Goal: Task Accomplishment & Management: Complete application form

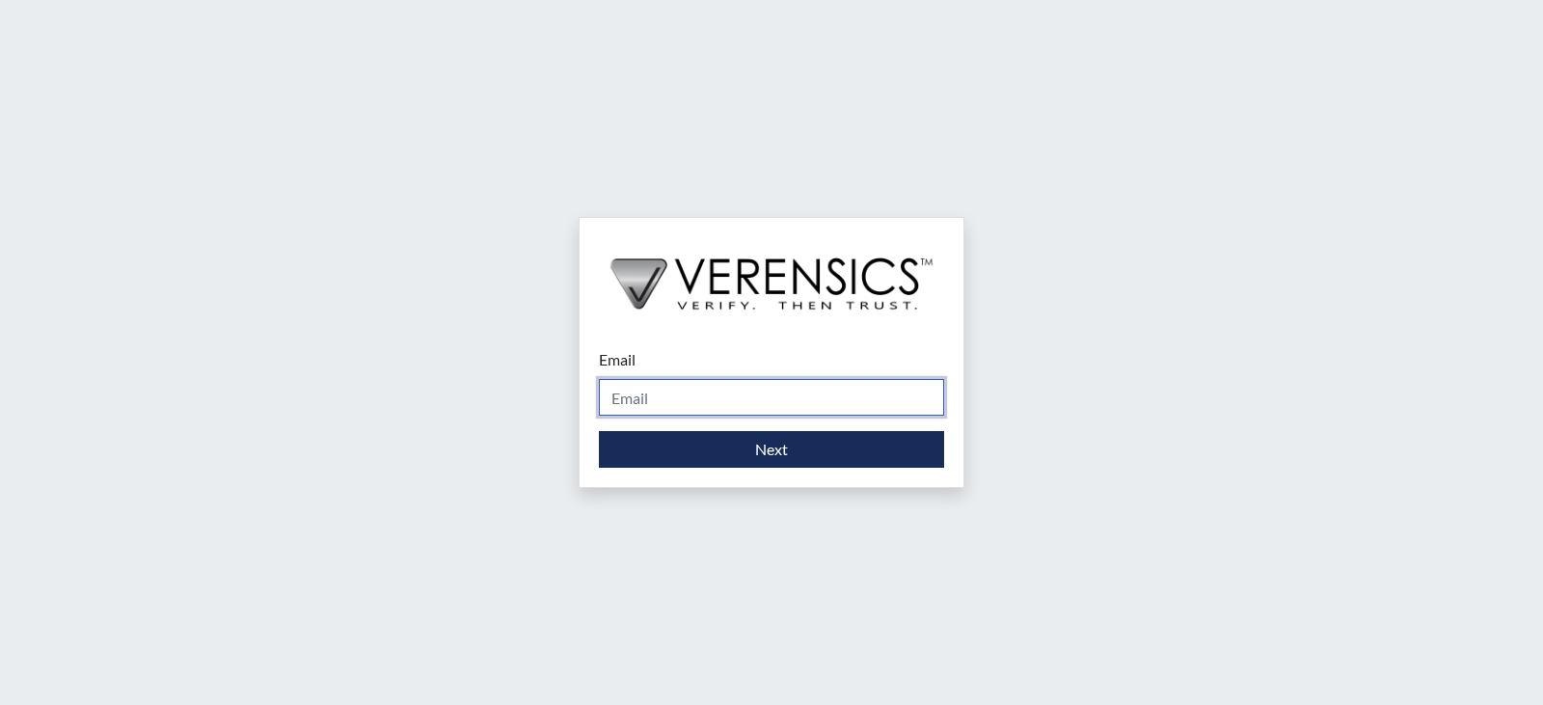
drag, startPoint x: 705, startPoint y: 397, endPoint x: 701, endPoint y: 415, distance: 17.8
click at [705, 397] on input "Email" at bounding box center [771, 397] width 345 height 37
type input "[PERSON_NAME][EMAIL_ADDRESS][PERSON_NAME][DOMAIN_NAME]"
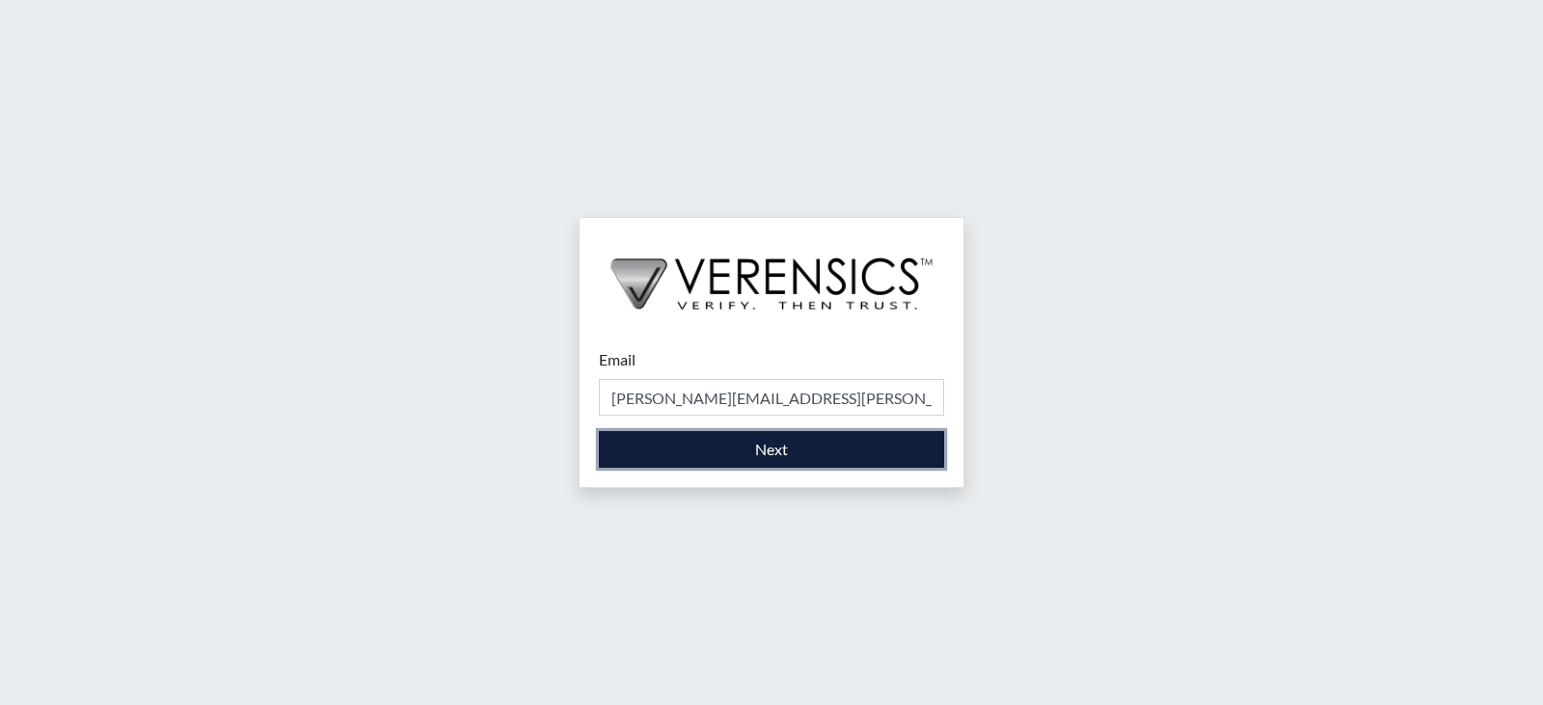
click at [692, 461] on button "Next" at bounding box center [771, 449] width 345 height 37
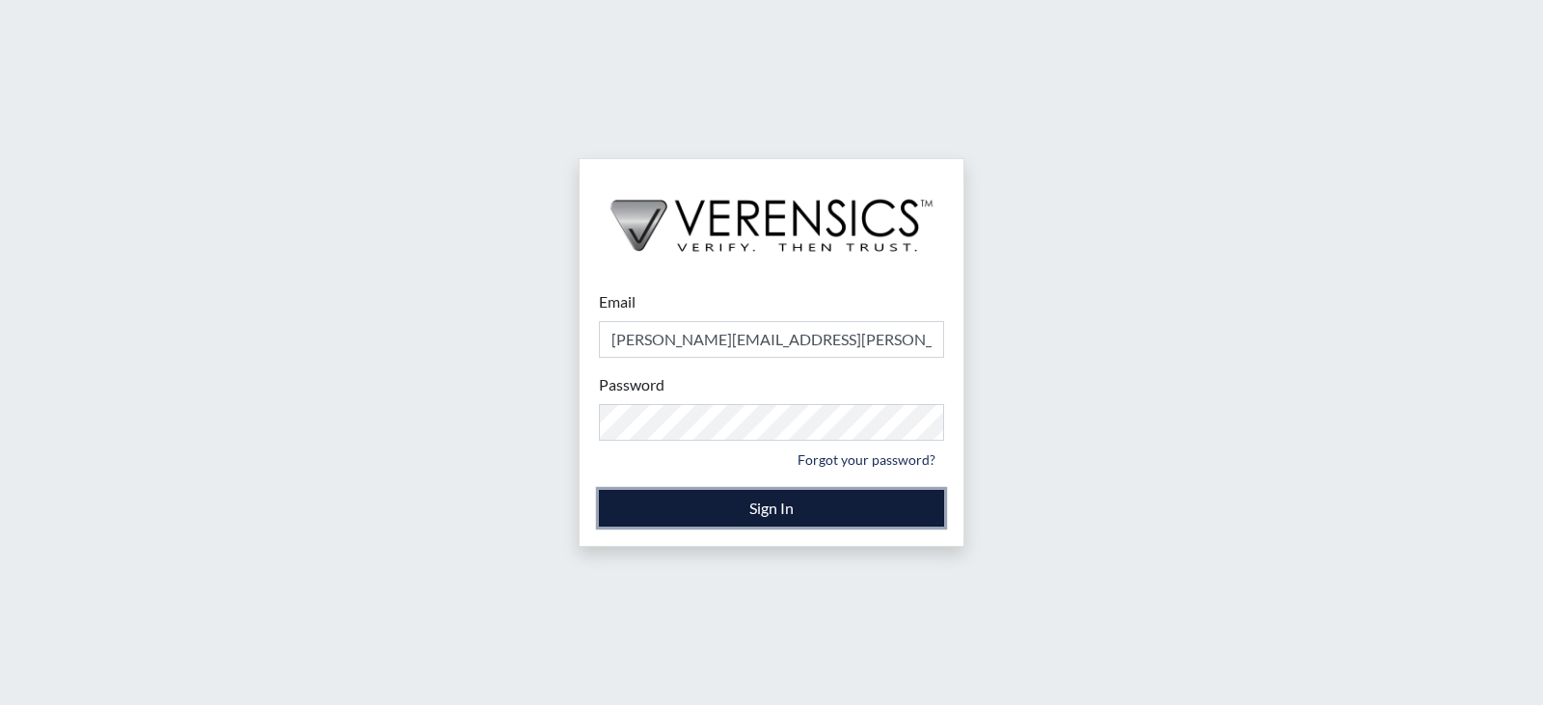
click at [759, 511] on button "Sign In" at bounding box center [771, 508] width 345 height 37
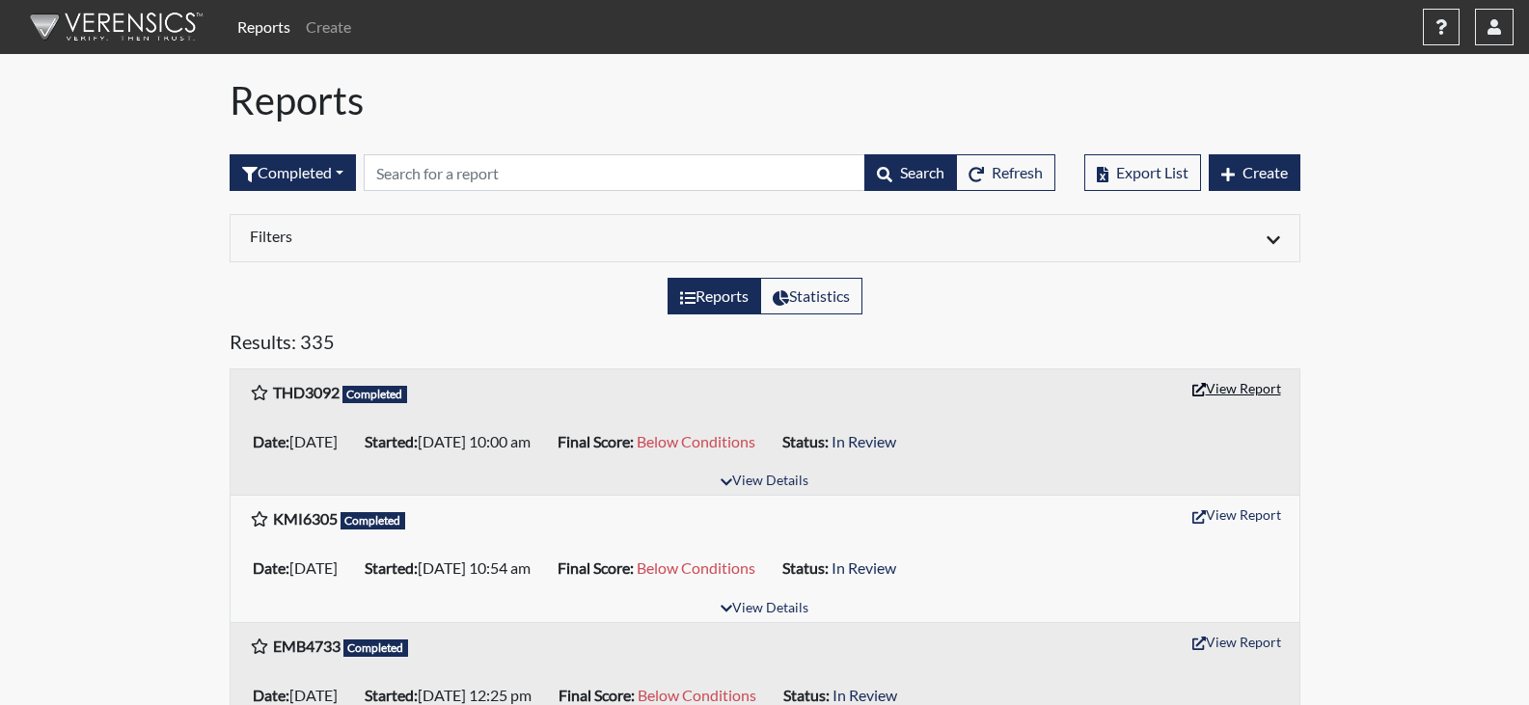
click at [1239, 391] on button "View Report" at bounding box center [1237, 388] width 106 height 30
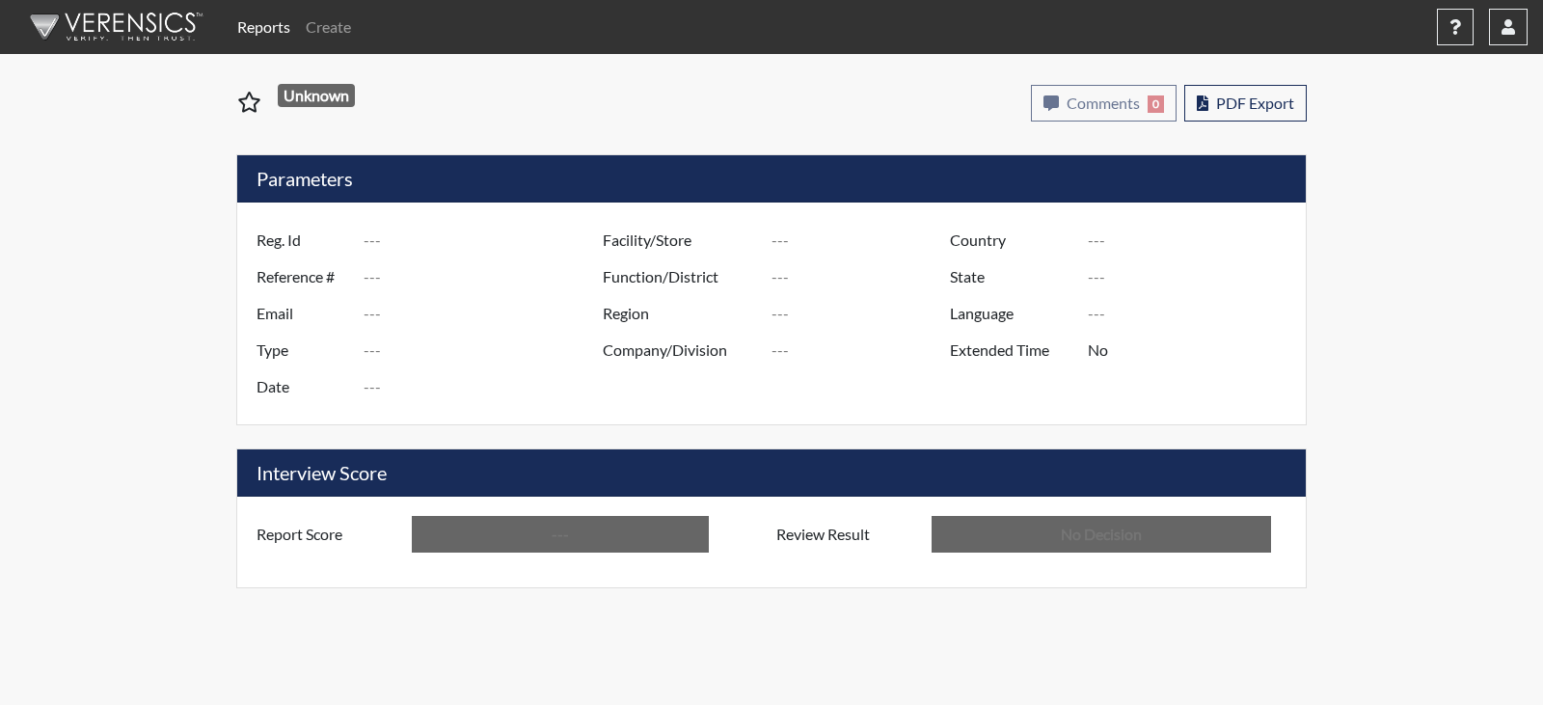
type input "THD3092"
type input "50907"
type input "---"
type input "Corrections Pre-Employment"
type input "Aug 25, 2025"
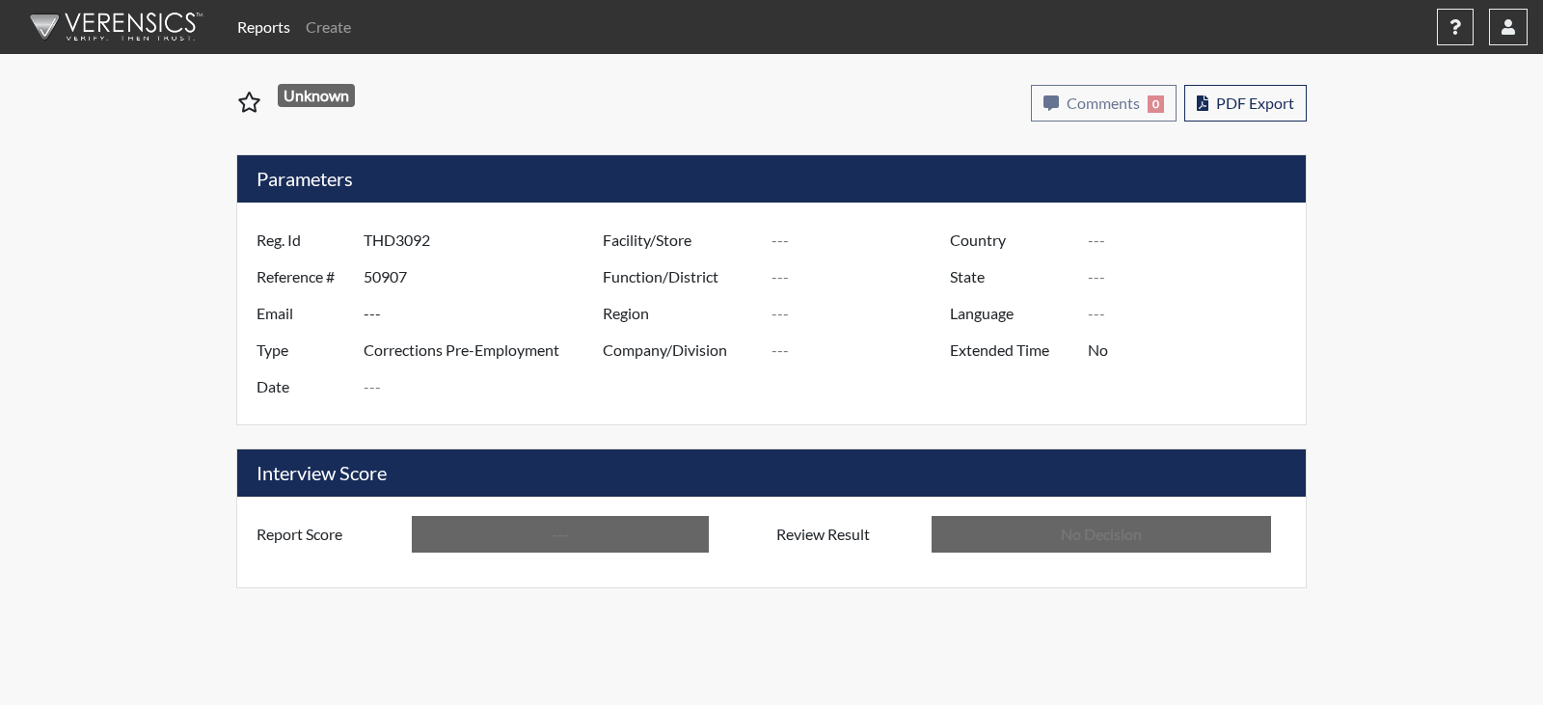
type input "[PERSON_NAME]"
type input "[GEOGRAPHIC_DATA]"
type input "[US_STATE]"
type input "English"
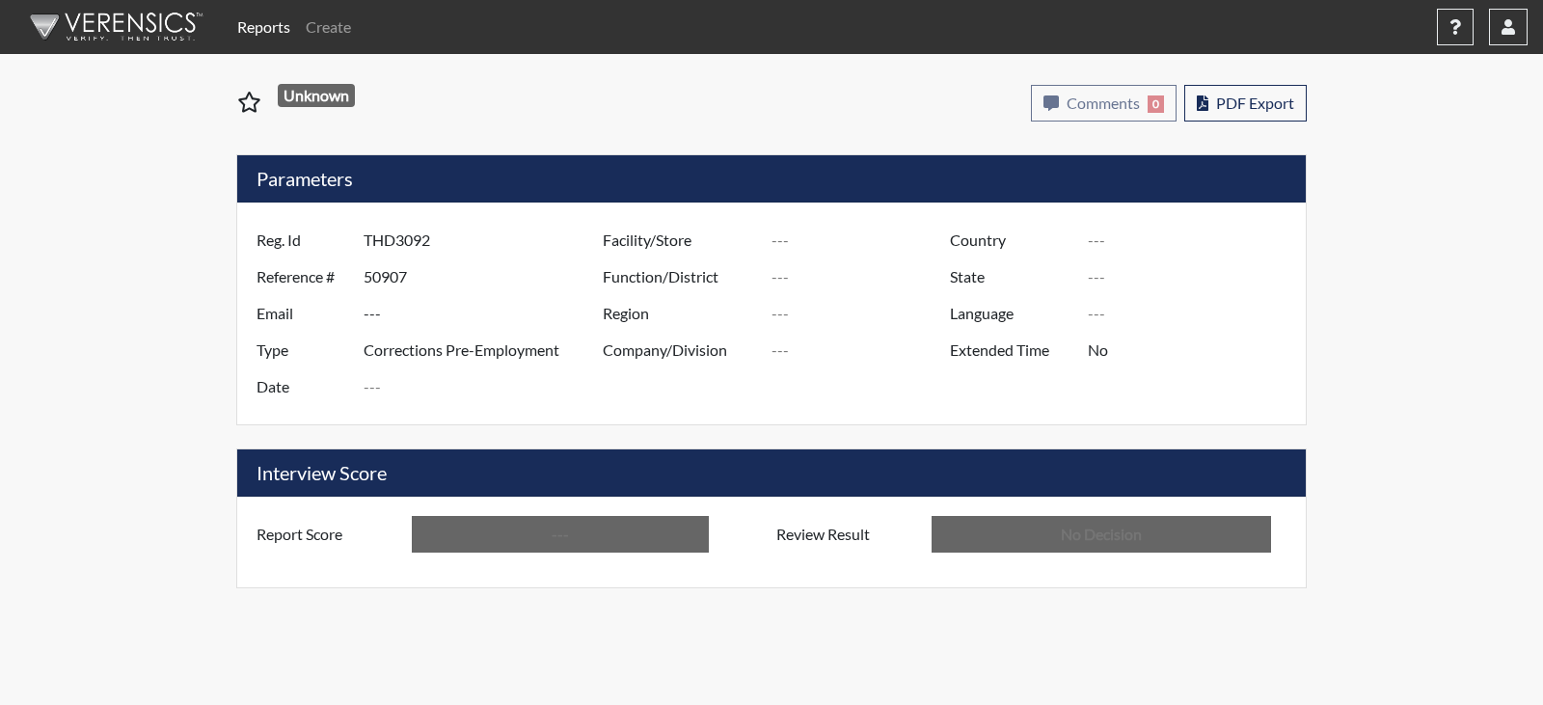
type input "Below Conditions"
type input "In Review"
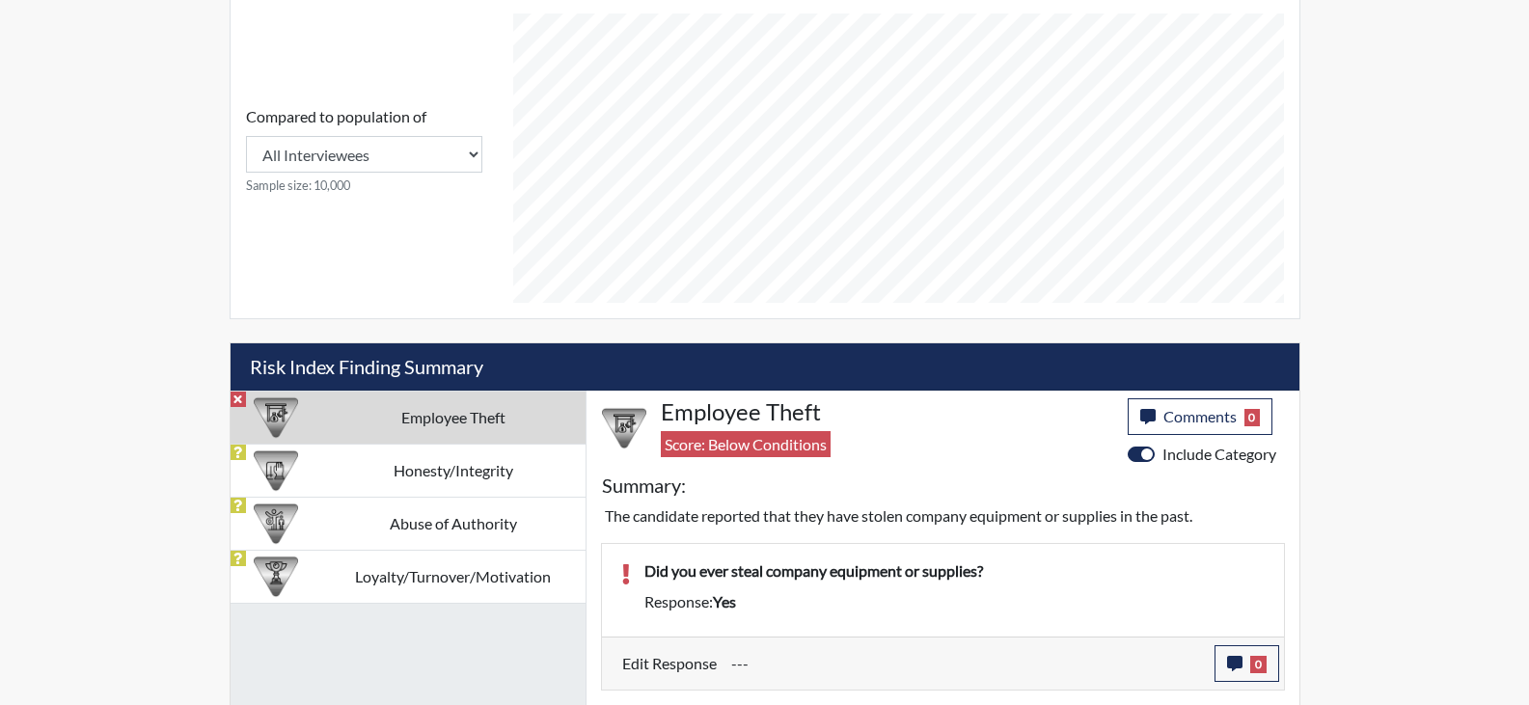
scroll to position [868, 0]
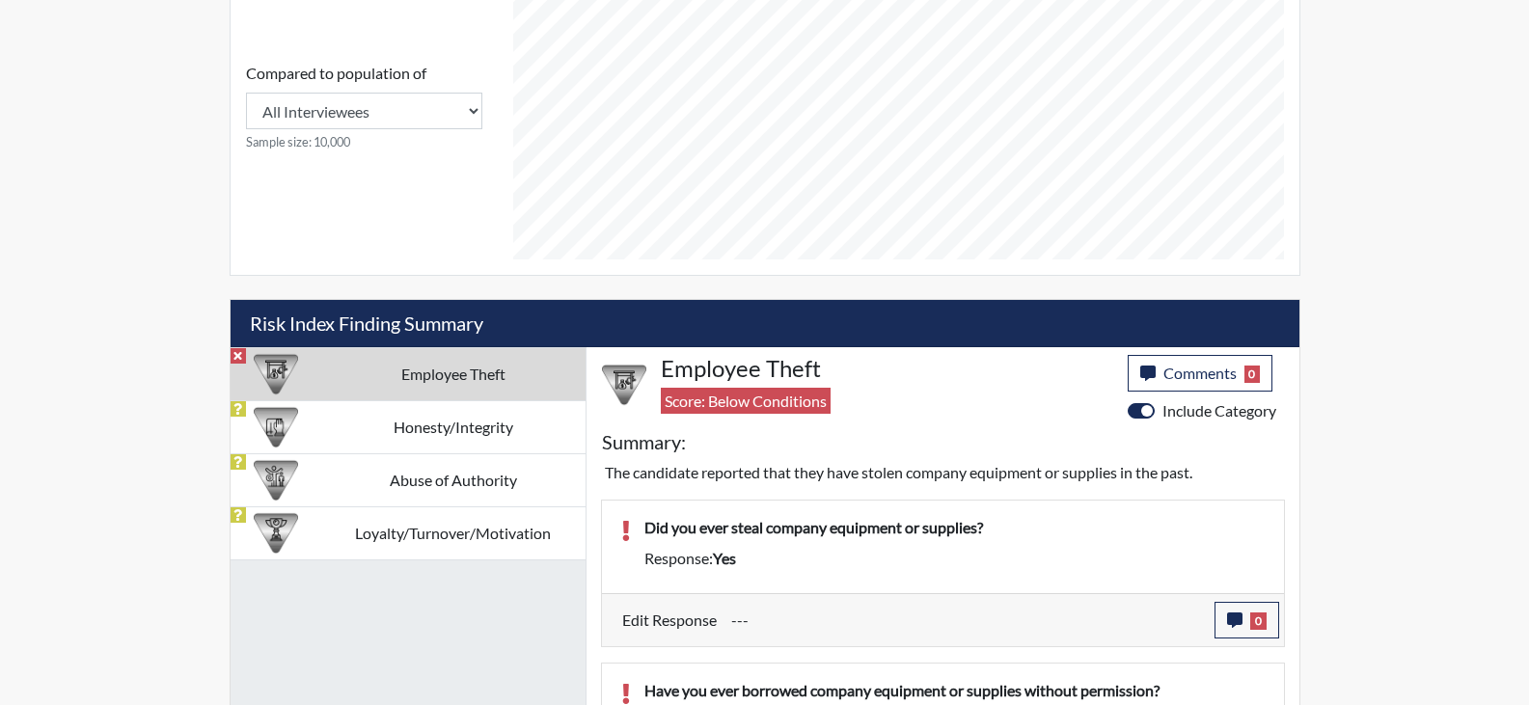
click at [423, 385] on td "Employee Theft" at bounding box center [453, 373] width 264 height 53
click at [1241, 618] on icon "button" at bounding box center [1234, 620] width 15 height 15
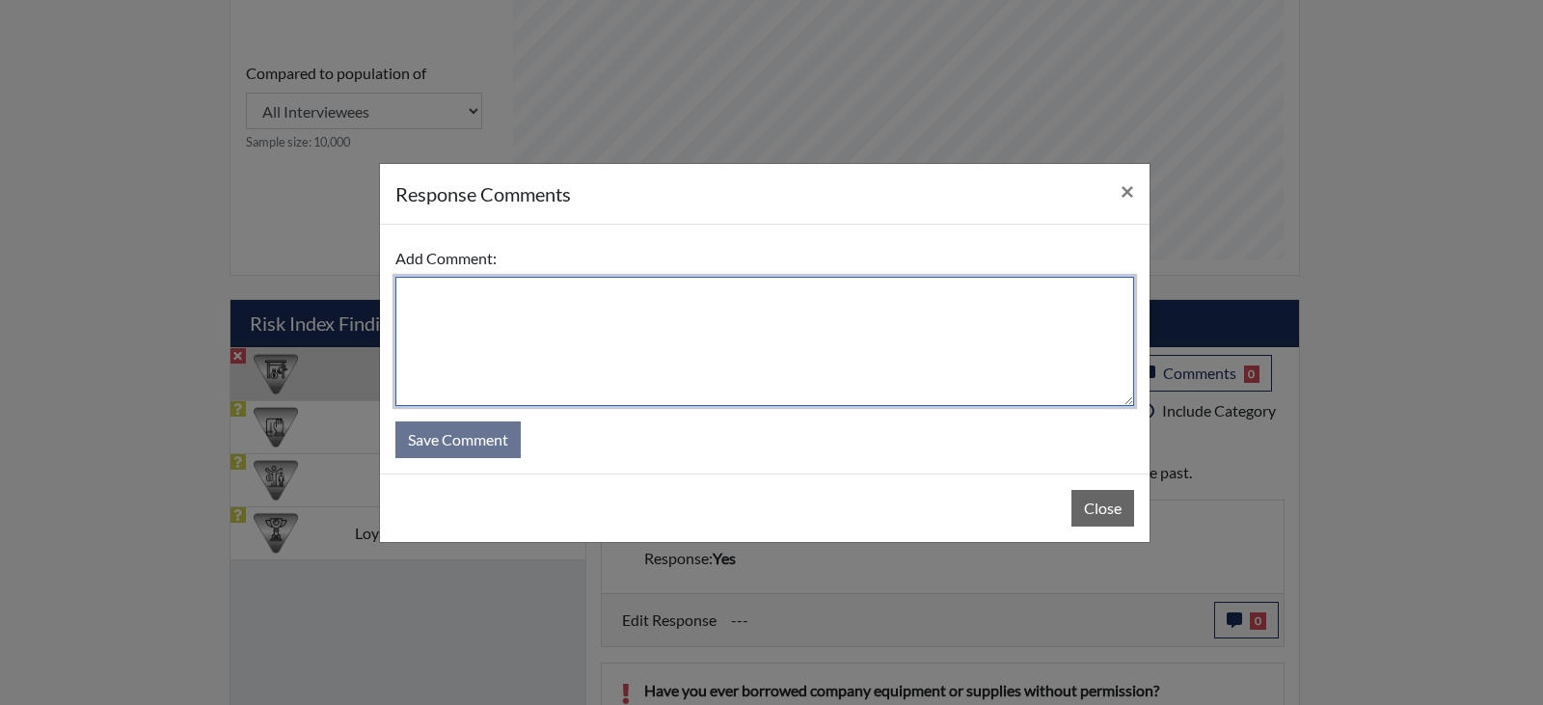
click at [661, 332] on textarea at bounding box center [765, 341] width 739 height 129
type textarea "Yes I would take home pens not on purpose."
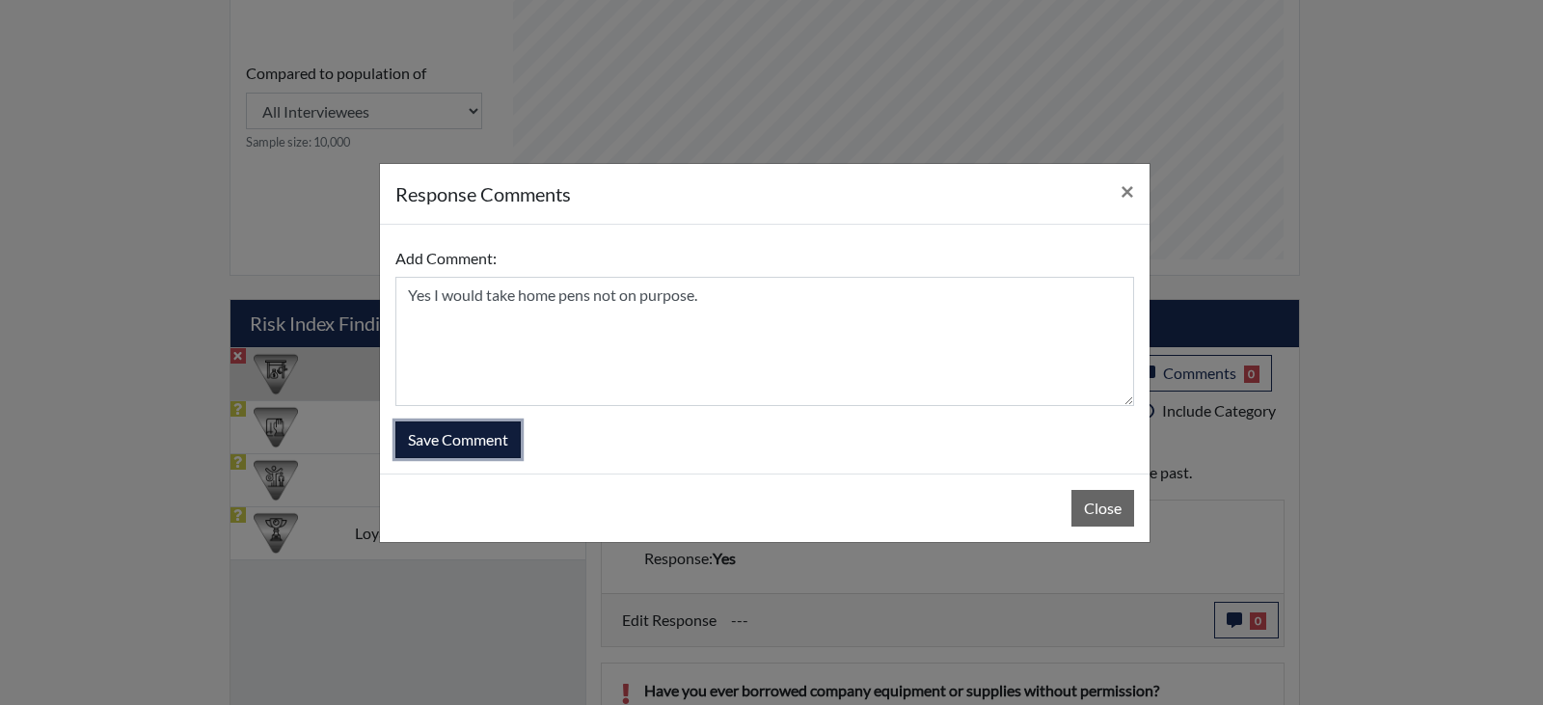
drag, startPoint x: 444, startPoint y: 432, endPoint x: 470, endPoint y: 429, distance: 26.2
click at [445, 433] on button "Save Comment" at bounding box center [458, 440] width 125 height 37
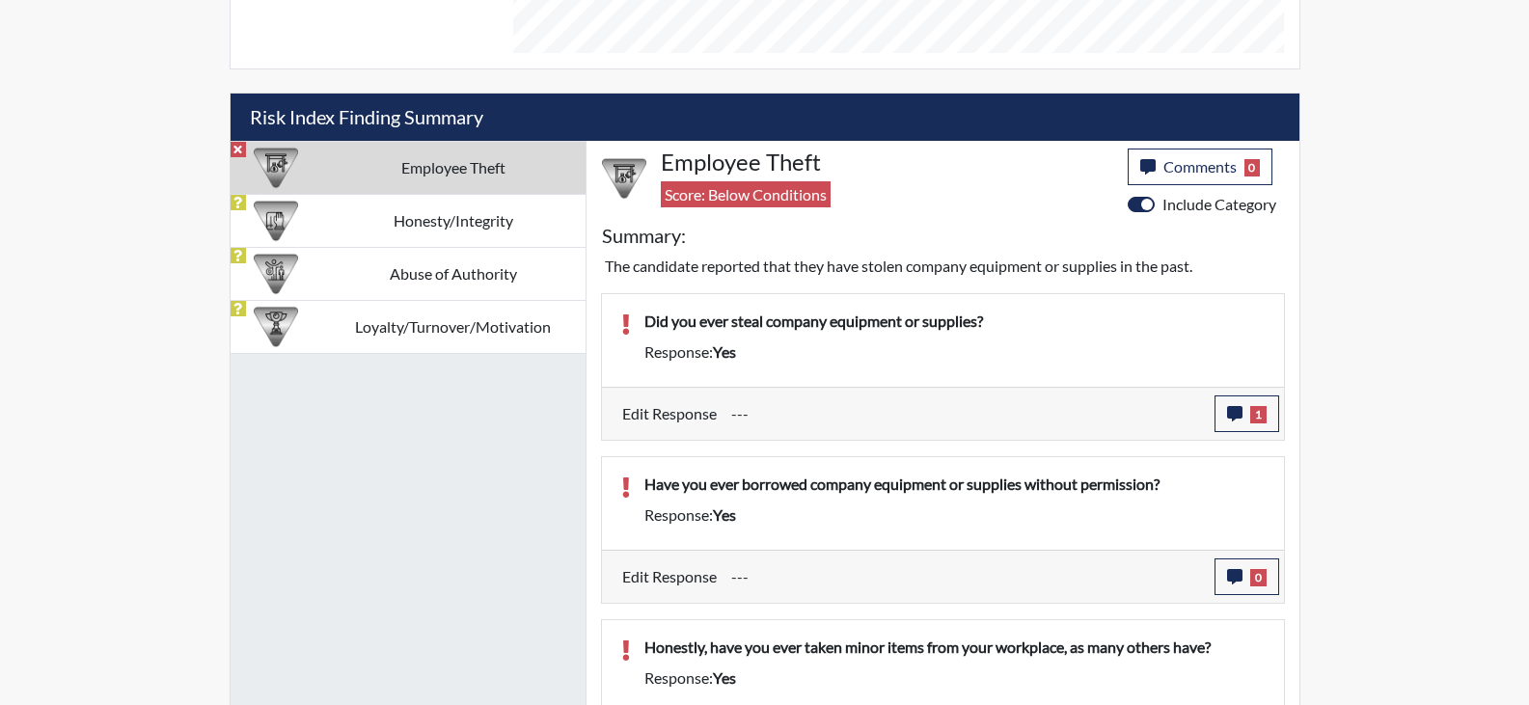
scroll to position [1137, 0]
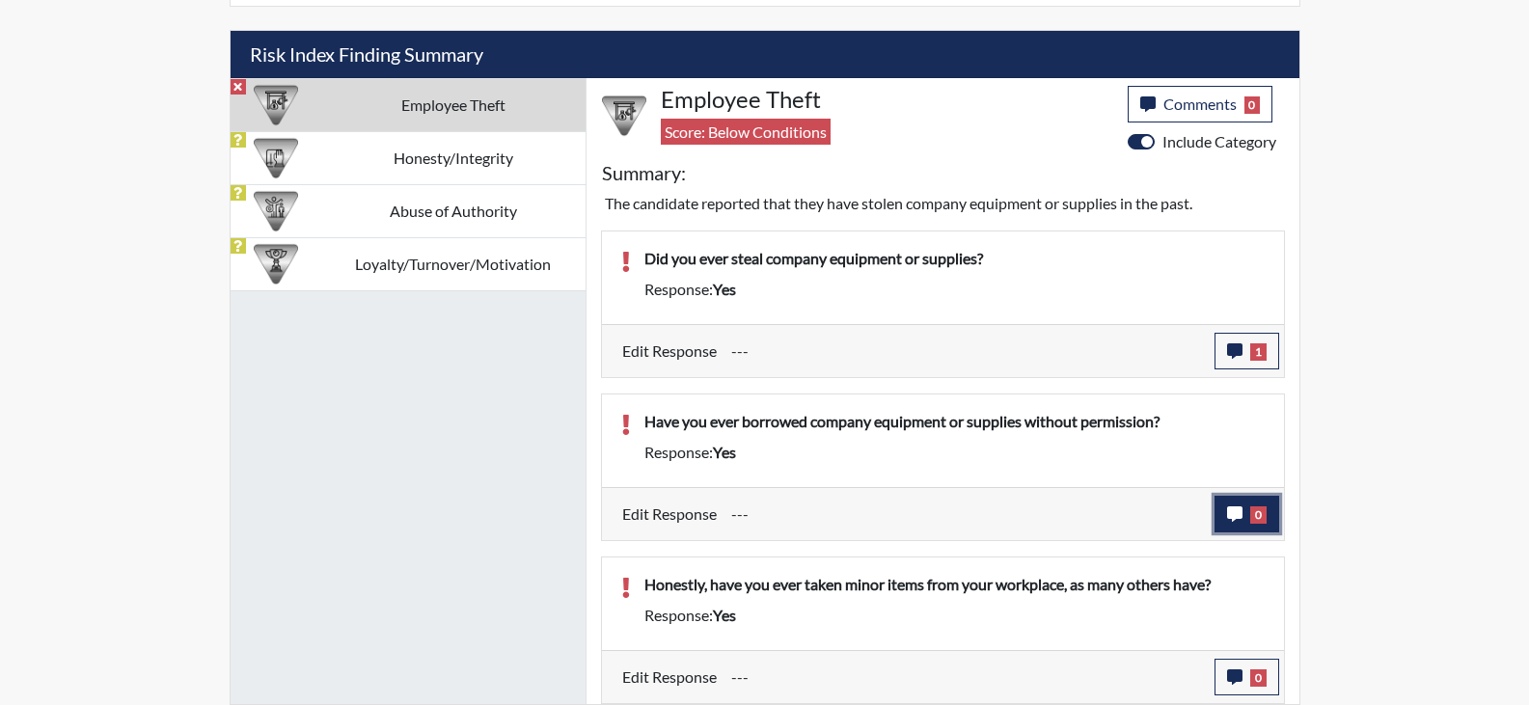
click at [1223, 511] on button "0" at bounding box center [1247, 514] width 65 height 37
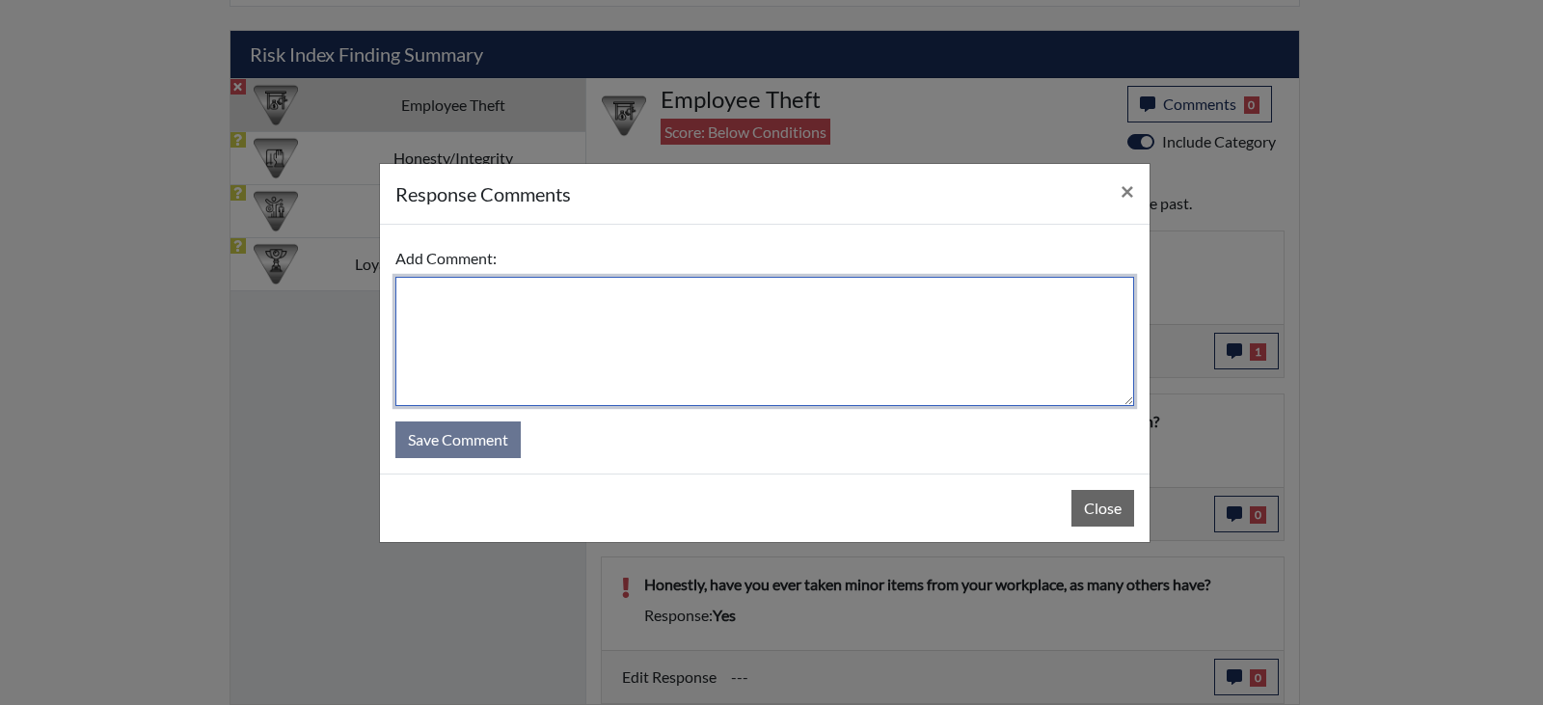
click at [606, 344] on textarea at bounding box center [765, 341] width 739 height 129
click at [669, 295] on textarea "The take home meals from the military." at bounding box center [765, 341] width 739 height 129
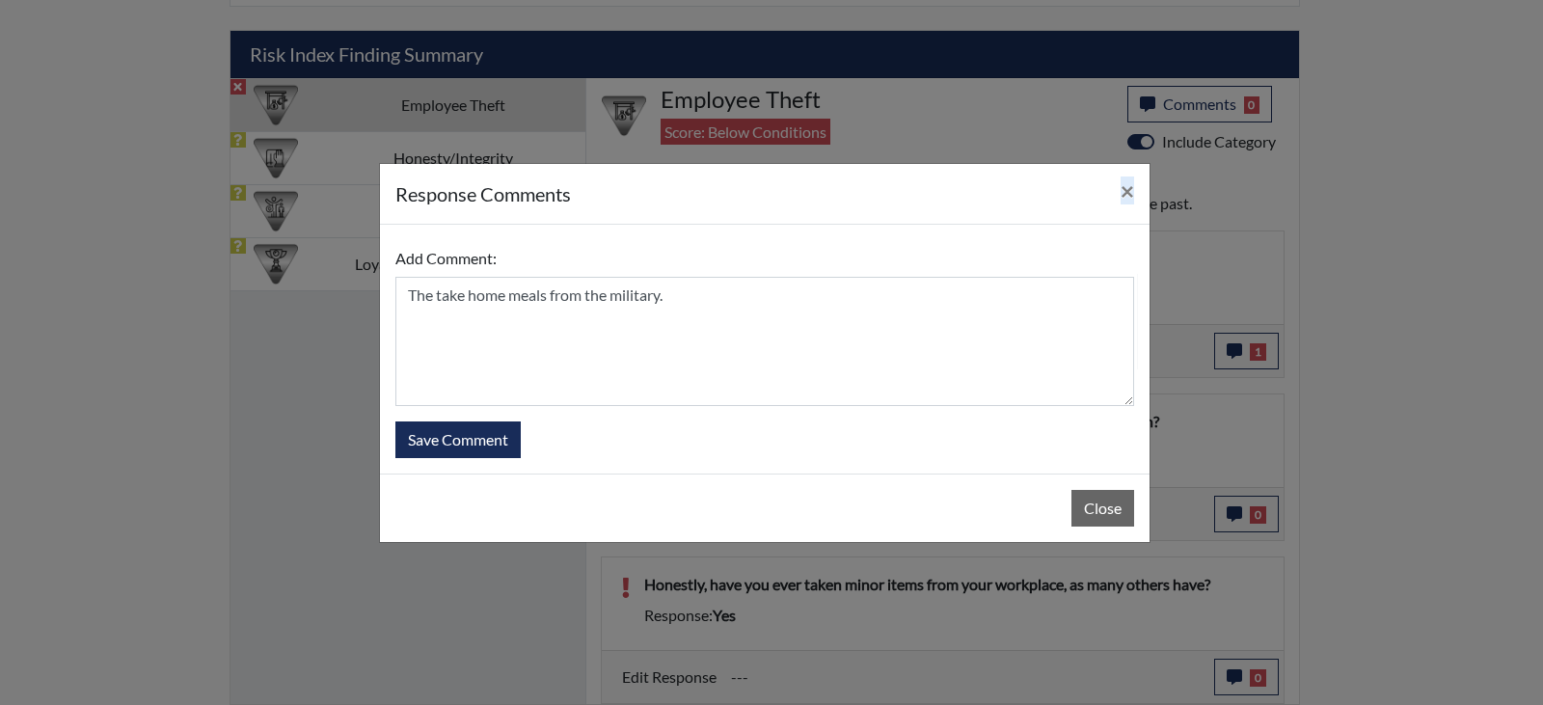
drag, startPoint x: 697, startPoint y: 190, endPoint x: 712, endPoint y: 267, distance: 78.5
click at [731, 279] on div "response Comments × Add Comment: The take home meals from the military. Save Co…" at bounding box center [765, 353] width 772 height 380
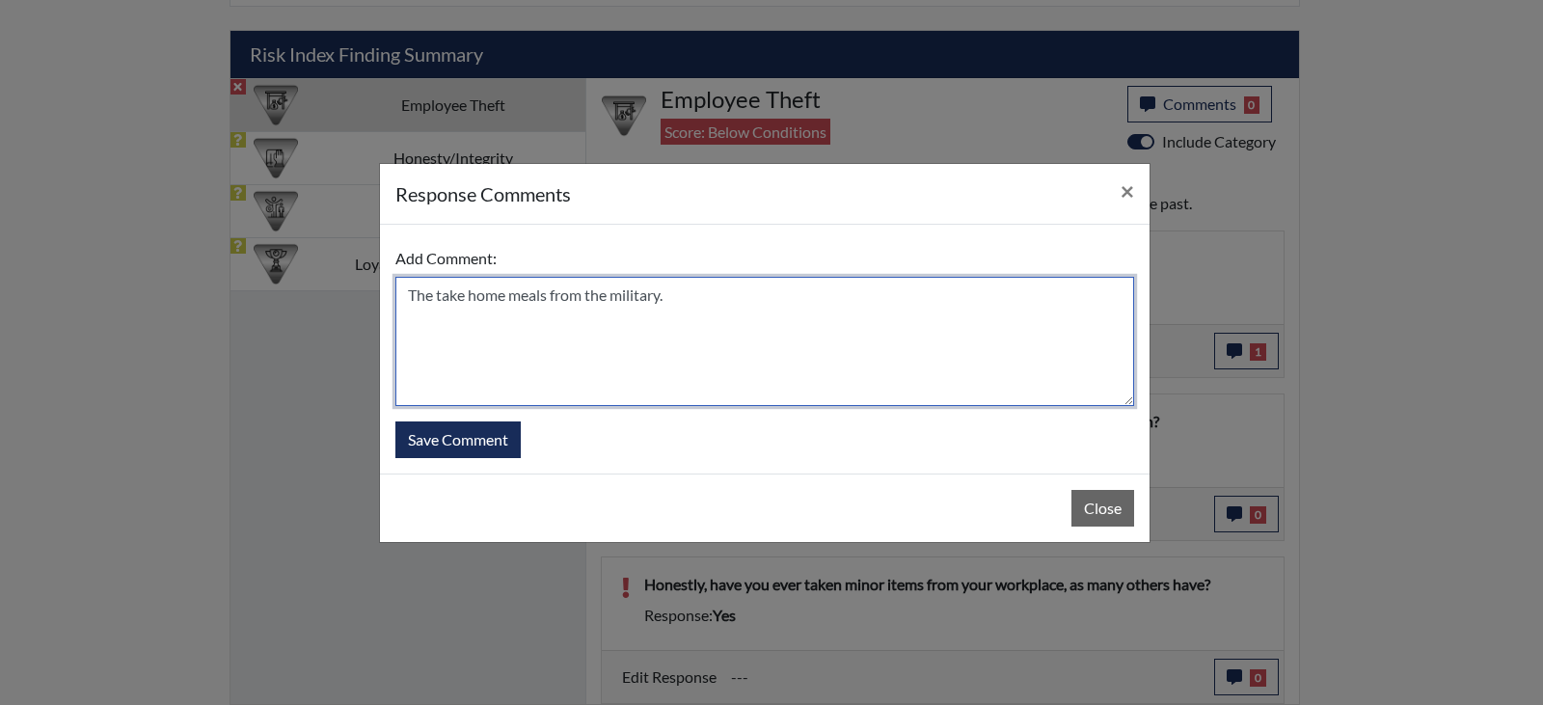
click at [709, 299] on textarea "The take home meals from the military." at bounding box center [765, 341] width 739 height 129
drag, startPoint x: 698, startPoint y: 299, endPoint x: 400, endPoint y: 281, distance: 298.6
click at [401, 281] on textarea "The take home meals from the military." at bounding box center [765, 341] width 739 height 129
type textarea "Yes on accident like the pens that I was using."
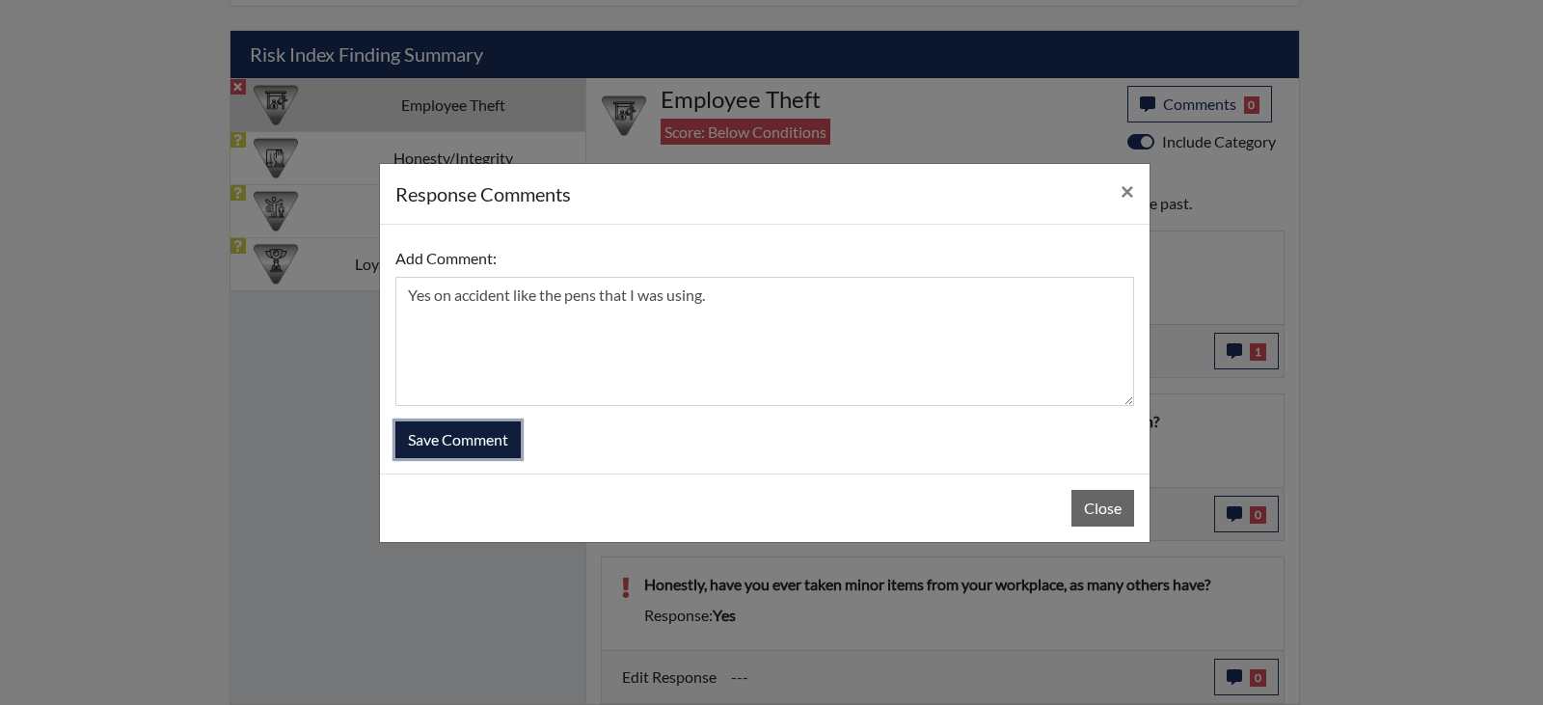
drag, startPoint x: 477, startPoint y: 449, endPoint x: 466, endPoint y: 441, distance: 13.1
click at [479, 448] on button "Save Comment" at bounding box center [458, 440] width 125 height 37
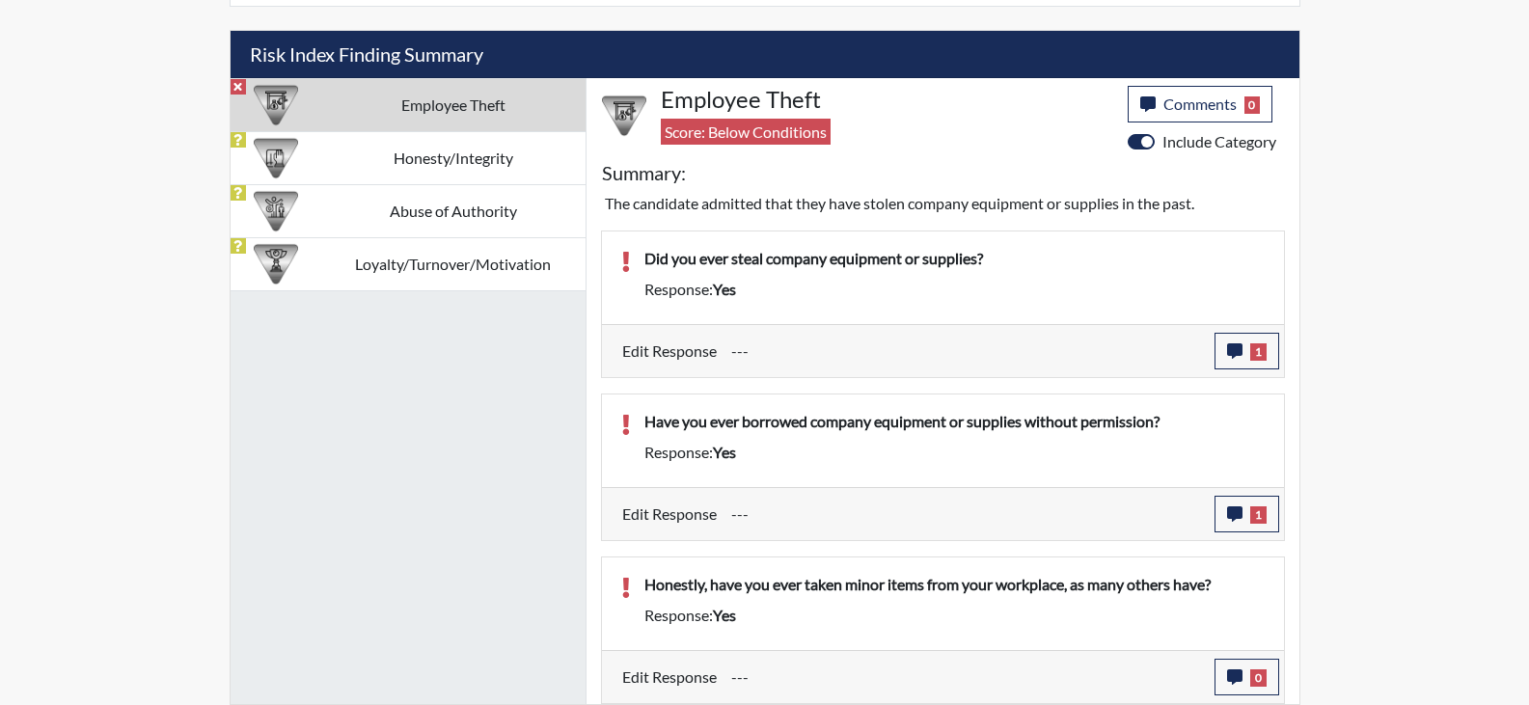
scroll to position [320, 802]
click at [1230, 669] on icon "button" at bounding box center [1234, 676] width 15 height 15
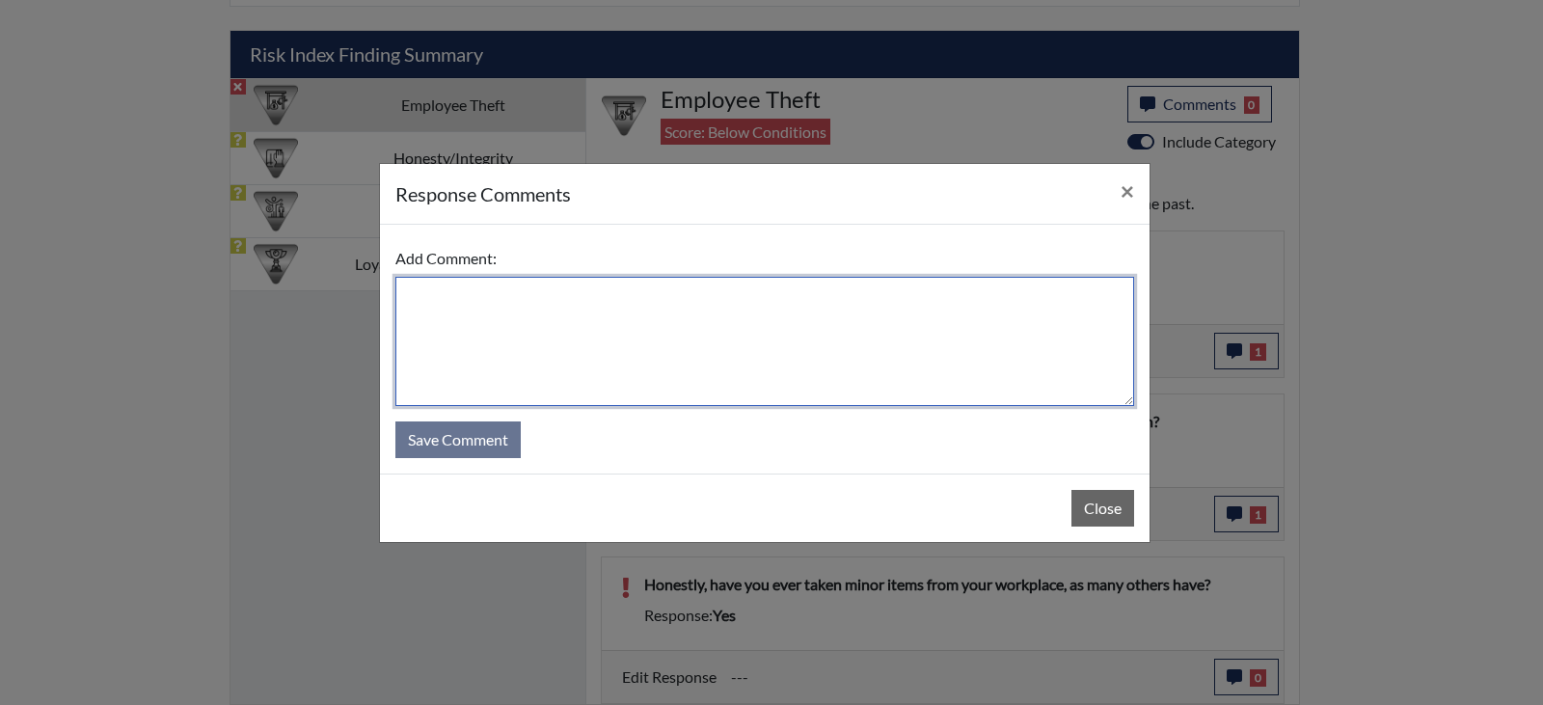
click at [608, 318] on textarea at bounding box center [765, 341] width 739 height 129
type textarea "Yes"
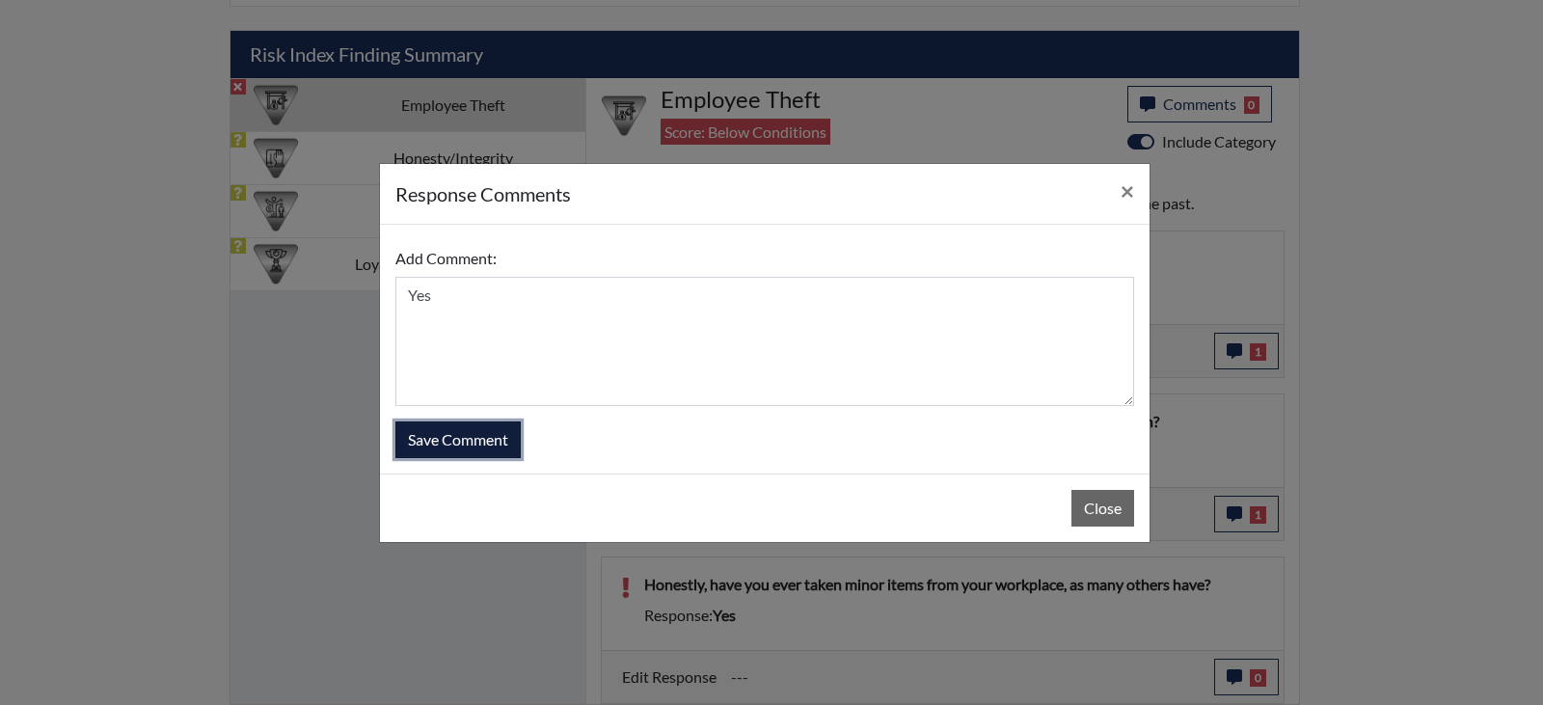
click at [450, 435] on button "Save Comment" at bounding box center [458, 440] width 125 height 37
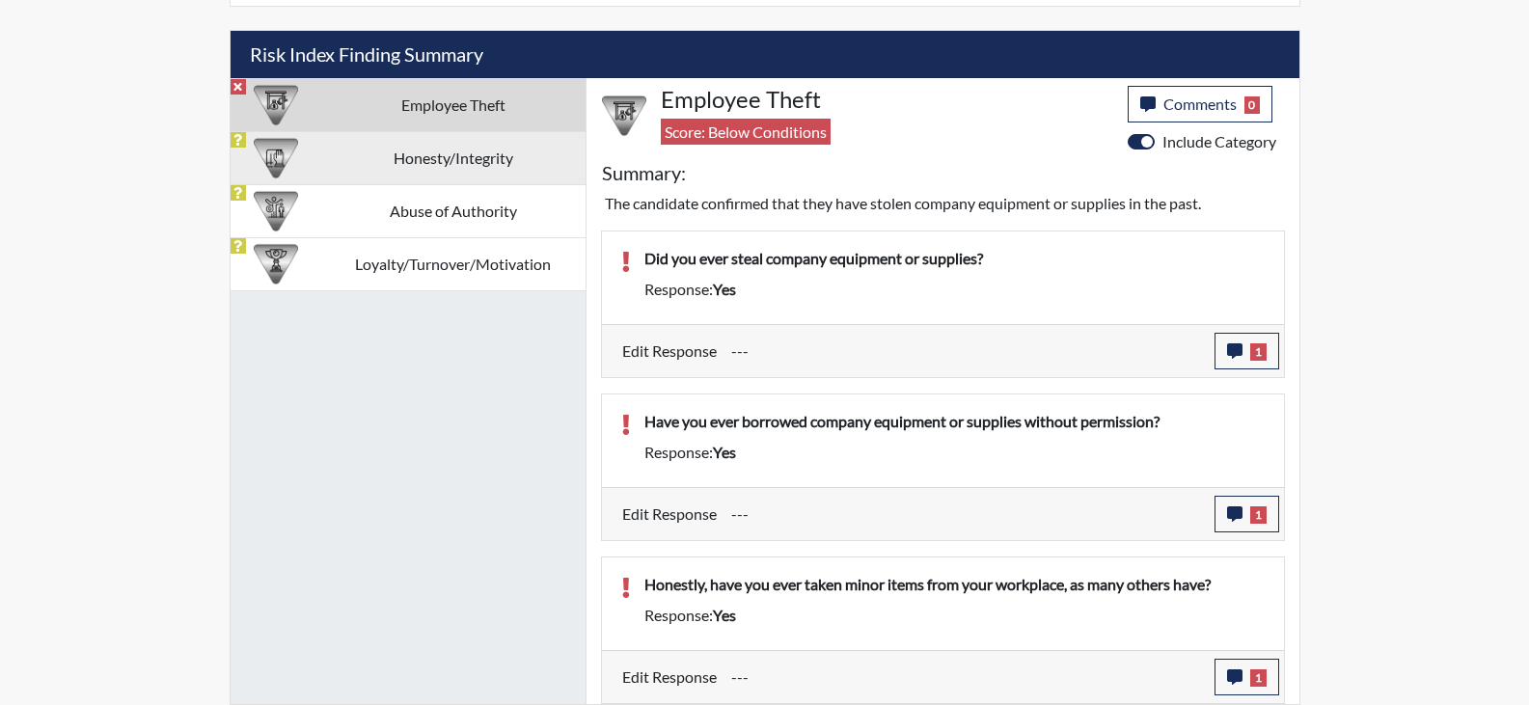
click at [419, 150] on td "Honesty/Integrity" at bounding box center [453, 157] width 264 height 53
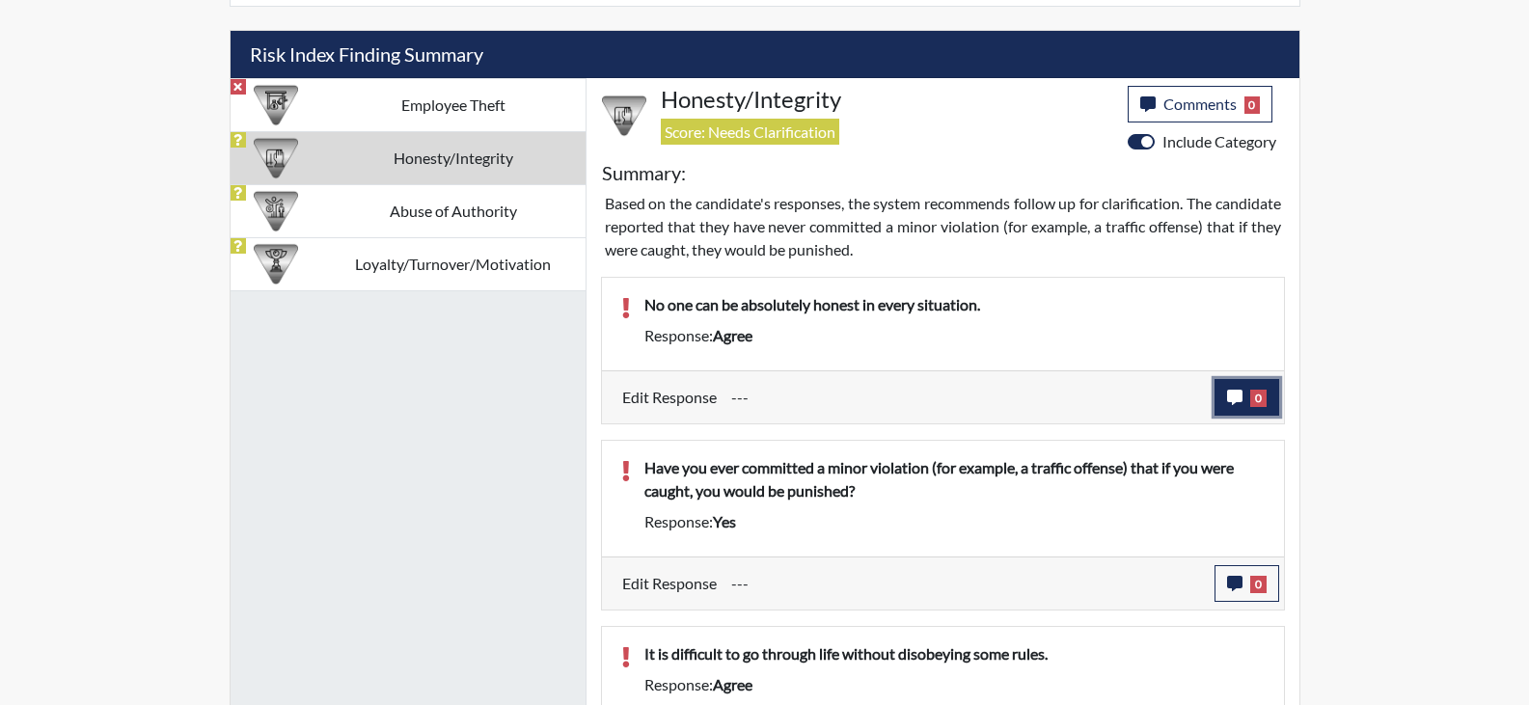
click at [1232, 402] on icon "button" at bounding box center [1234, 397] width 15 height 15
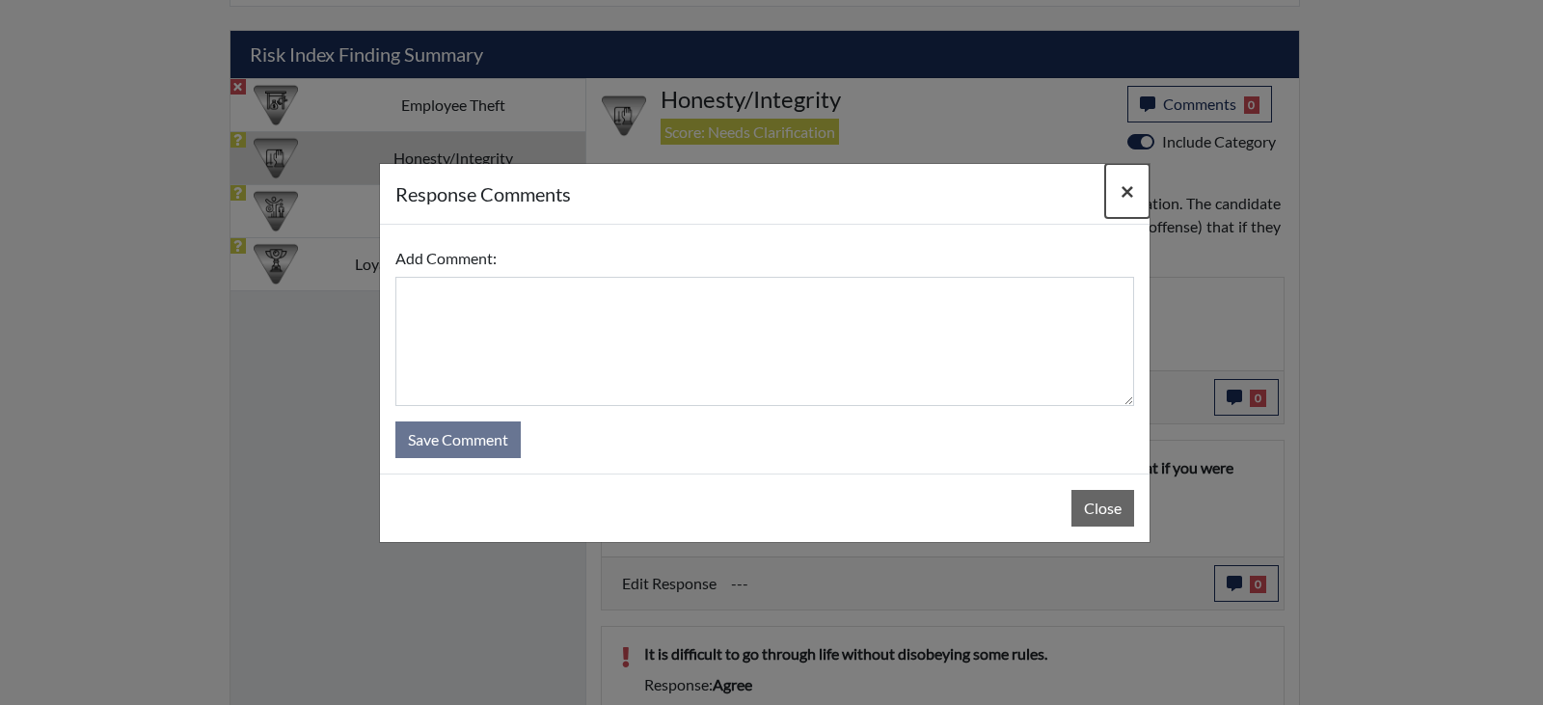
click at [1131, 190] on span "×" at bounding box center [1128, 191] width 14 height 28
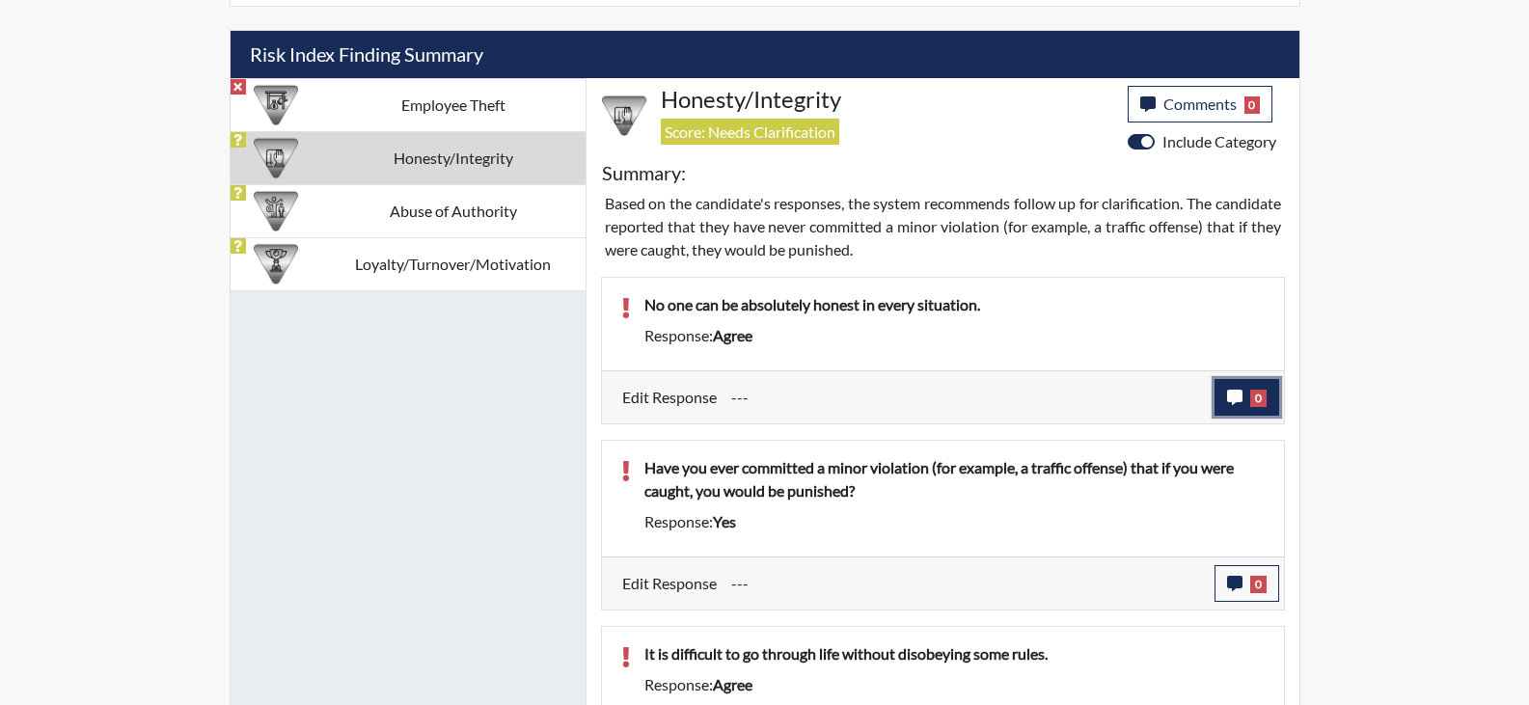
click at [1238, 399] on icon "button" at bounding box center [1234, 397] width 15 height 15
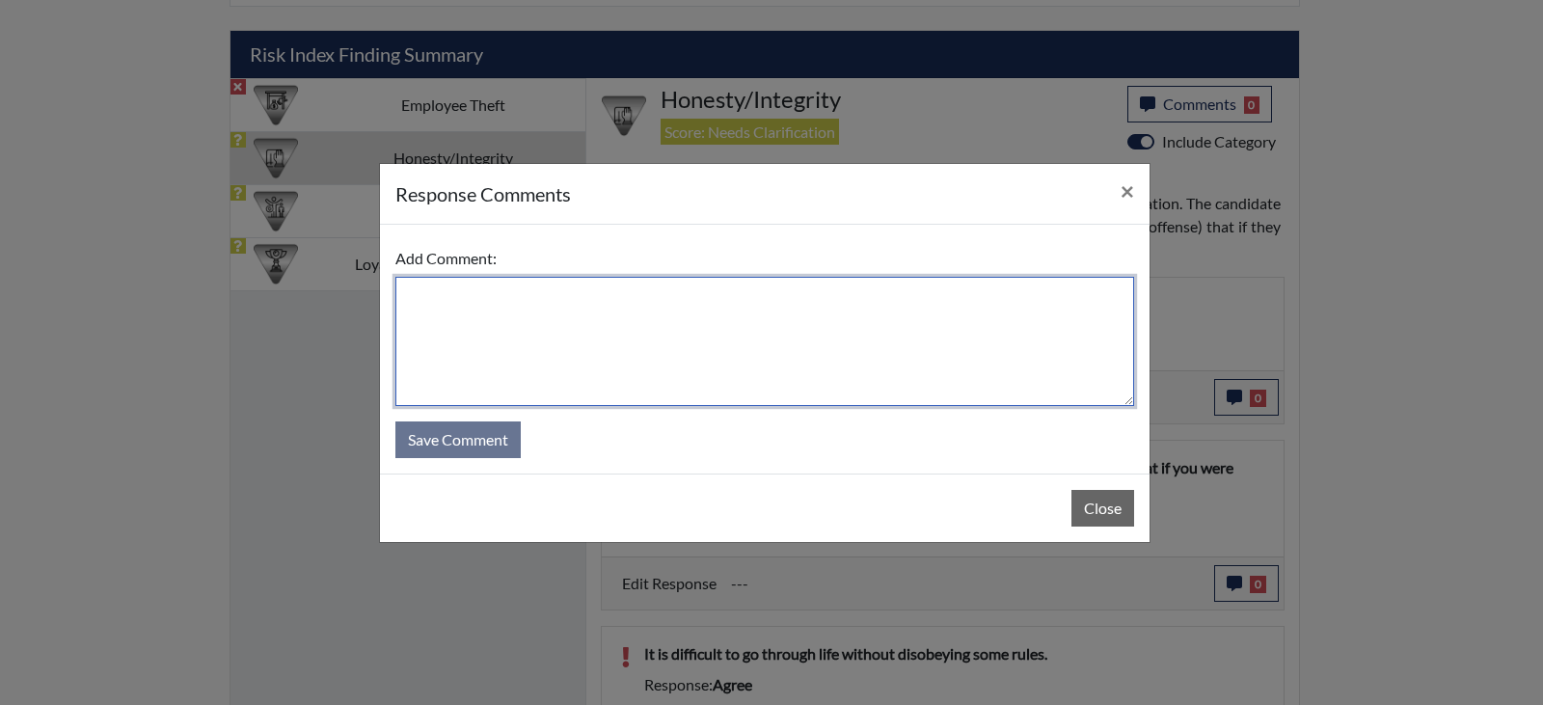
click at [679, 350] on textarea at bounding box center [765, 341] width 739 height 129
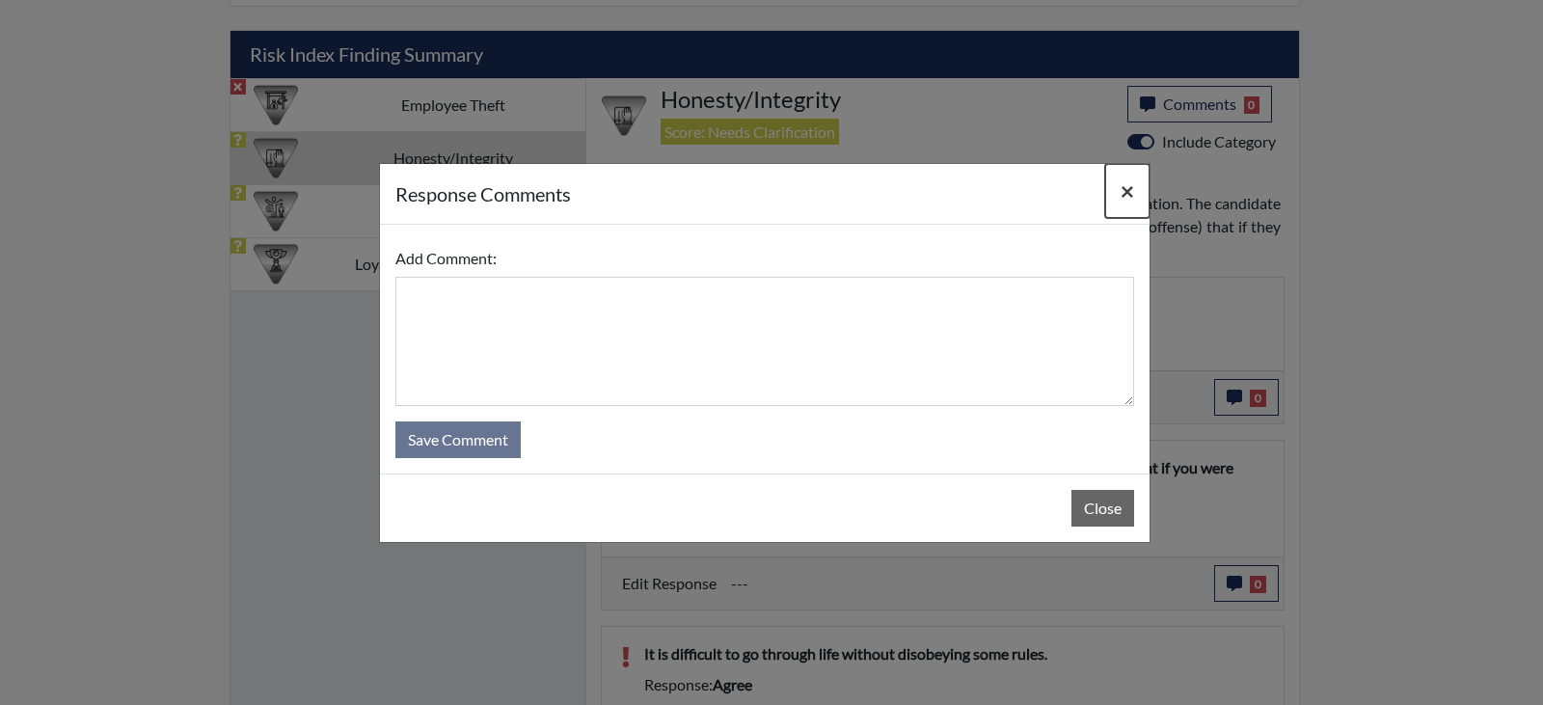
click at [1136, 188] on button "×" at bounding box center [1128, 191] width 44 height 54
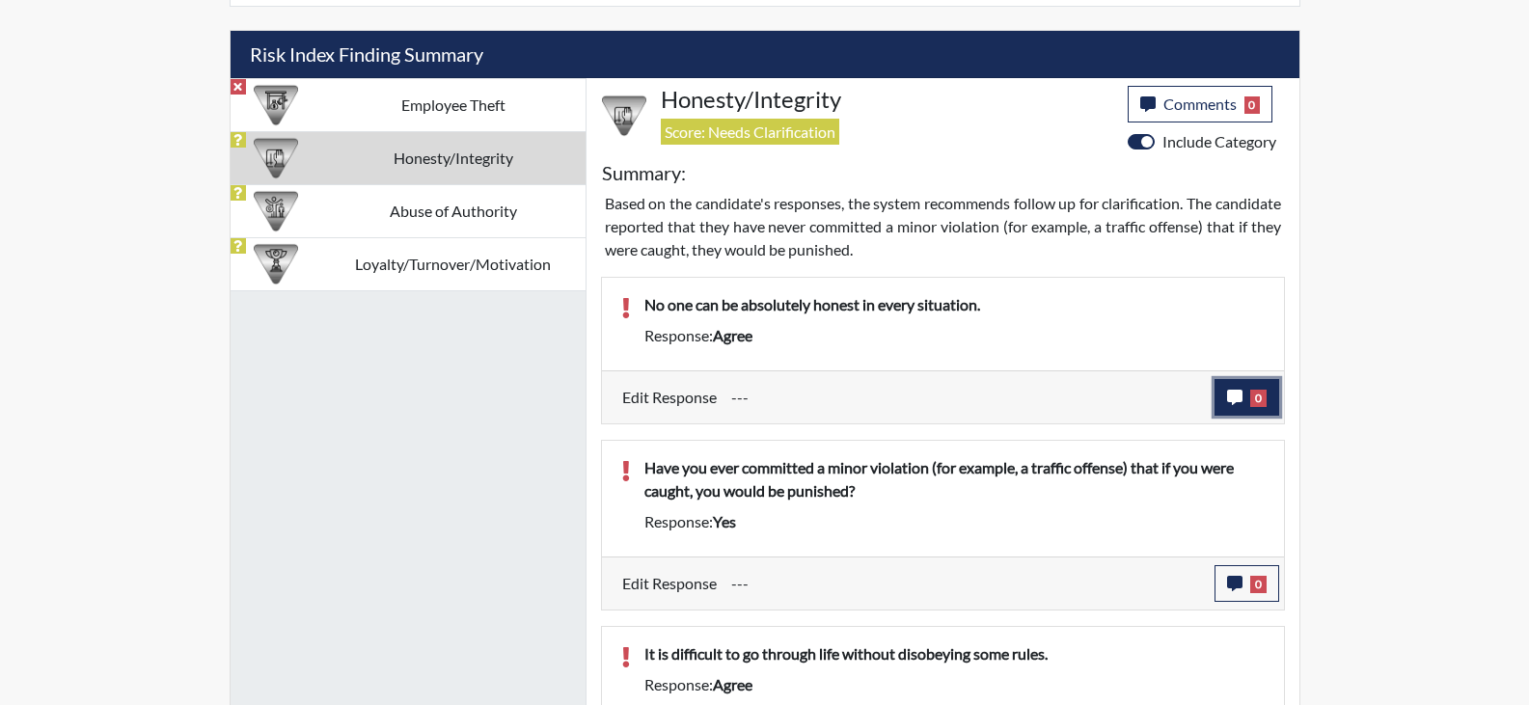
click at [1228, 399] on icon "button" at bounding box center [1234, 397] width 15 height 15
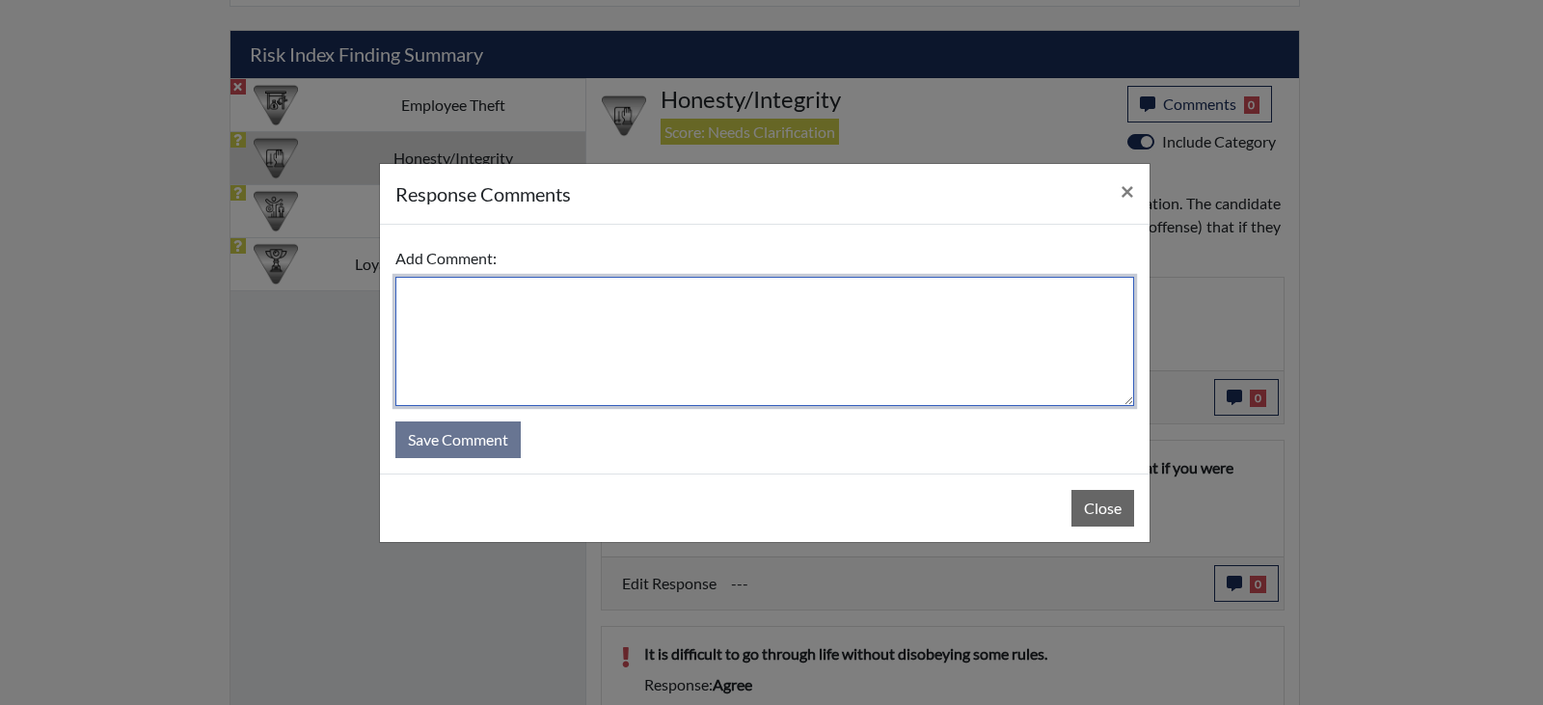
click at [667, 346] on textarea at bounding box center [765, 341] width 739 height 129
click at [714, 299] on textarea "You don't want to hurt someone's feelings" at bounding box center [765, 341] width 739 height 129
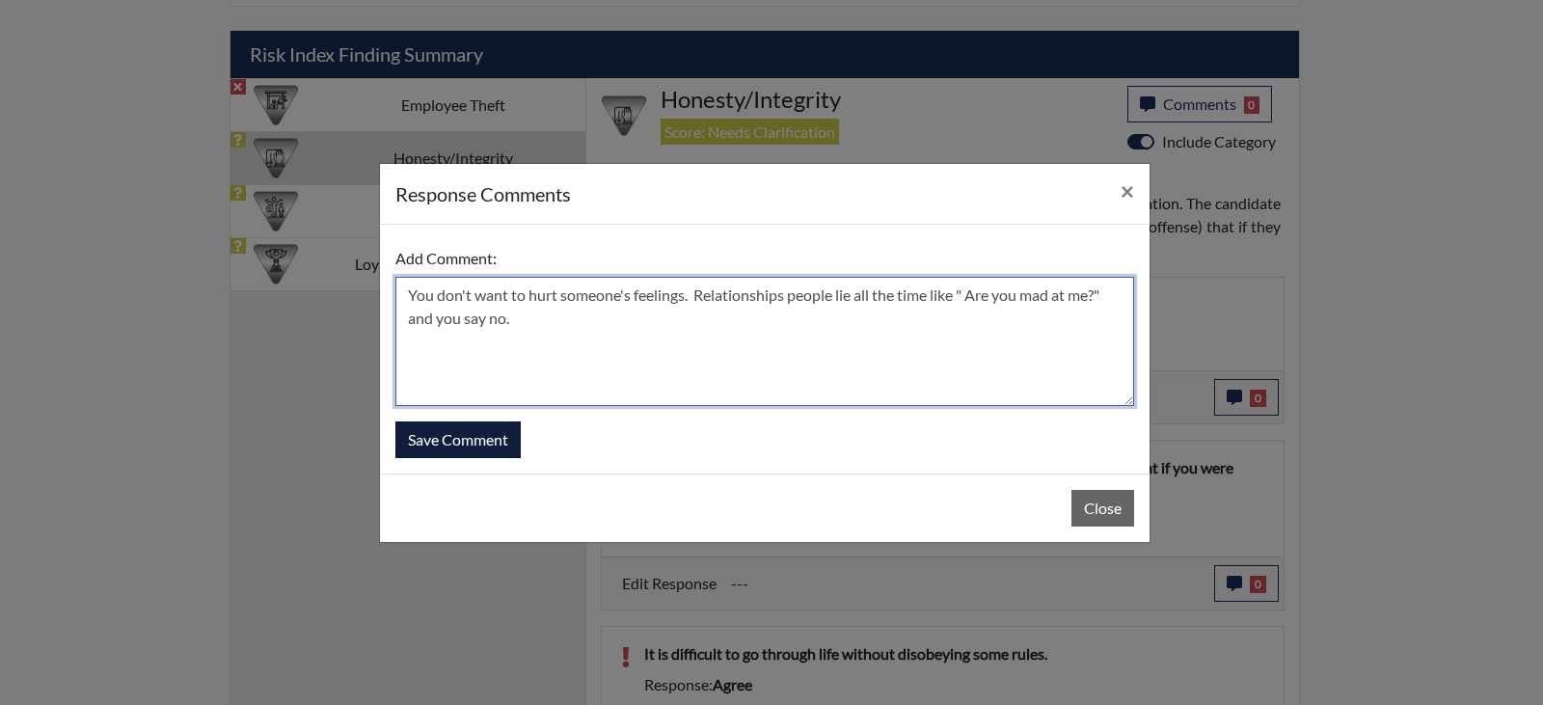
type textarea "You don't want to hurt someone's feelings. Relationships people lie all the tim…"
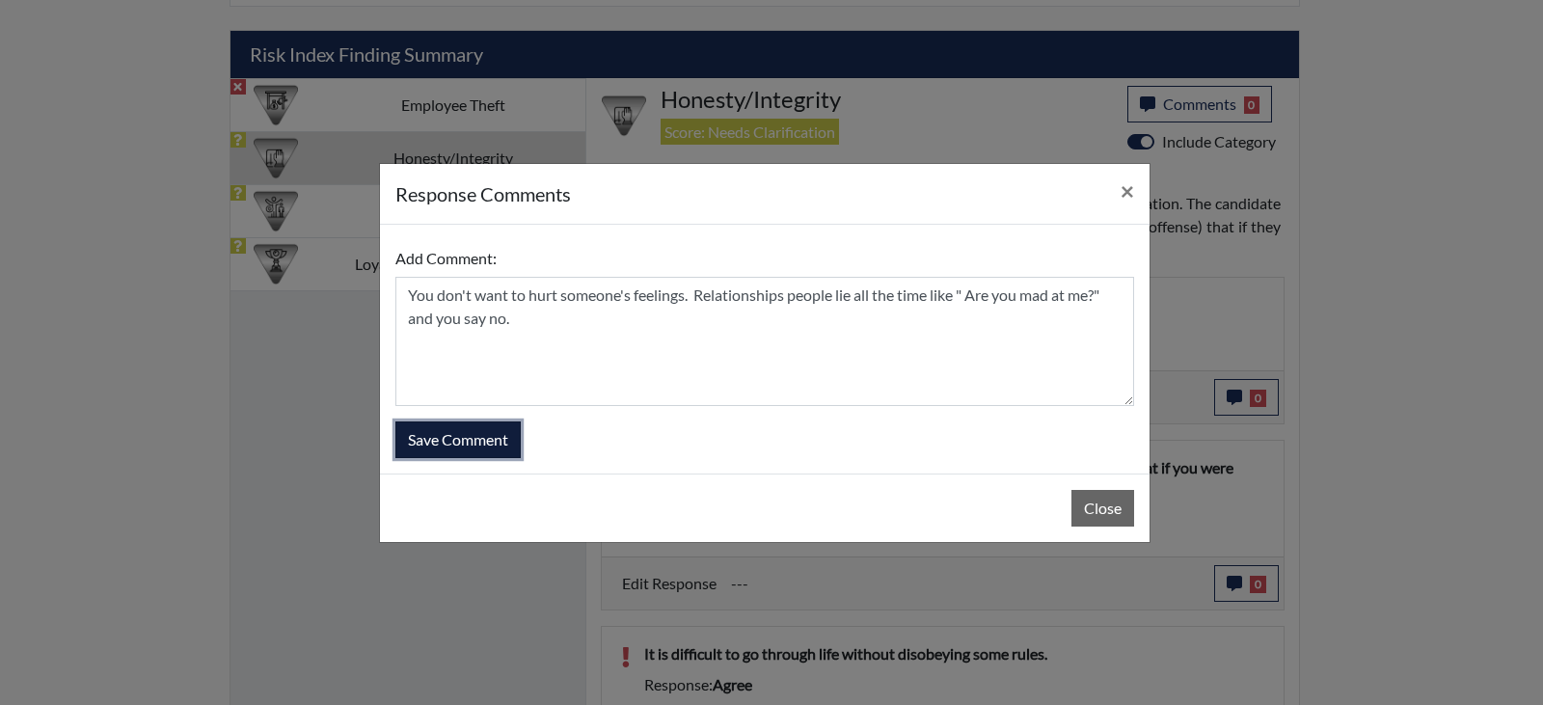
click at [458, 448] on button "Save Comment" at bounding box center [458, 440] width 125 height 37
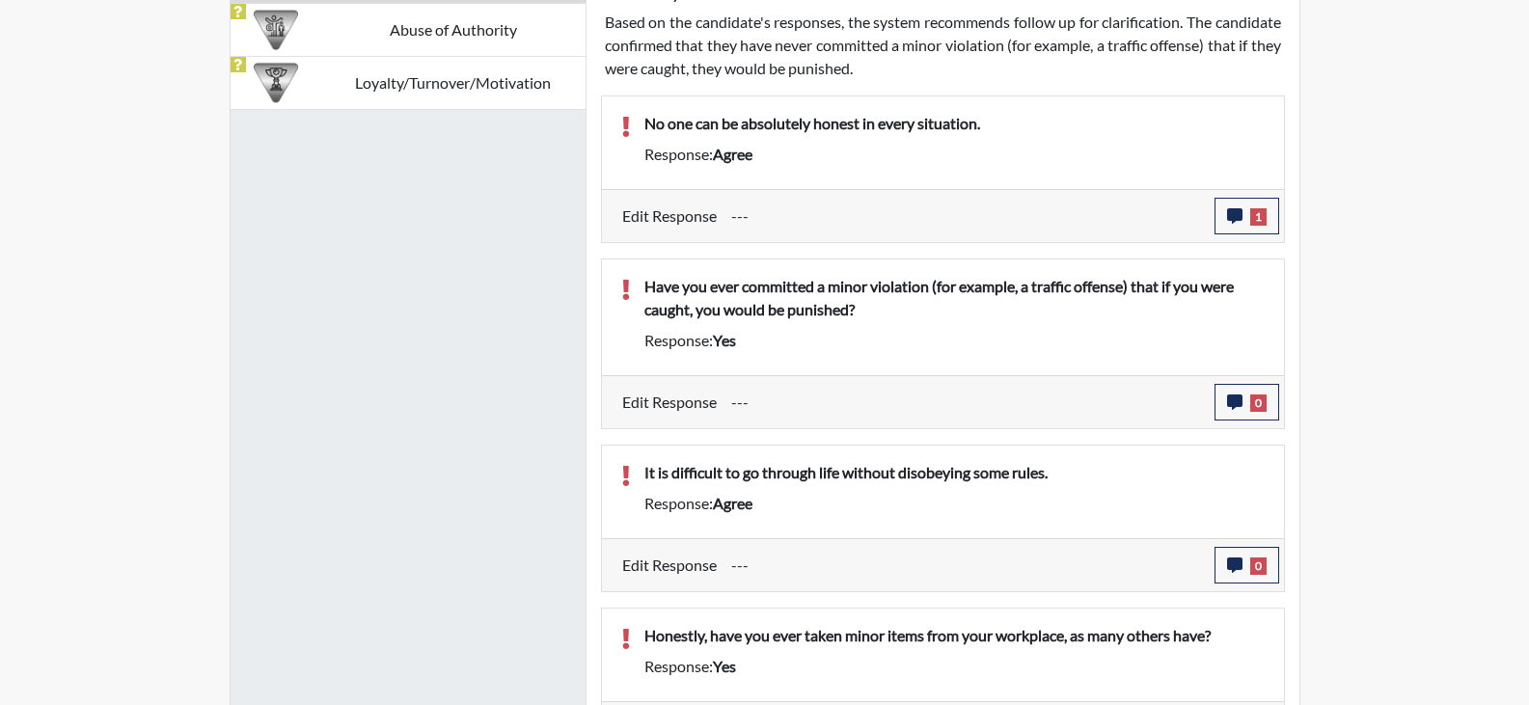
scroll to position [1370, 0]
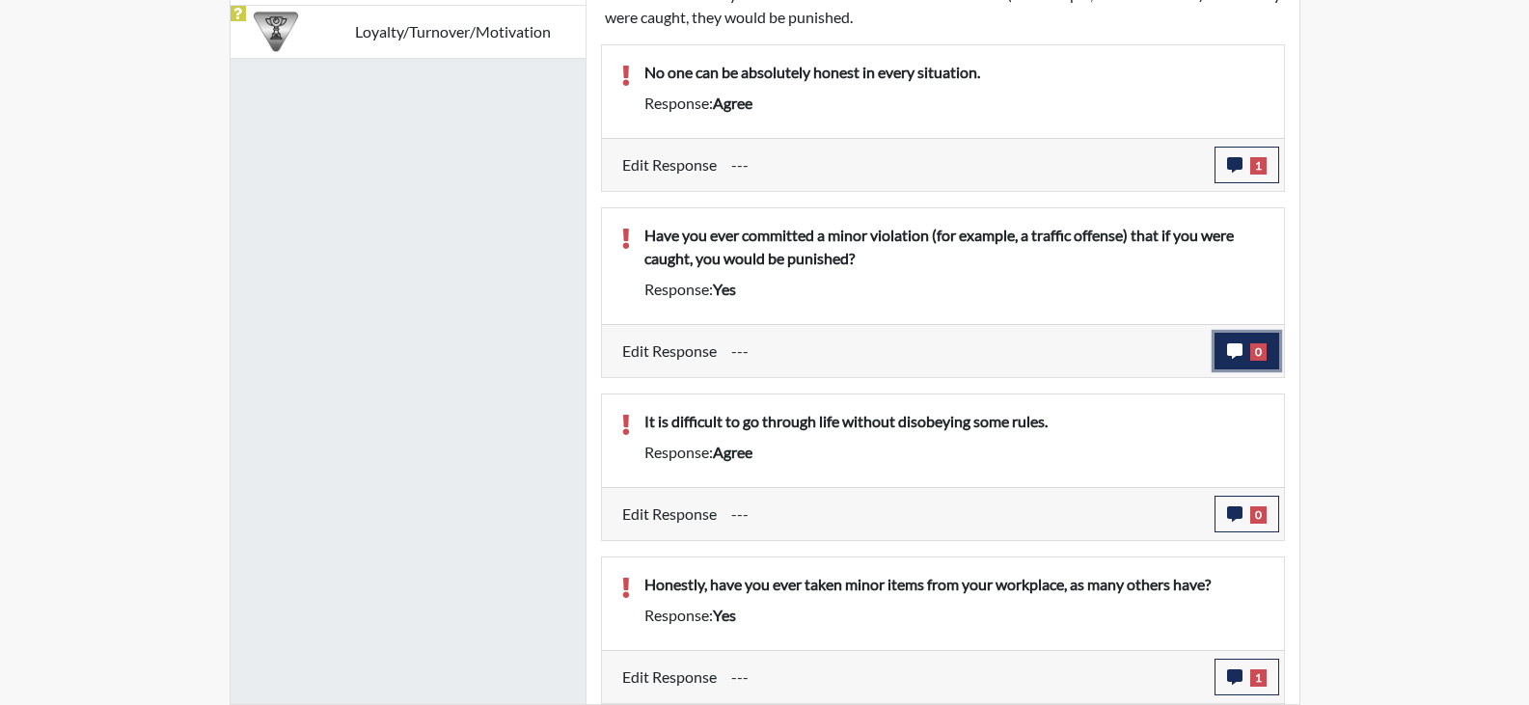
click at [1227, 359] on button "0" at bounding box center [1247, 351] width 65 height 37
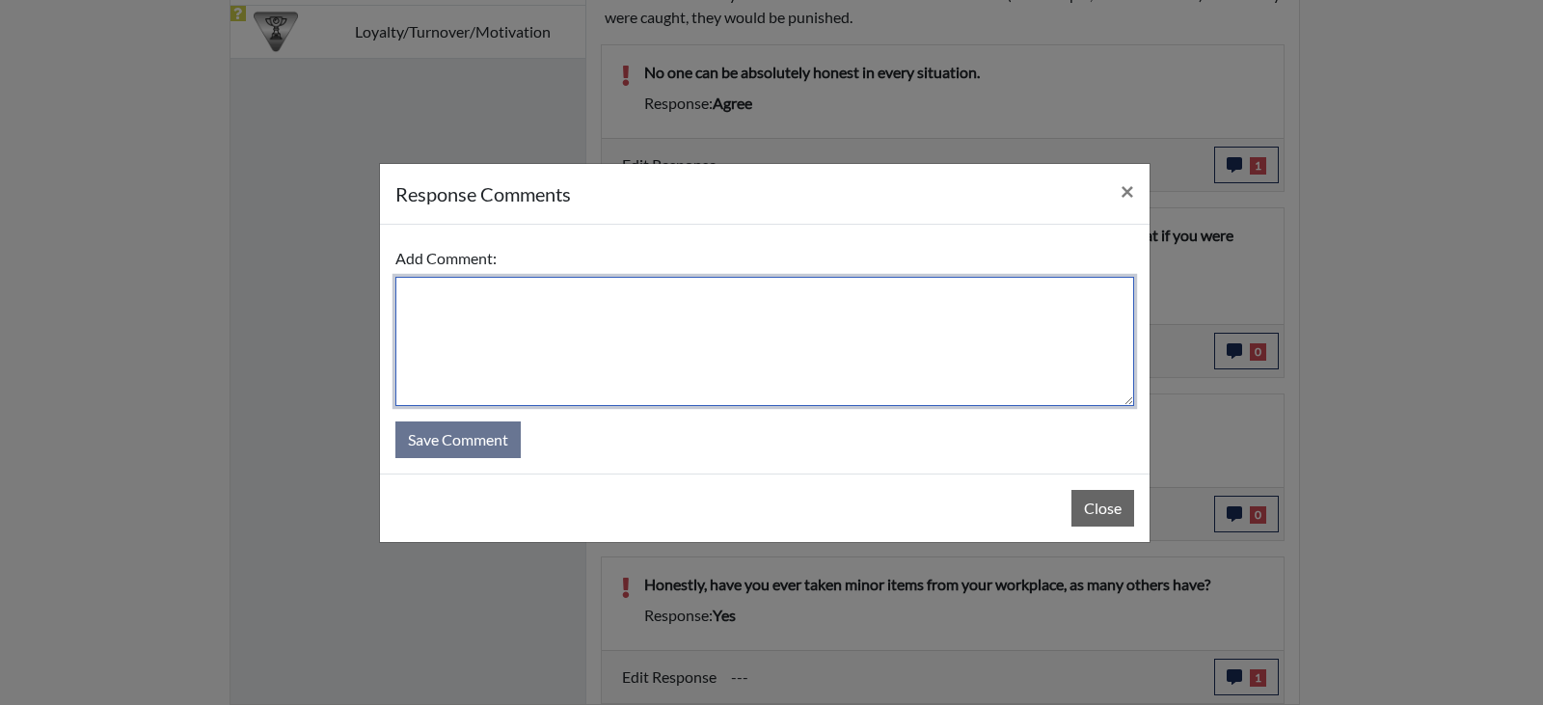
click at [789, 324] on textarea at bounding box center [765, 341] width 739 height 129
click at [538, 293] on textarea "Yes a traffic offence" at bounding box center [765, 341] width 739 height 129
type textarea "Yes a traffic offence."
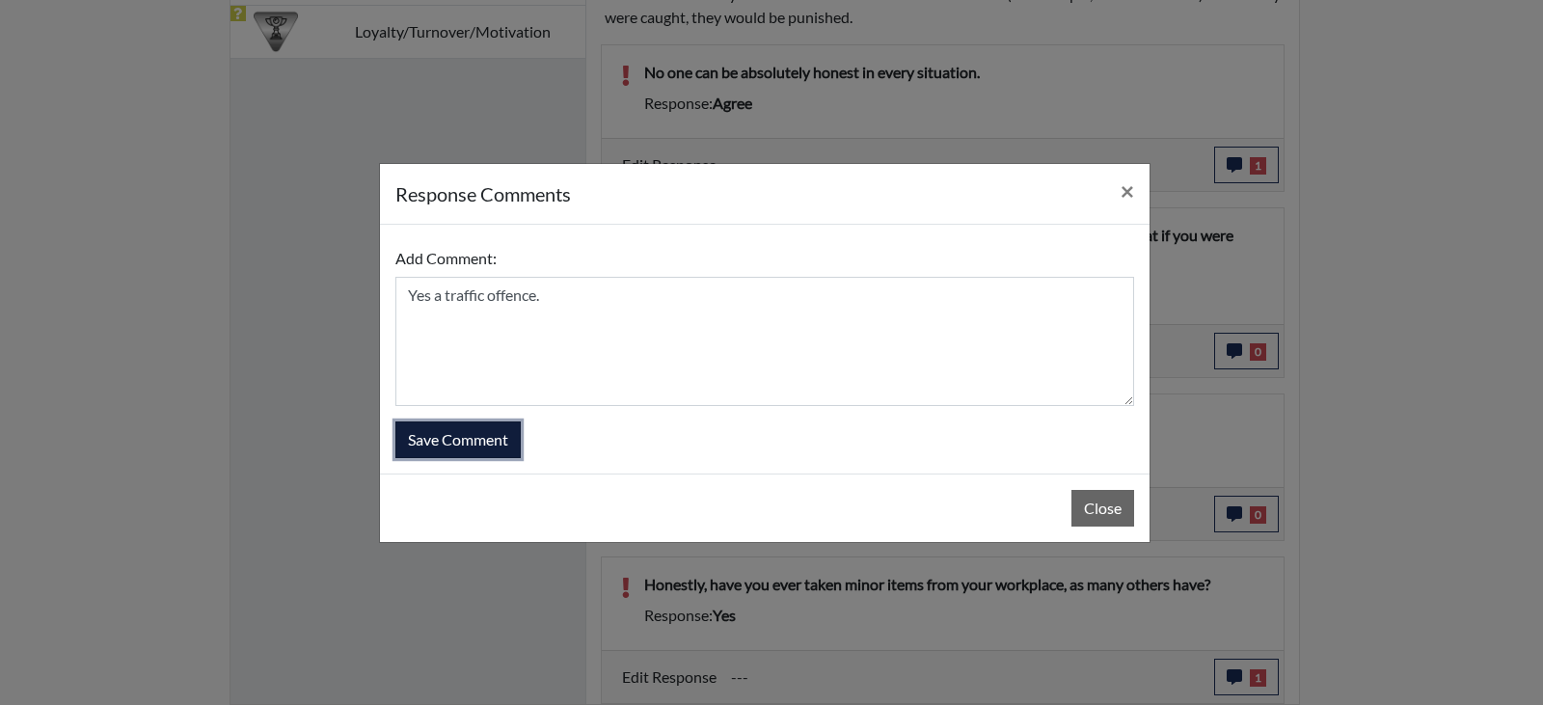
click at [467, 440] on button "Save Comment" at bounding box center [458, 440] width 125 height 37
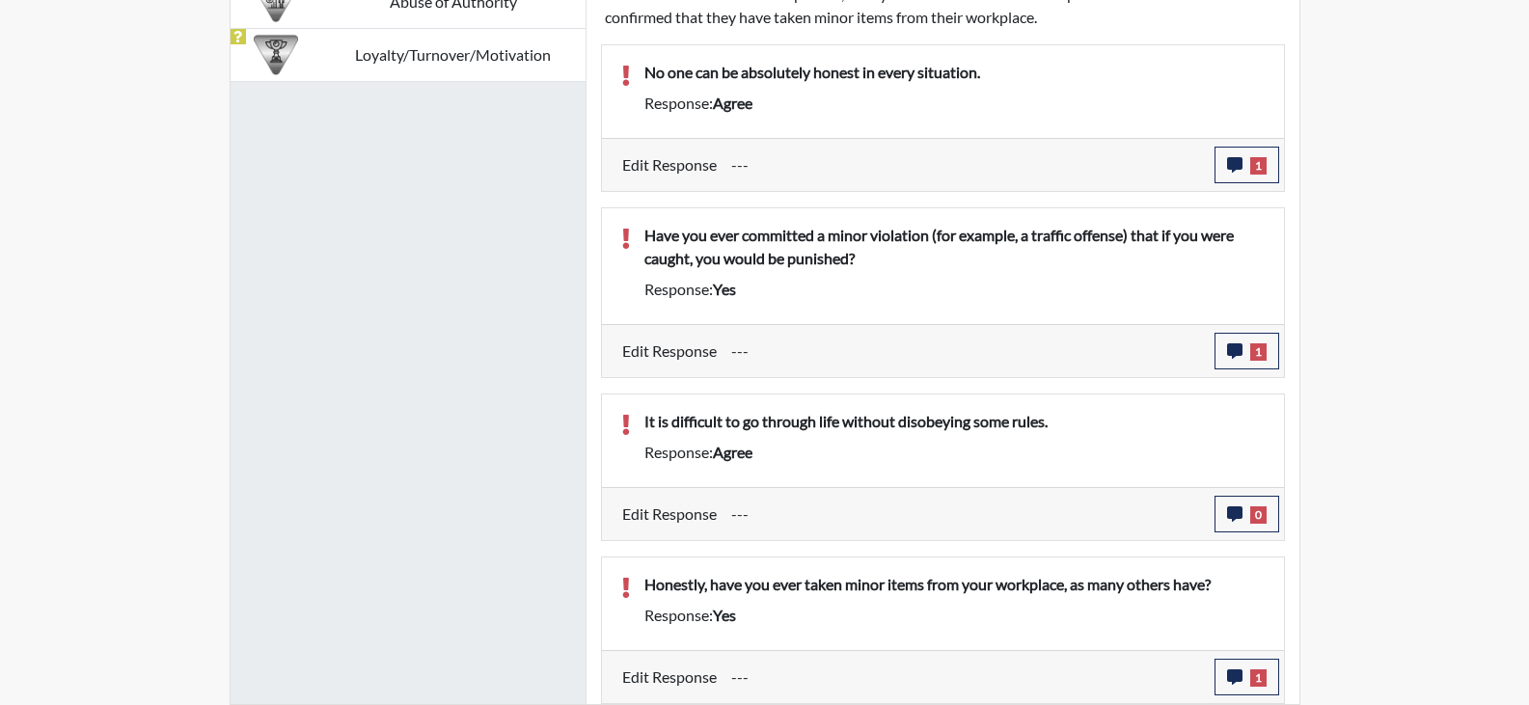
scroll to position [320, 802]
click at [1227, 513] on icon "button" at bounding box center [1234, 513] width 15 height 15
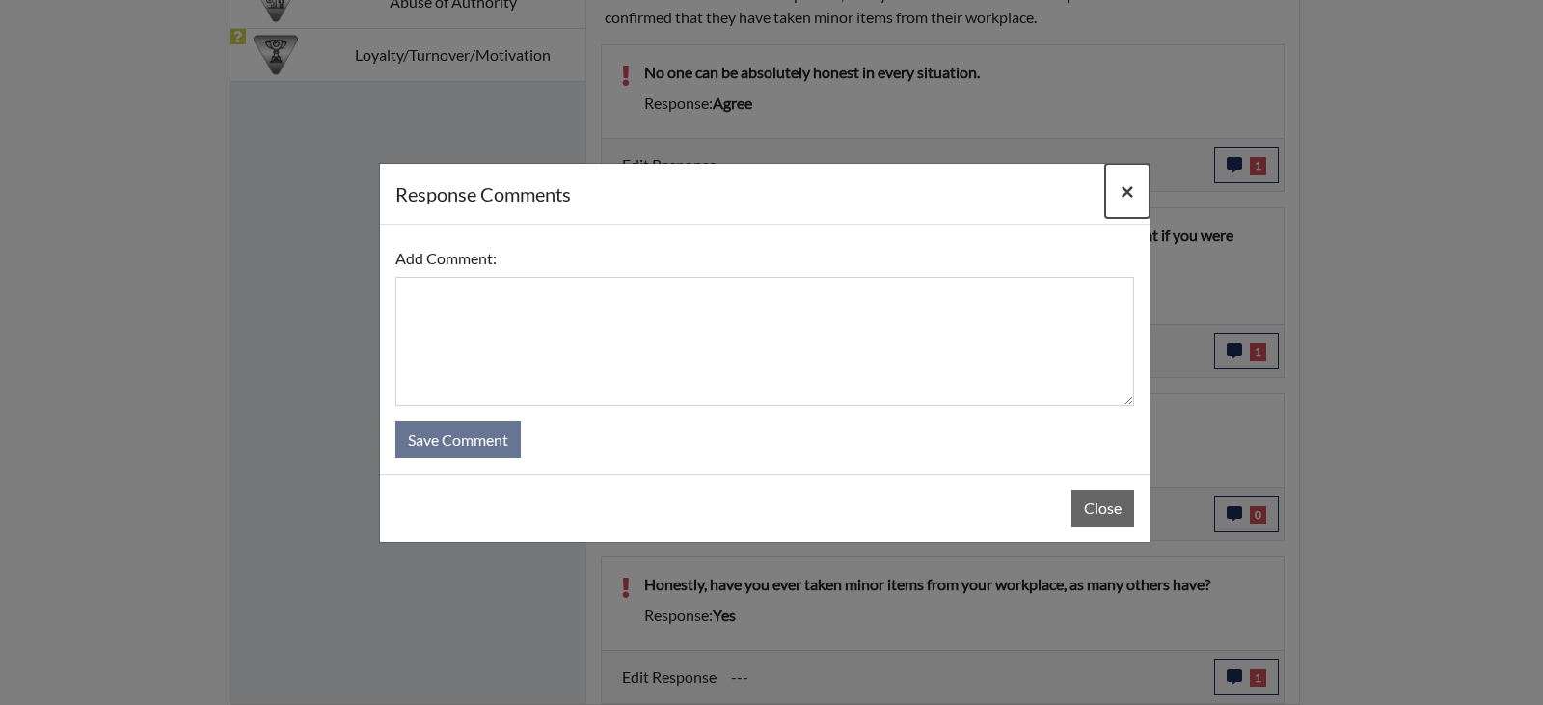
click at [1115, 183] on button "×" at bounding box center [1128, 191] width 44 height 54
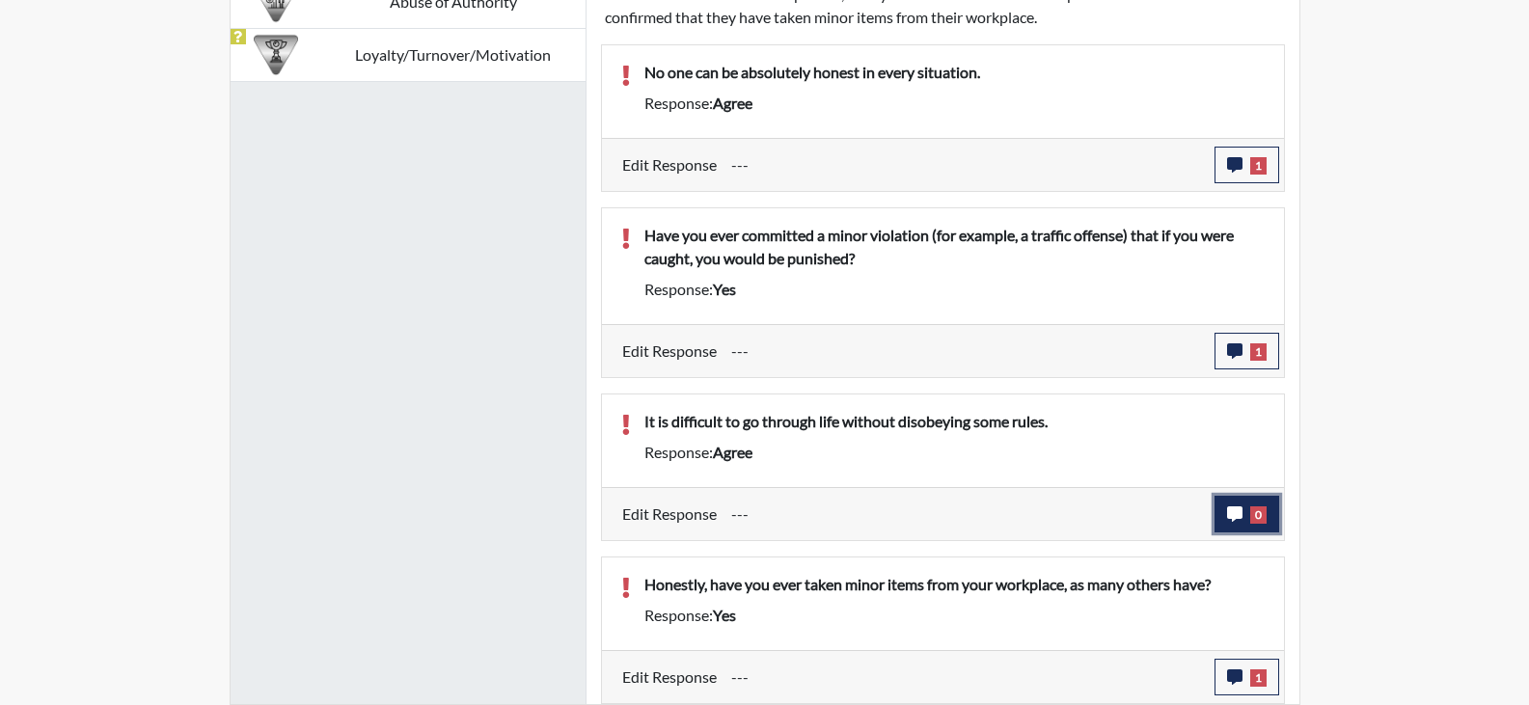
click at [1233, 522] on button "0" at bounding box center [1247, 514] width 65 height 37
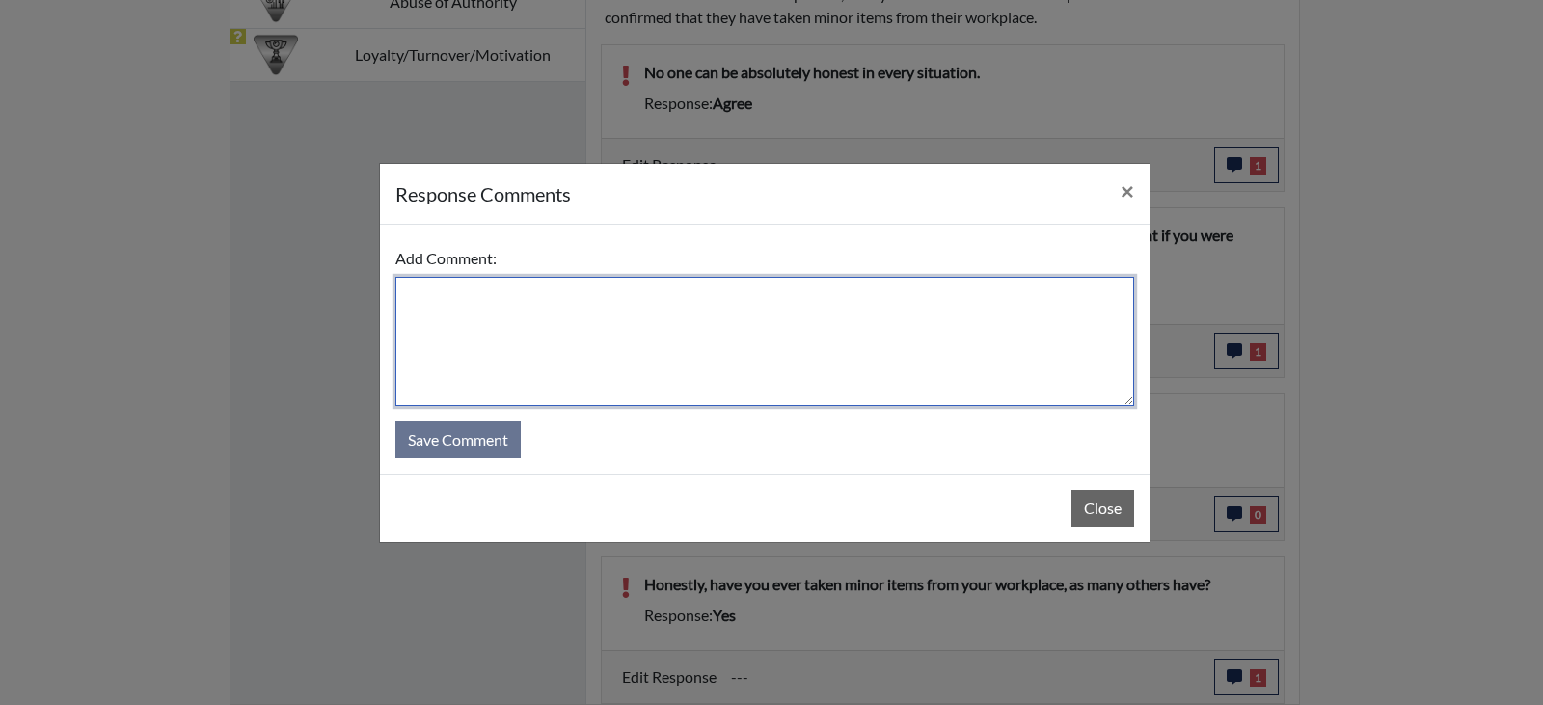
click at [627, 361] on textarea at bounding box center [765, 341] width 739 height 129
drag, startPoint x: 417, startPoint y: 298, endPoint x: 408, endPoint y: 316, distance: 20.3
click at [412, 310] on textarea "agree, speed limit 35 and there is an emergency you may not follow the speed li…" at bounding box center [765, 341] width 739 height 129
type textarea "Agree, speed limit 35 and there is an emergency you may not follow the speed li…"
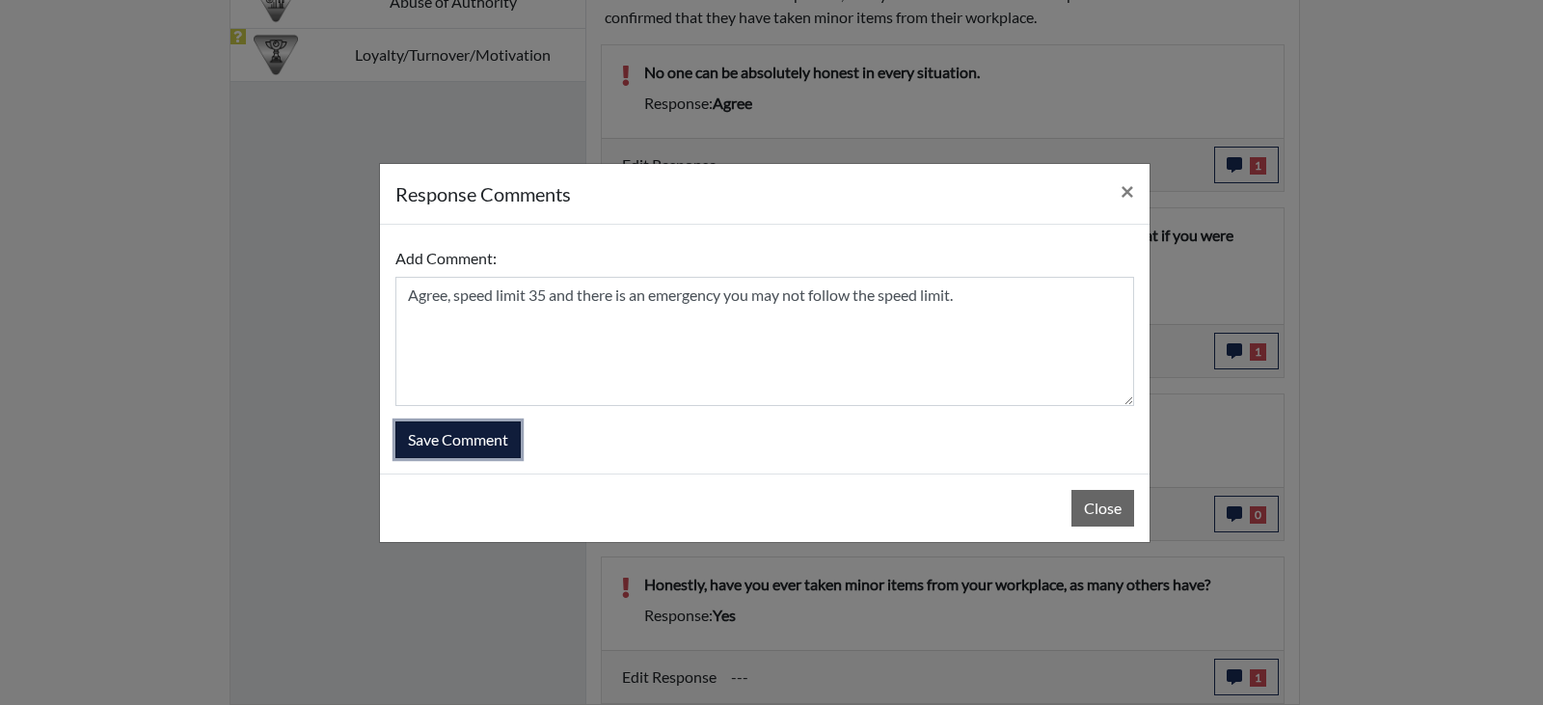
click at [447, 451] on button "Save Comment" at bounding box center [458, 440] width 125 height 37
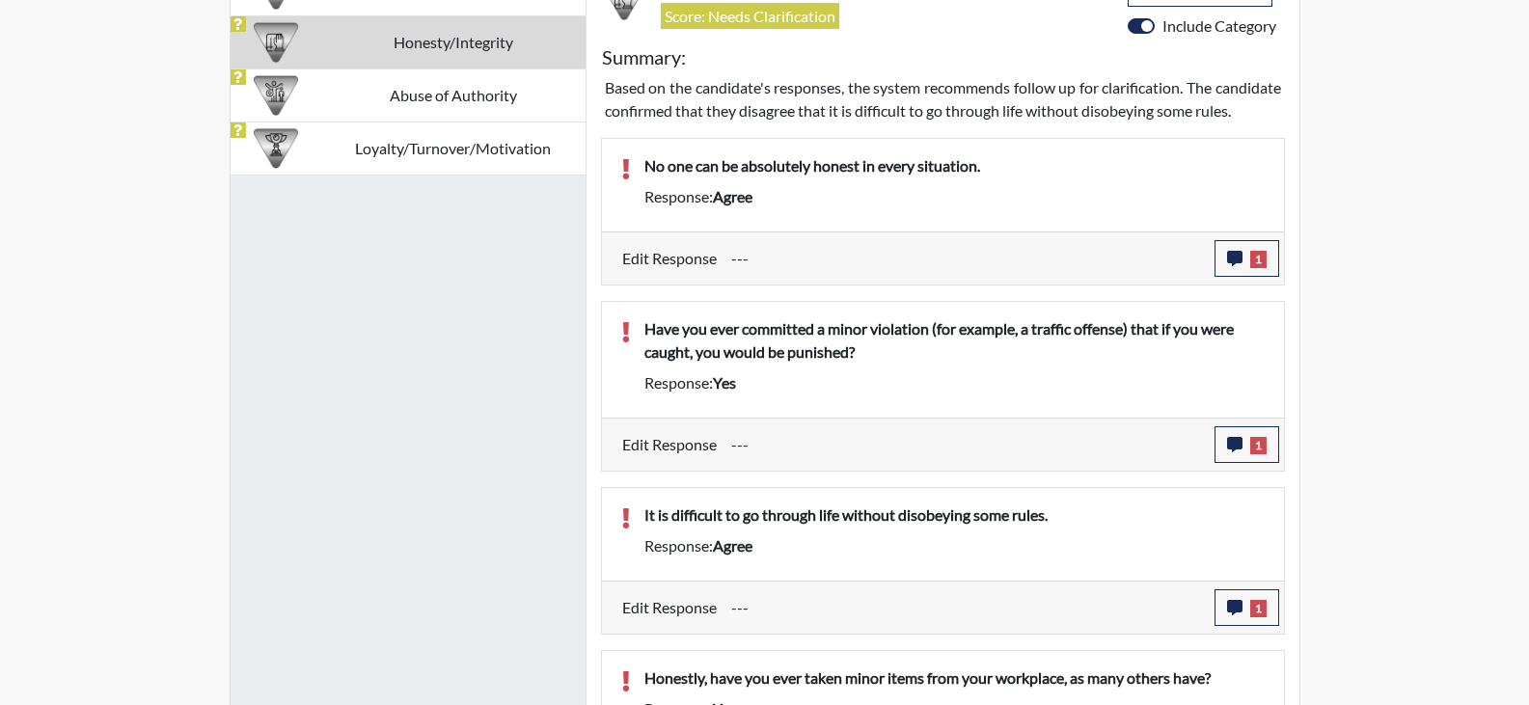
scroll to position [984, 0]
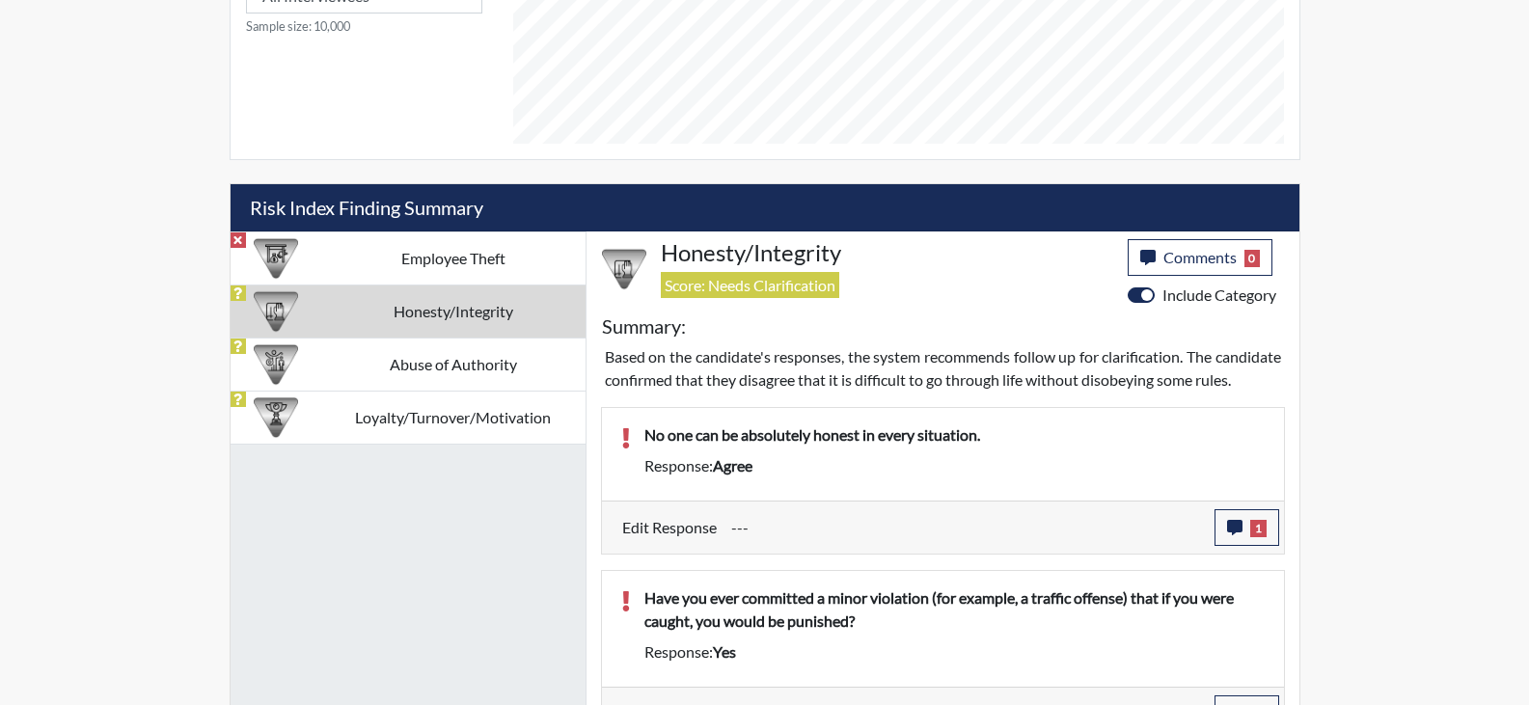
click at [455, 315] on td "Honesty/Integrity" at bounding box center [453, 311] width 264 height 53
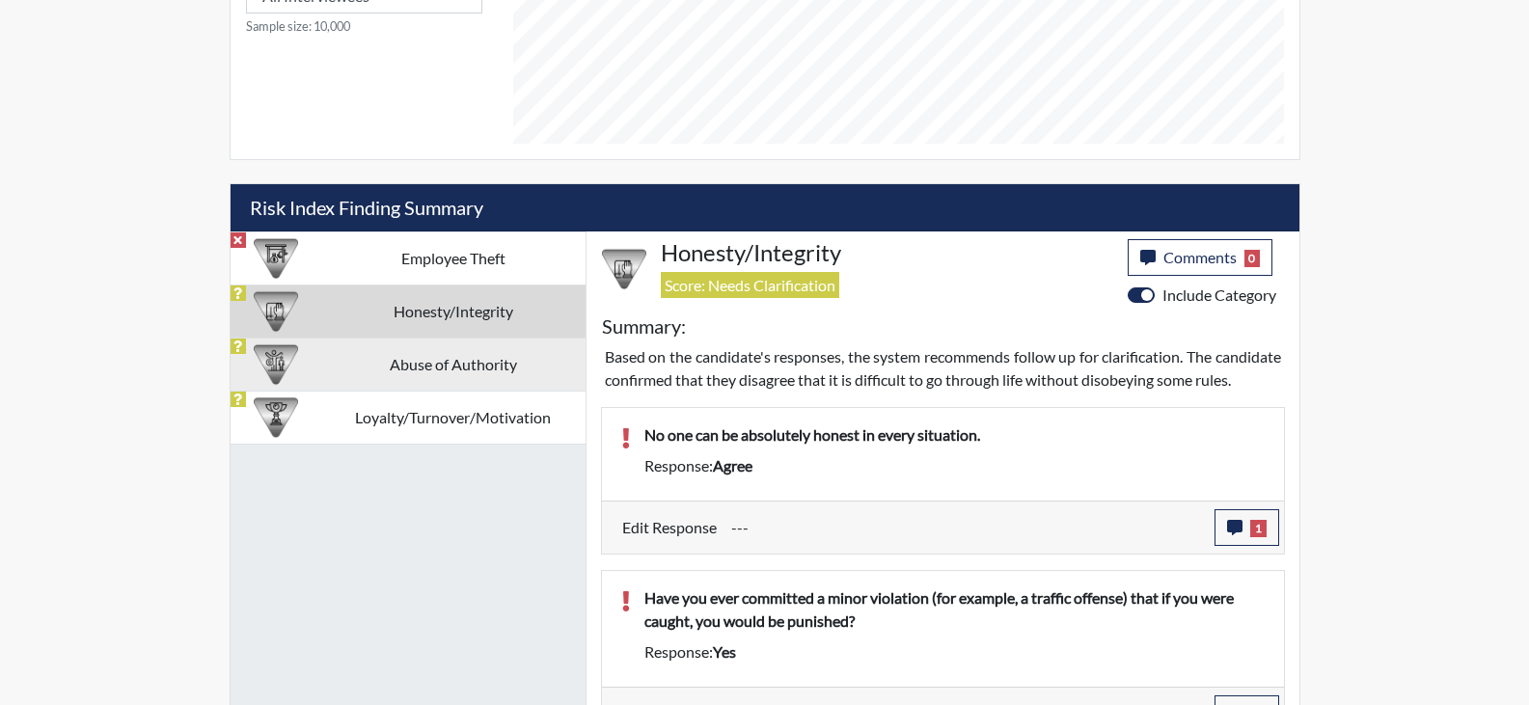
click at [445, 366] on td "Abuse of Authority" at bounding box center [453, 364] width 264 height 53
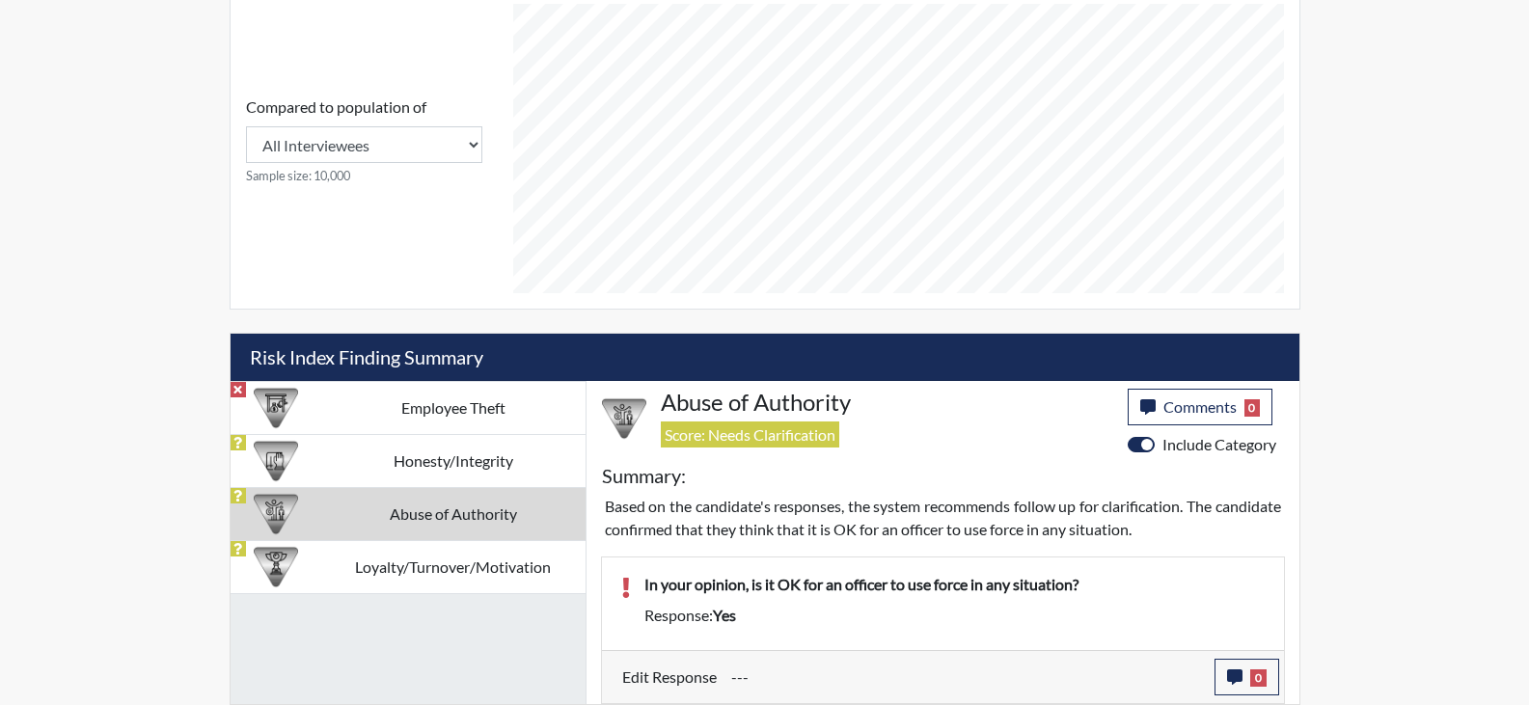
scroll to position [834, 0]
click at [434, 463] on td "Honesty/Integrity" at bounding box center [453, 460] width 264 height 53
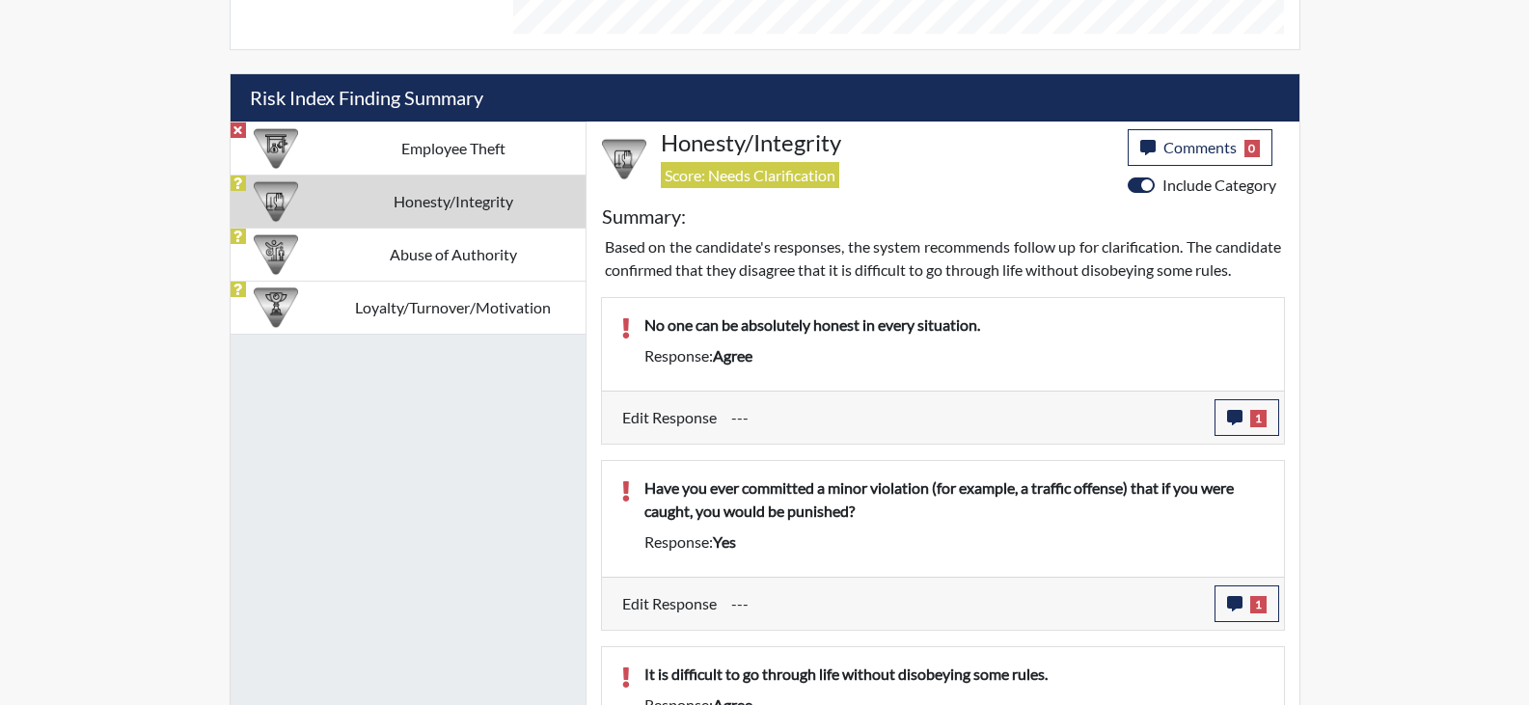
scroll to position [1370, 0]
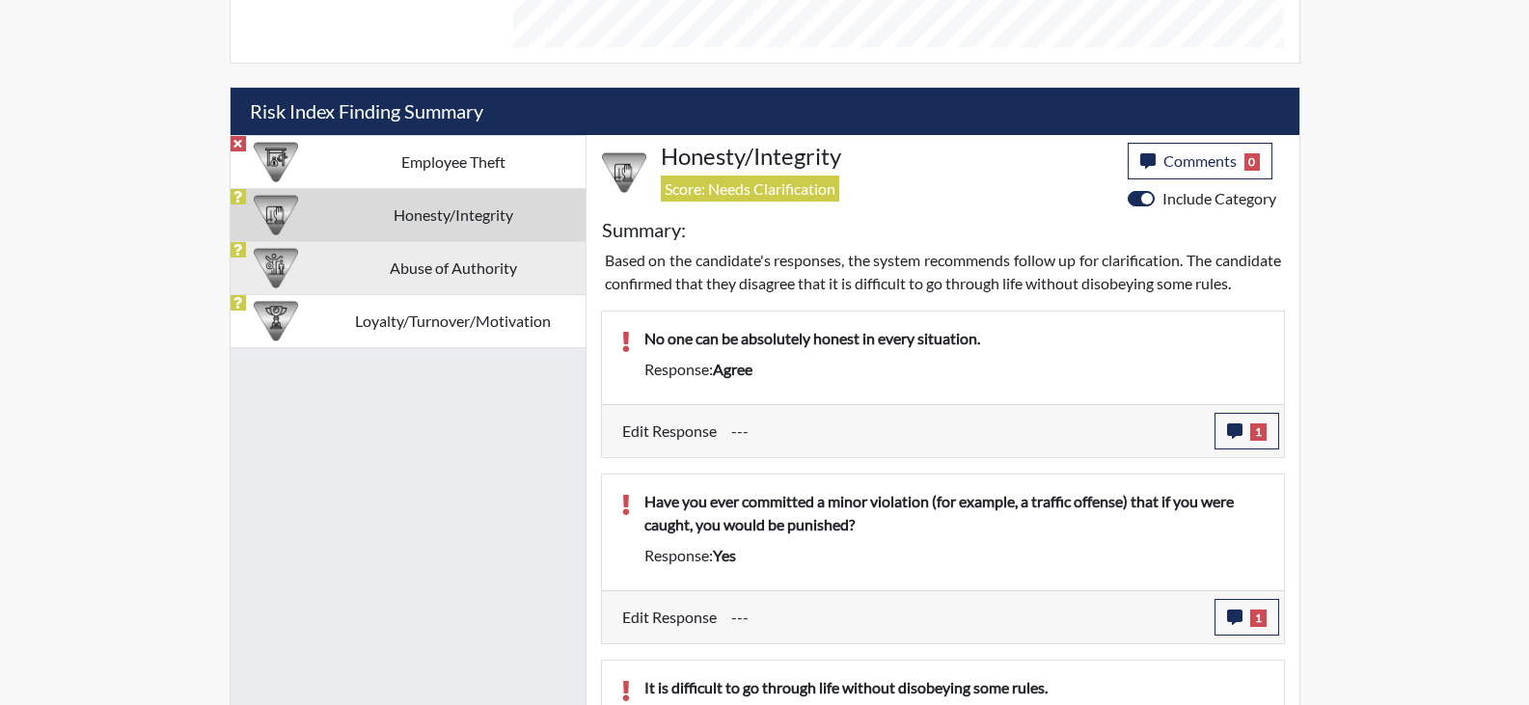
click at [445, 278] on td "Abuse of Authority" at bounding box center [453, 267] width 264 height 53
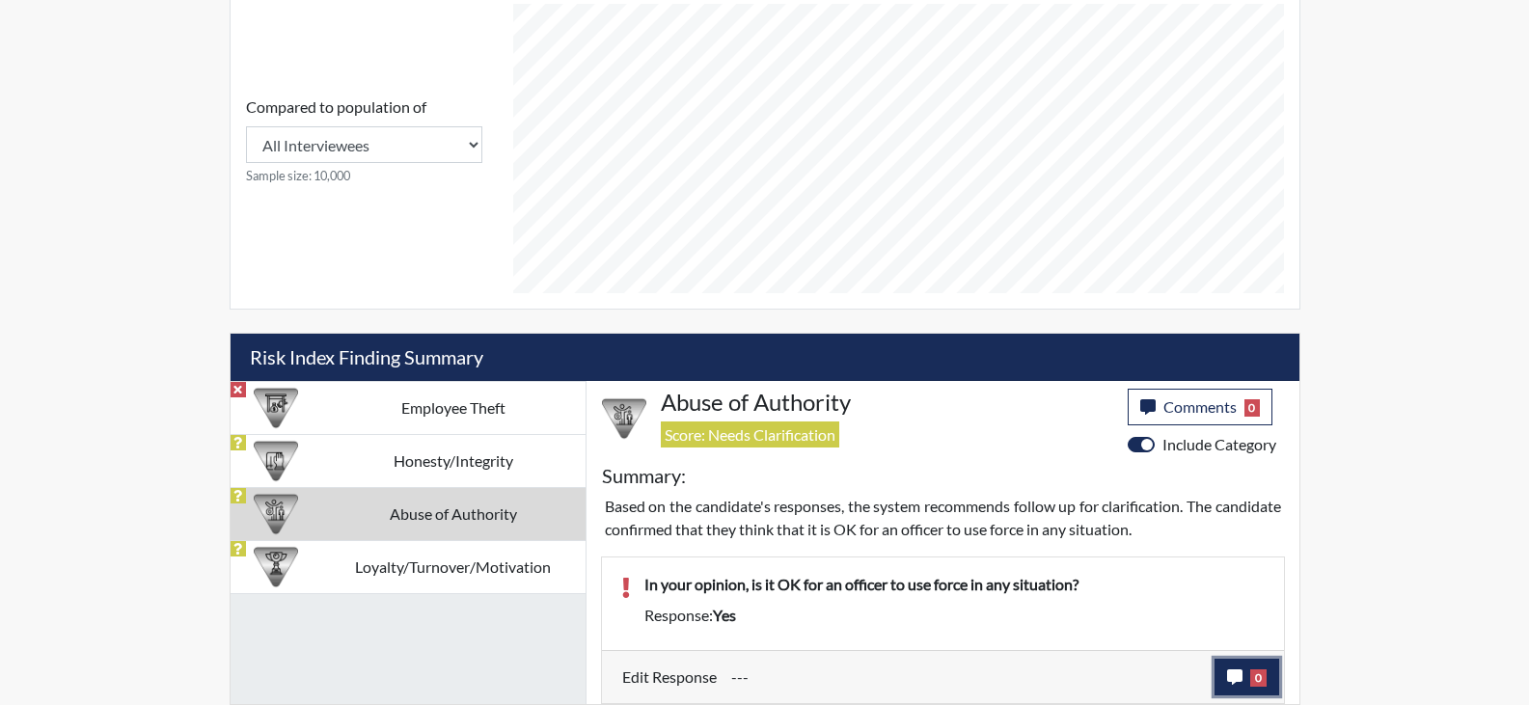
click at [1229, 685] on button "0" at bounding box center [1247, 677] width 65 height 37
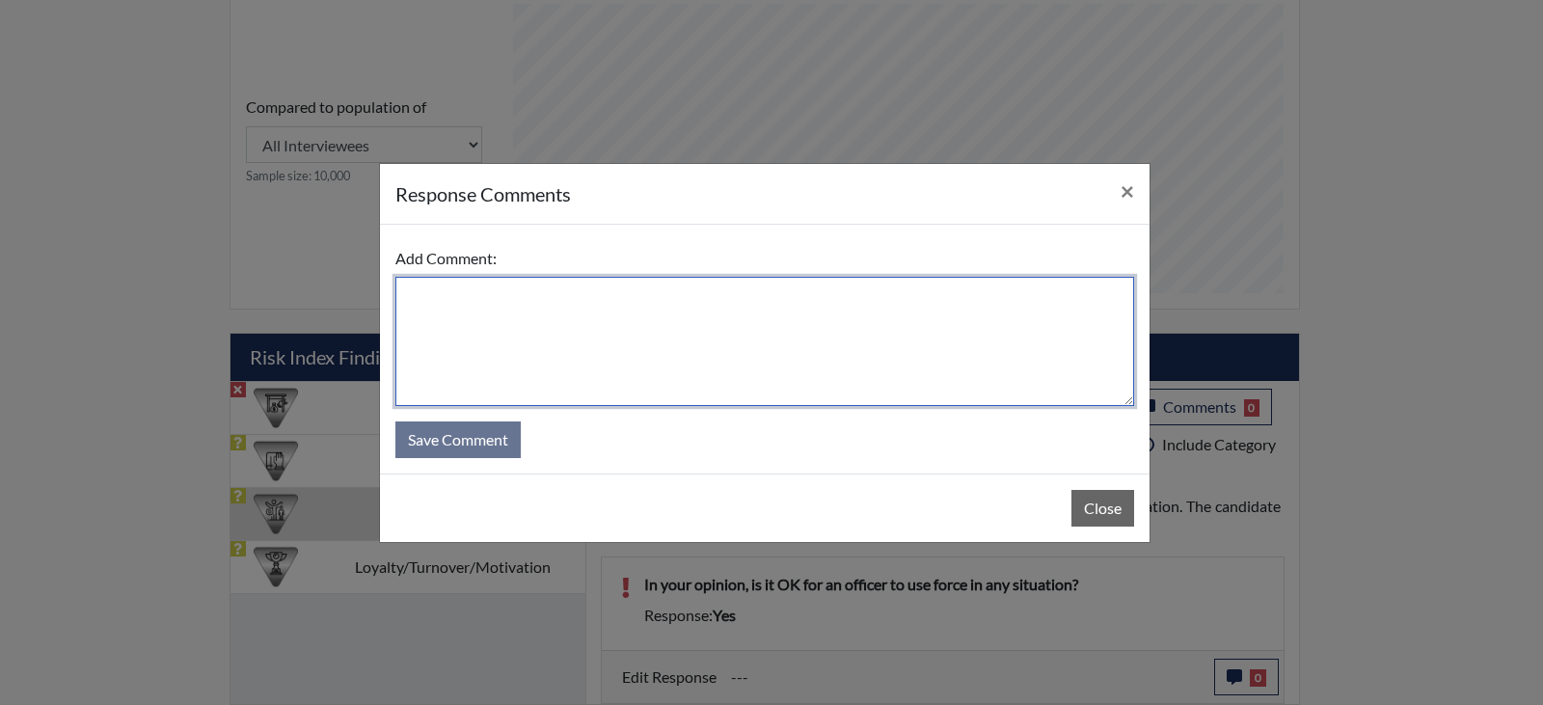
click at [679, 361] on textarea at bounding box center [765, 341] width 739 height 129
click at [468, 297] on textarea "Disagree but there are times when you will have to use force." at bounding box center [765, 341] width 739 height 129
type textarea "Disagree, but there are times when you will have to use force."
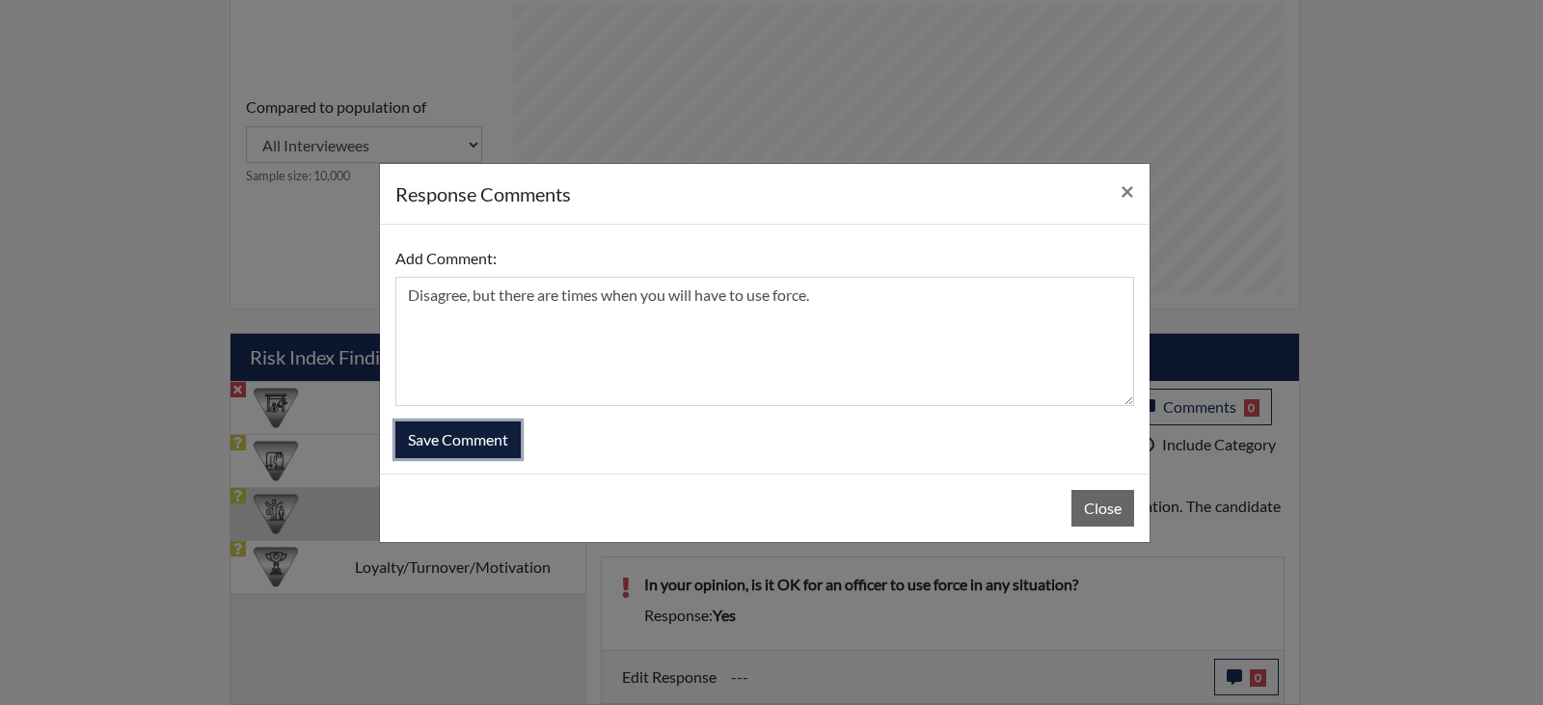
click at [470, 441] on button "Save Comment" at bounding box center [458, 440] width 125 height 37
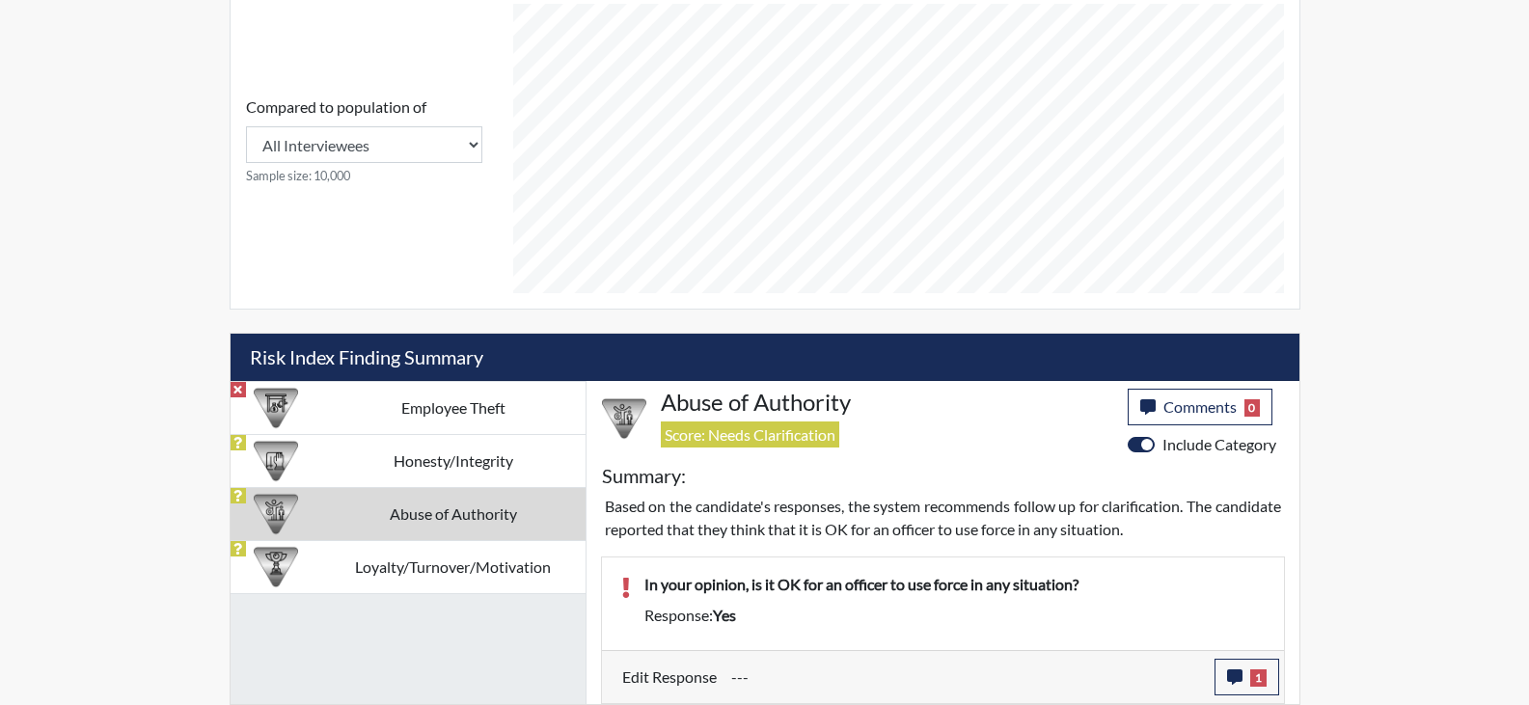
scroll to position [320, 802]
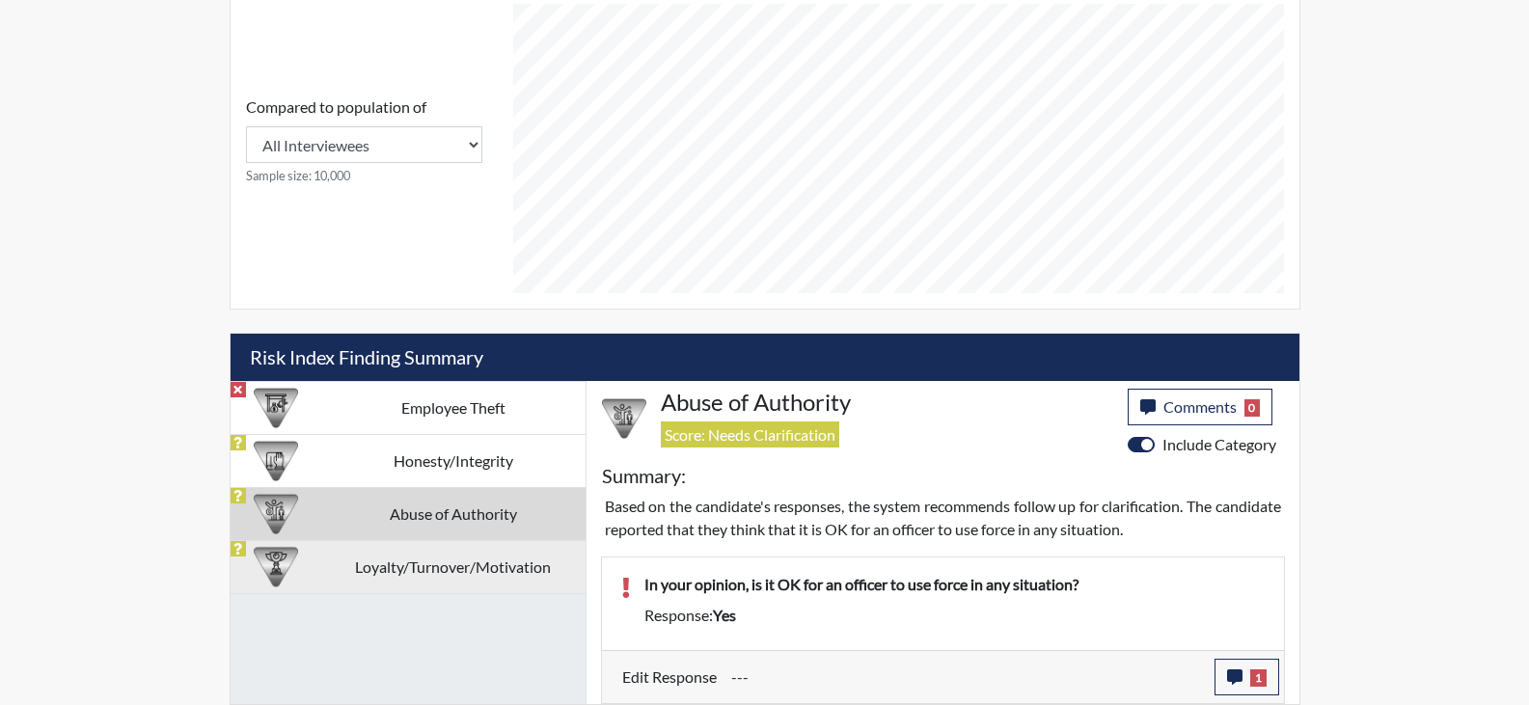
click at [415, 573] on td "Loyalty/Turnover/Motivation" at bounding box center [453, 566] width 264 height 53
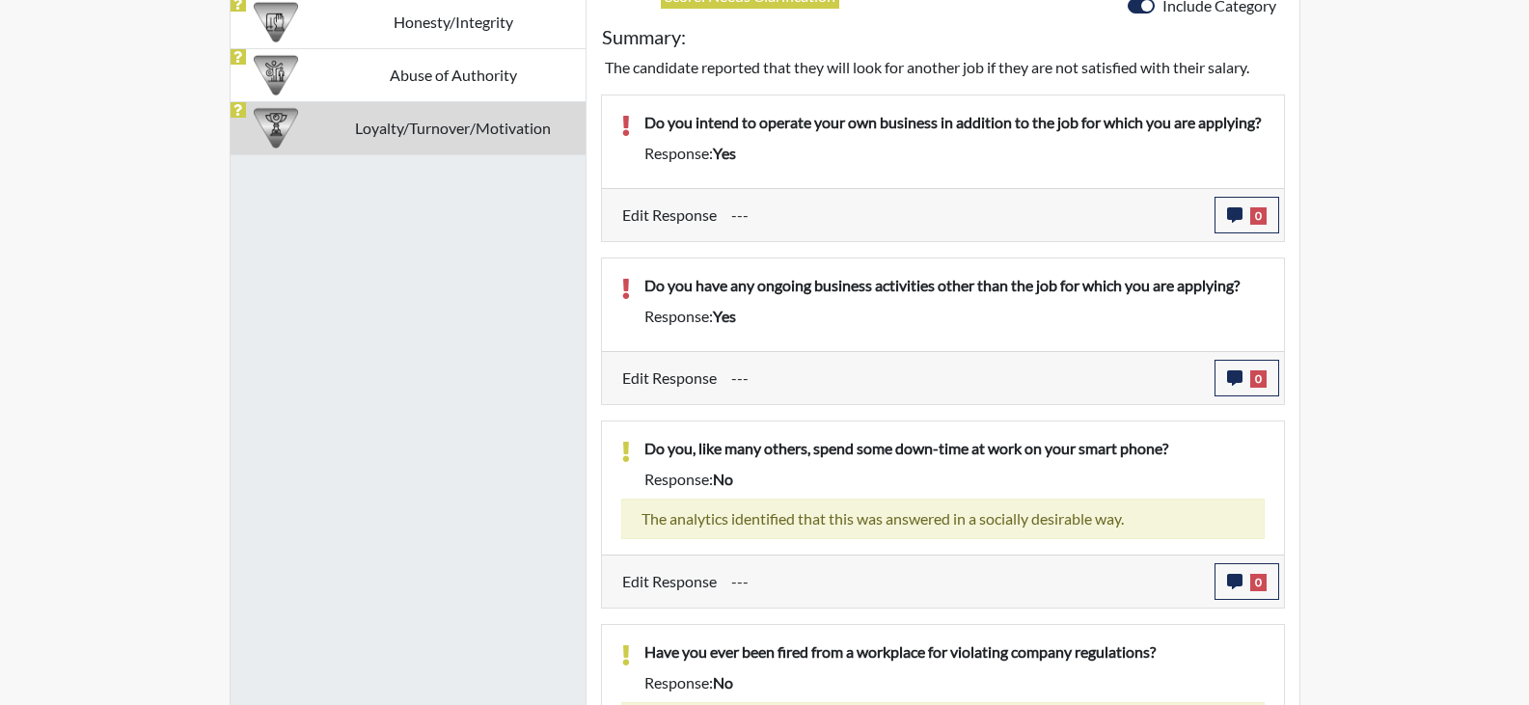
scroll to position [1278, 0]
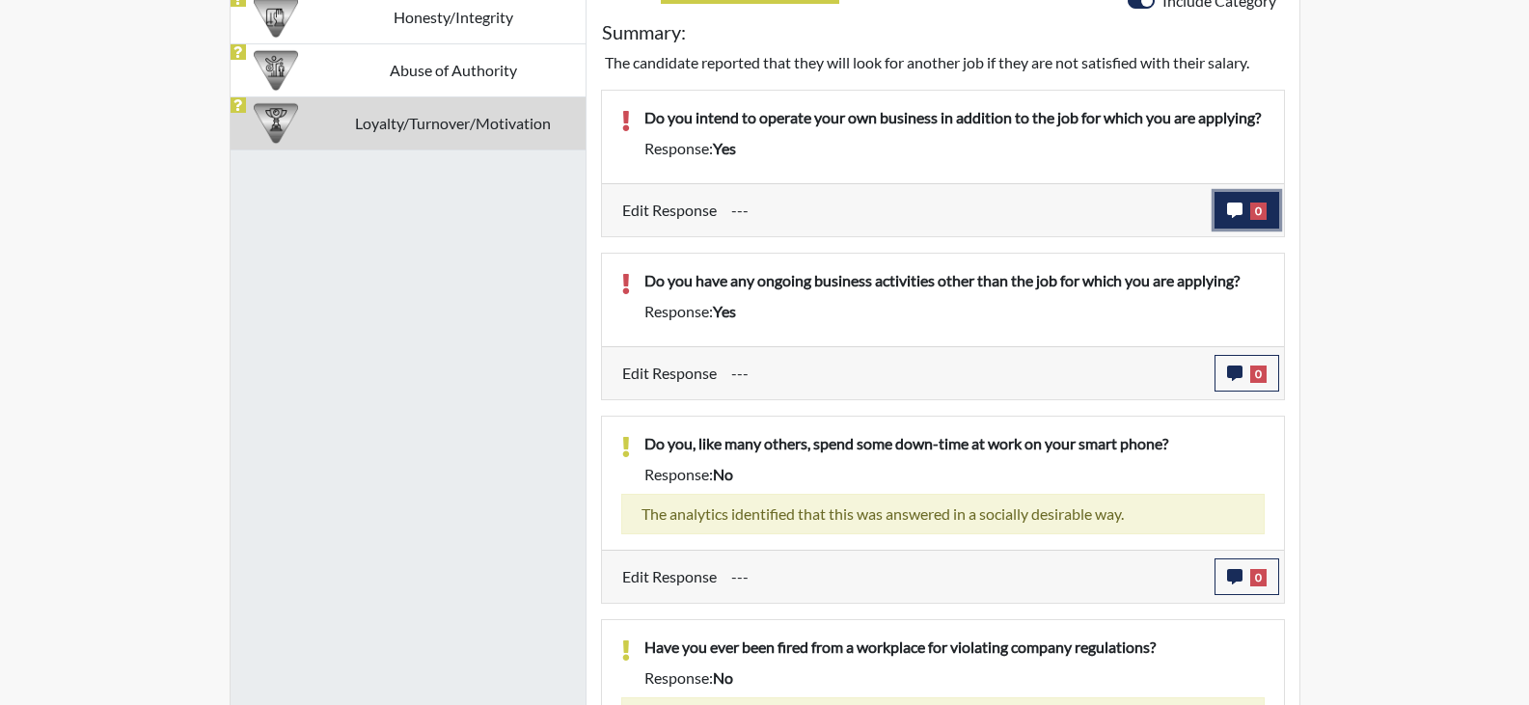
click at [1232, 218] on icon "button" at bounding box center [1234, 210] width 15 height 15
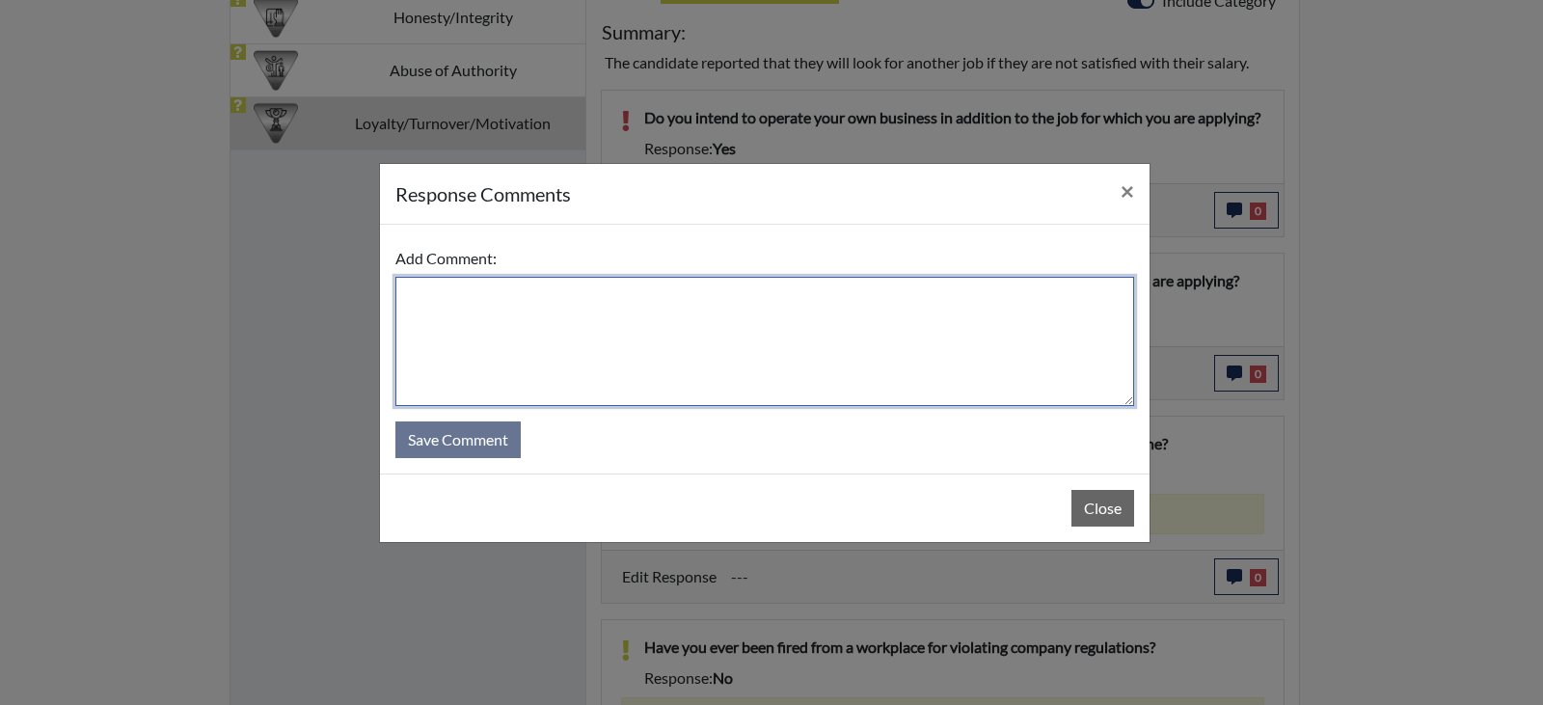
click at [618, 363] on textarea at bounding box center [765, 341] width 739 height 129
click at [632, 297] on textarea "Yes I have a small business, a coffe roasting Co. for non profits to raise mone…" at bounding box center [765, 341] width 739 height 129
type textarea "Yes I have a small business, a coffee roasting Co. for non profits to raise mon…"
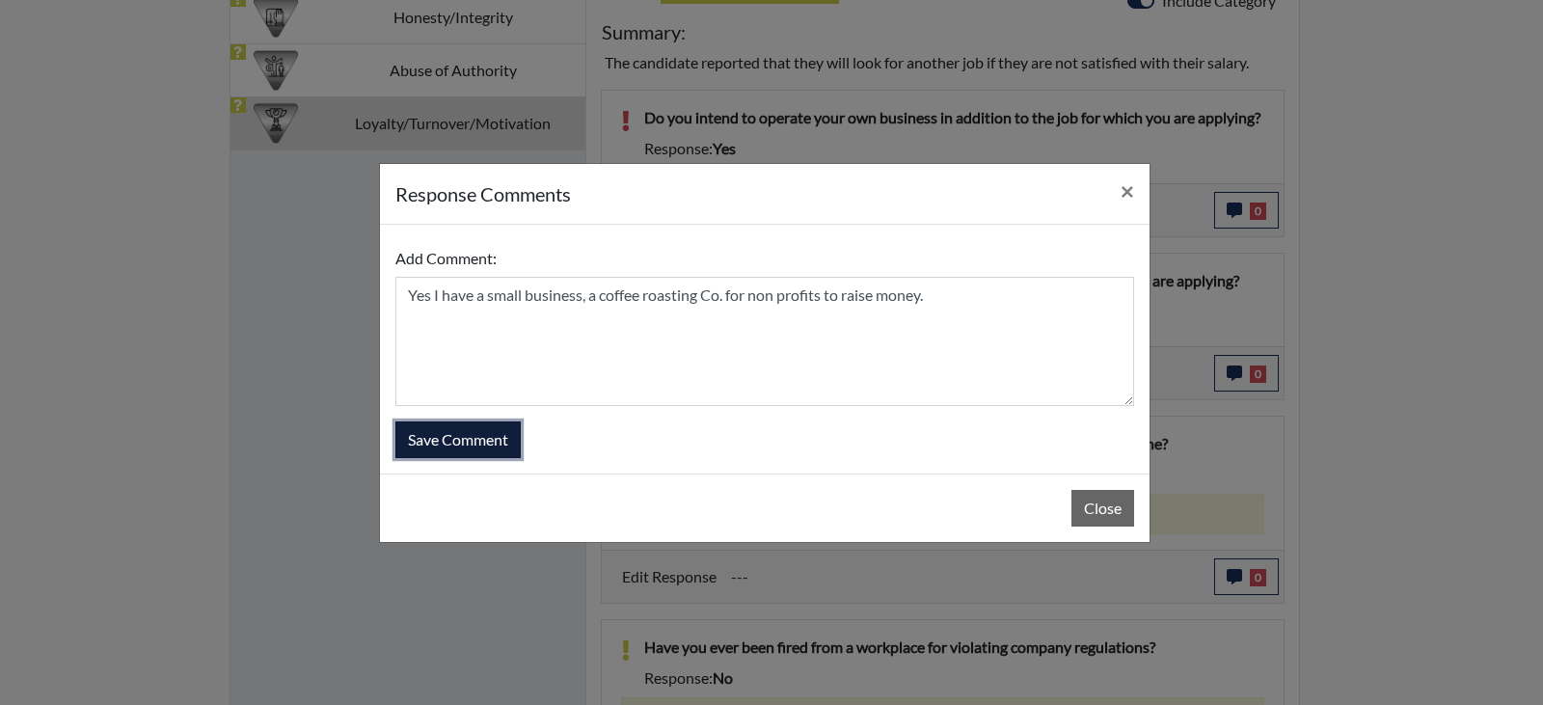
click at [490, 443] on button "Save Comment" at bounding box center [458, 440] width 125 height 37
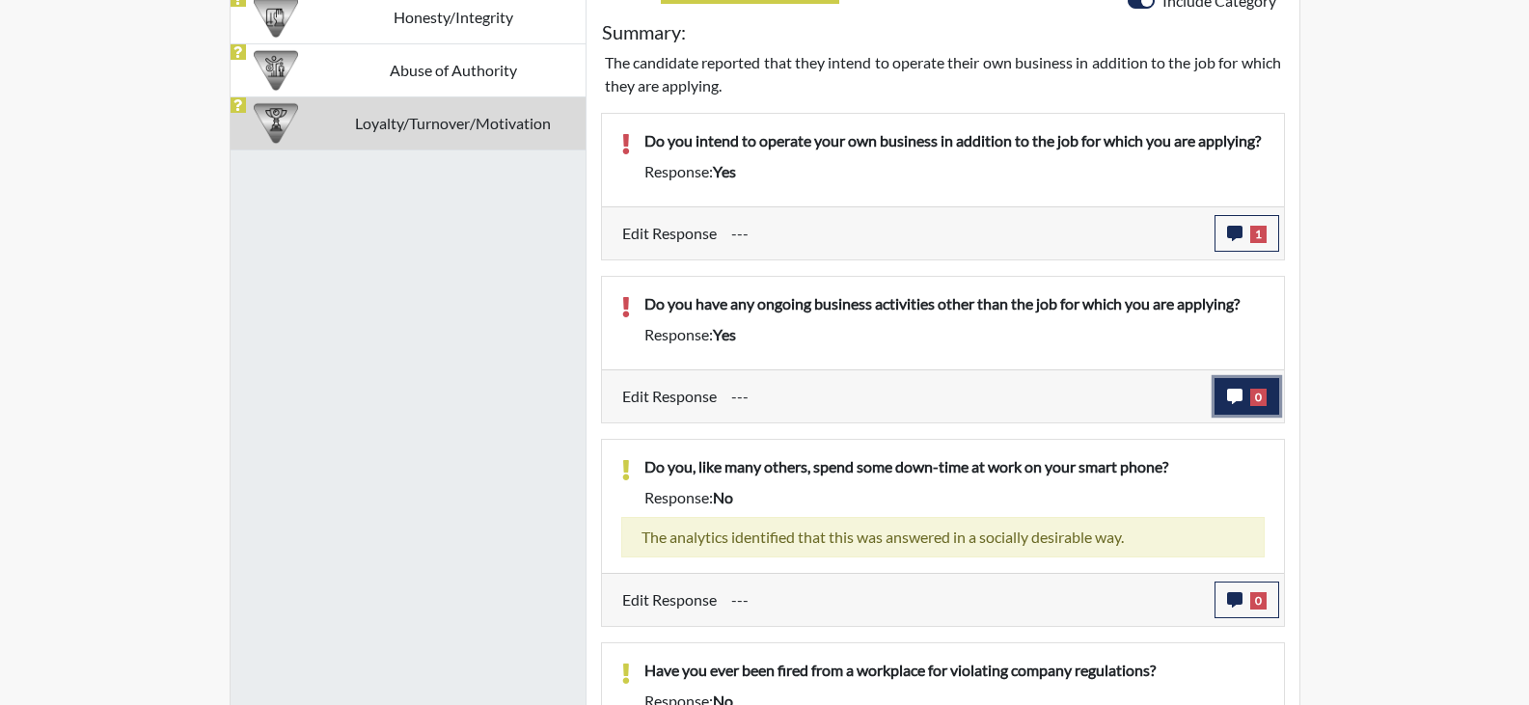
click at [1230, 404] on icon "button" at bounding box center [1234, 396] width 15 height 15
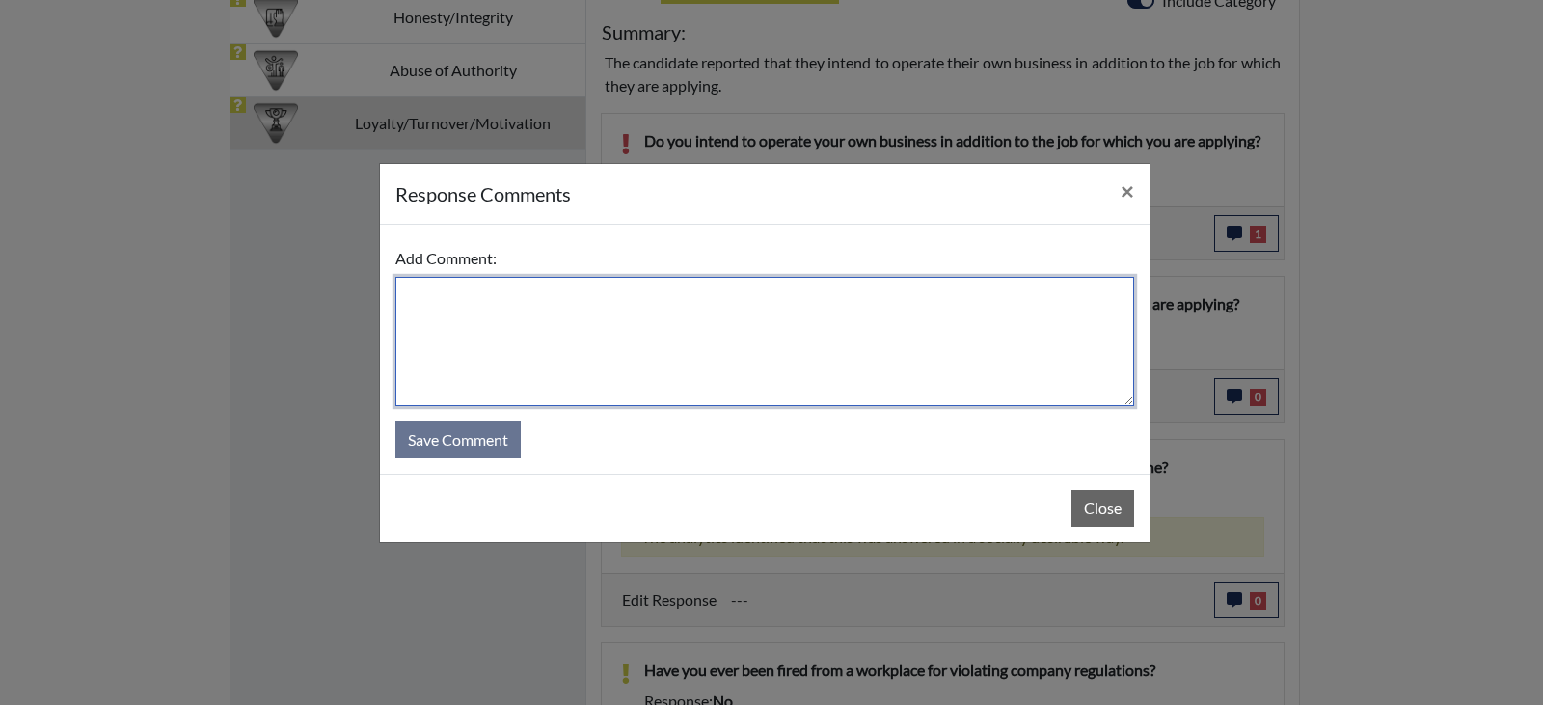
click at [670, 305] on textarea at bounding box center [765, 341] width 739 height 129
drag, startPoint x: 771, startPoint y: 302, endPoint x: 837, endPoint y: 349, distance: 81.6
click at [837, 349] on textarea "Yes the coffee brewing co for non profits to raise monday." at bounding box center [765, 341] width 739 height 129
drag, startPoint x: 793, startPoint y: 301, endPoint x: 764, endPoint y: 301, distance: 28.9
click at [764, 301] on textarea "Yes the coffee brewing co for non profits to raise monday." at bounding box center [765, 341] width 739 height 129
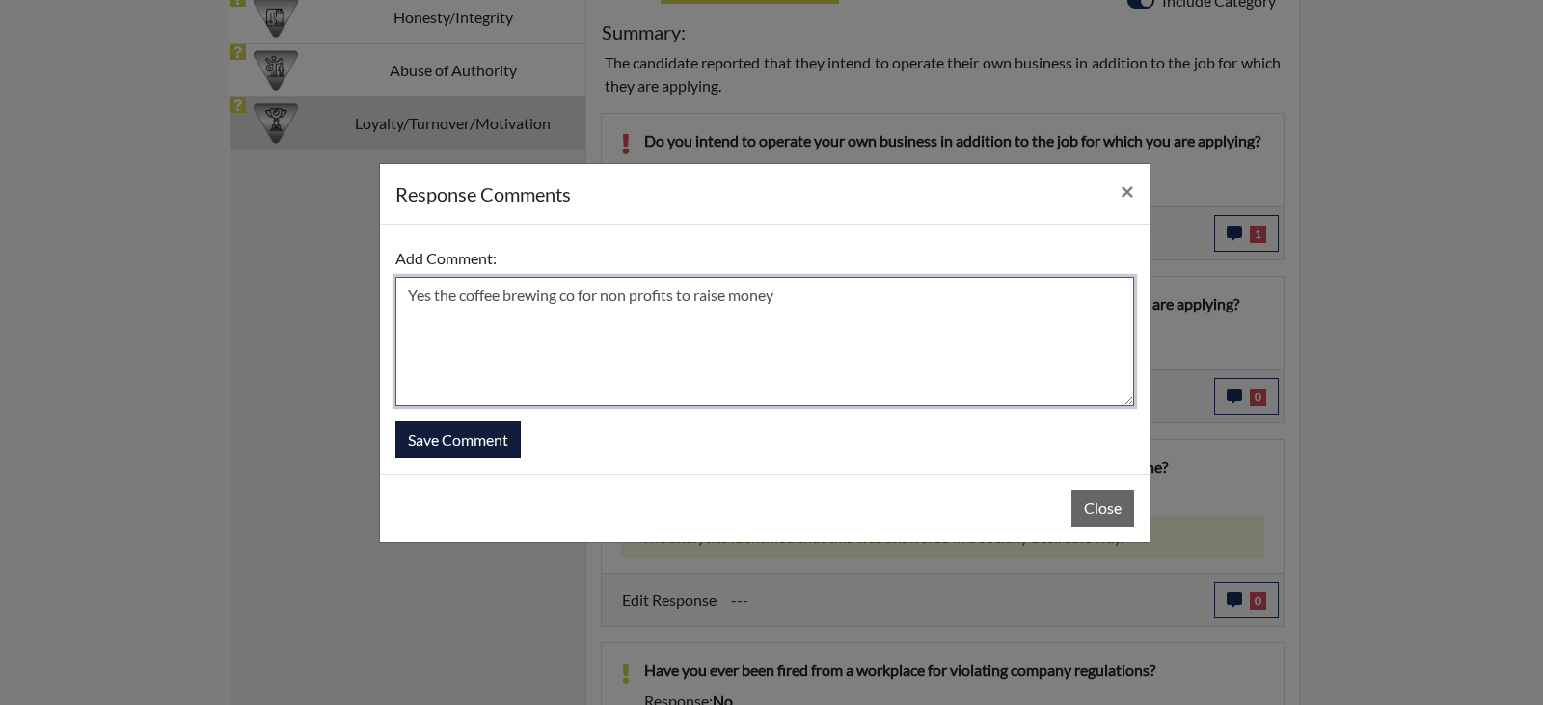
type textarea "Yes the coffee brewing co for non profits to raise money"
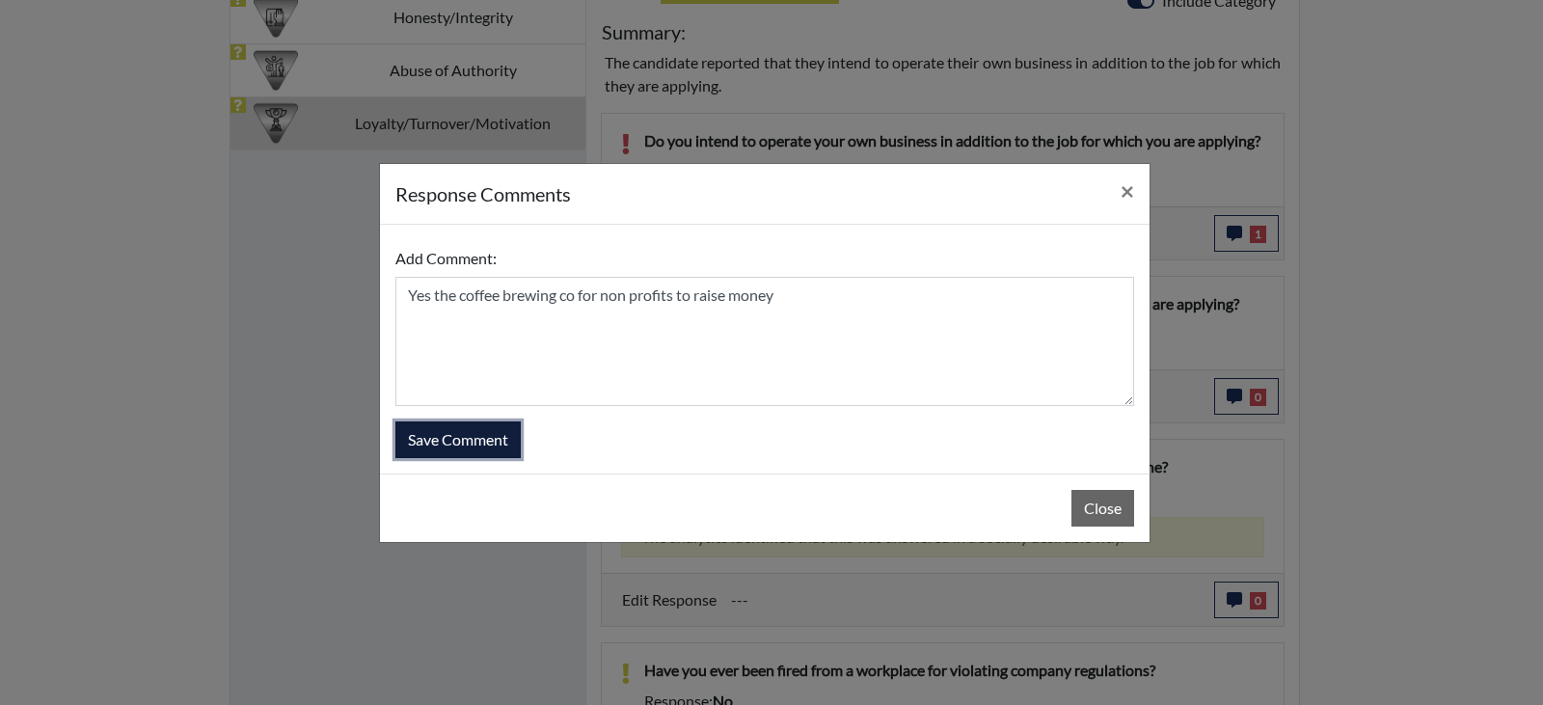
click at [498, 433] on button "Save Comment" at bounding box center [458, 440] width 125 height 37
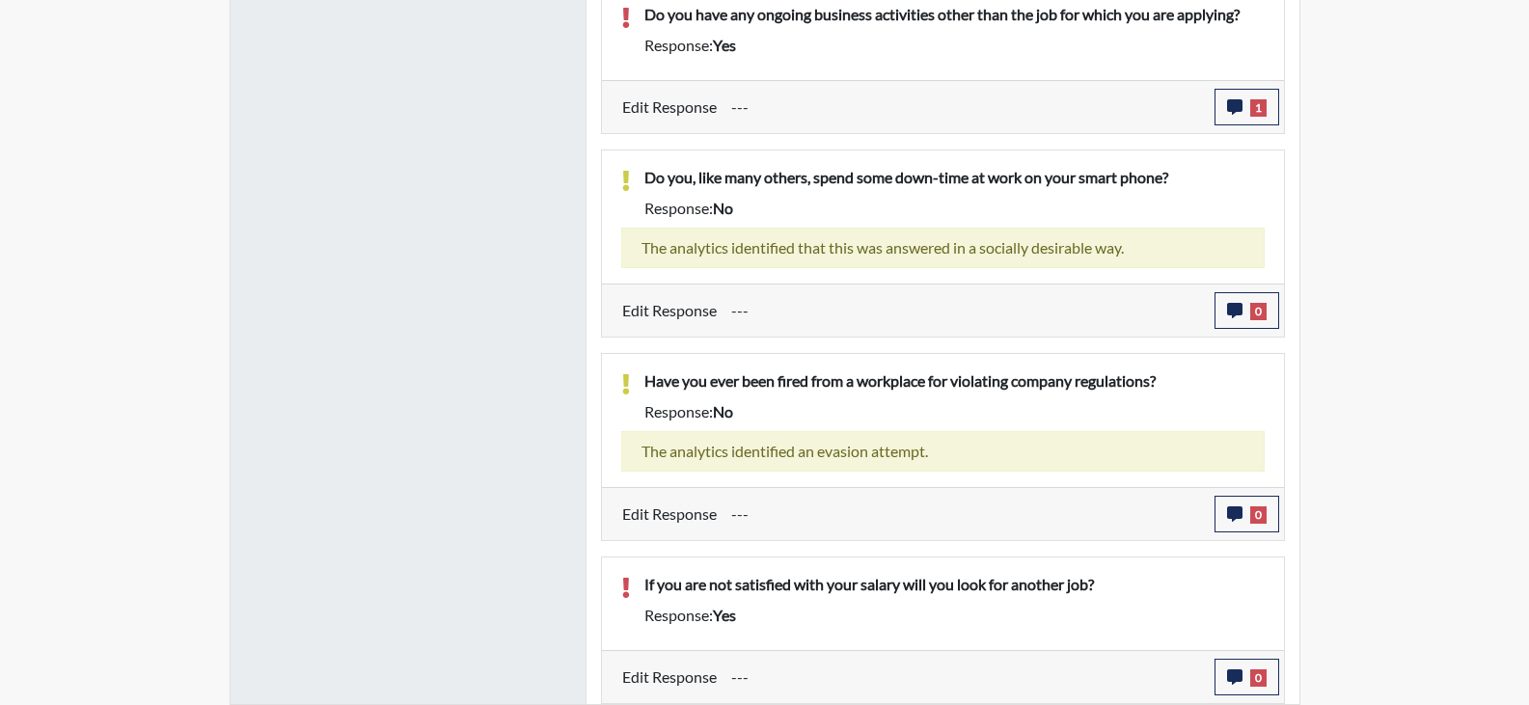
scroll to position [320, 802]
click at [1237, 676] on icon "button" at bounding box center [1234, 676] width 15 height 15
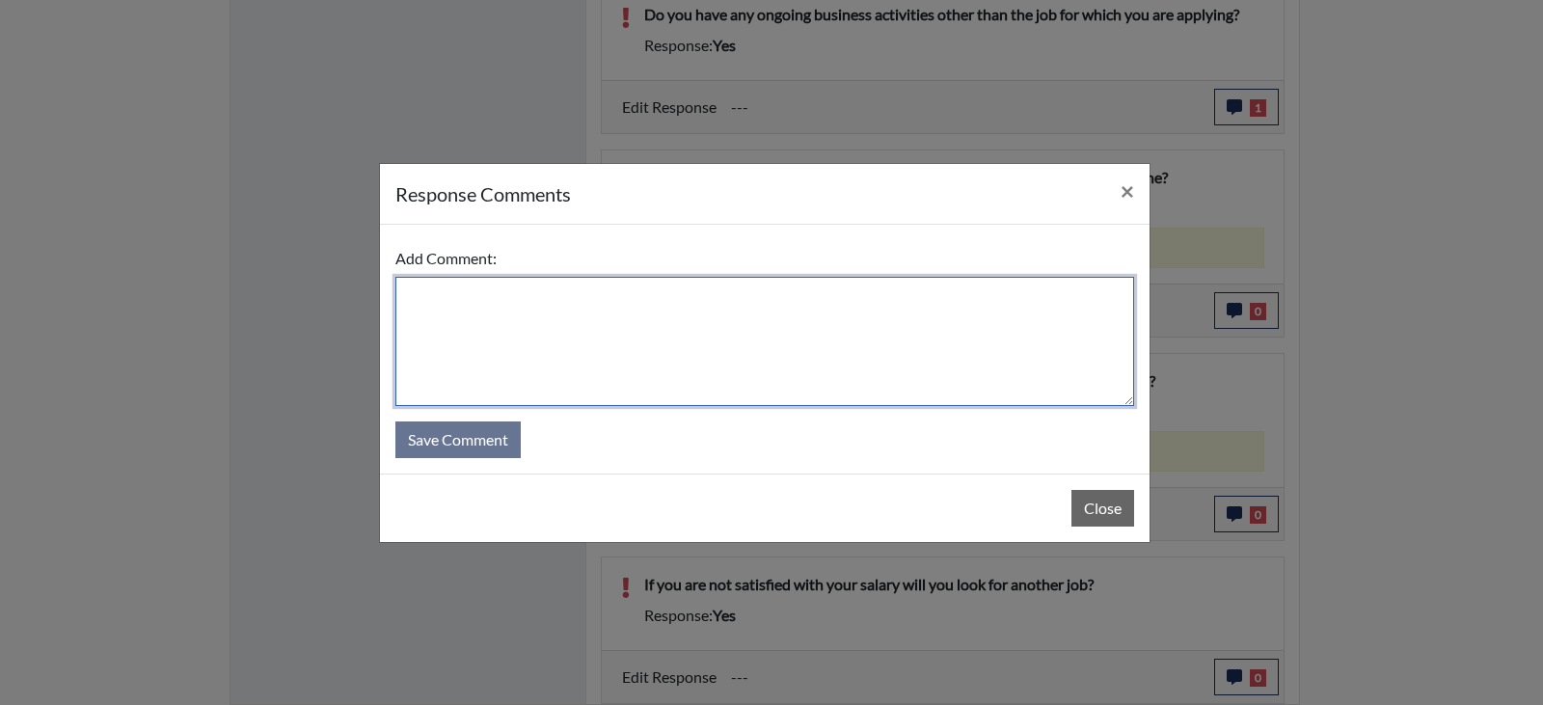
click at [624, 320] on textarea at bounding box center [765, 341] width 739 height 129
type textarea "Agree but I wouldn't take this job if I wasn't satisfied with the salary."
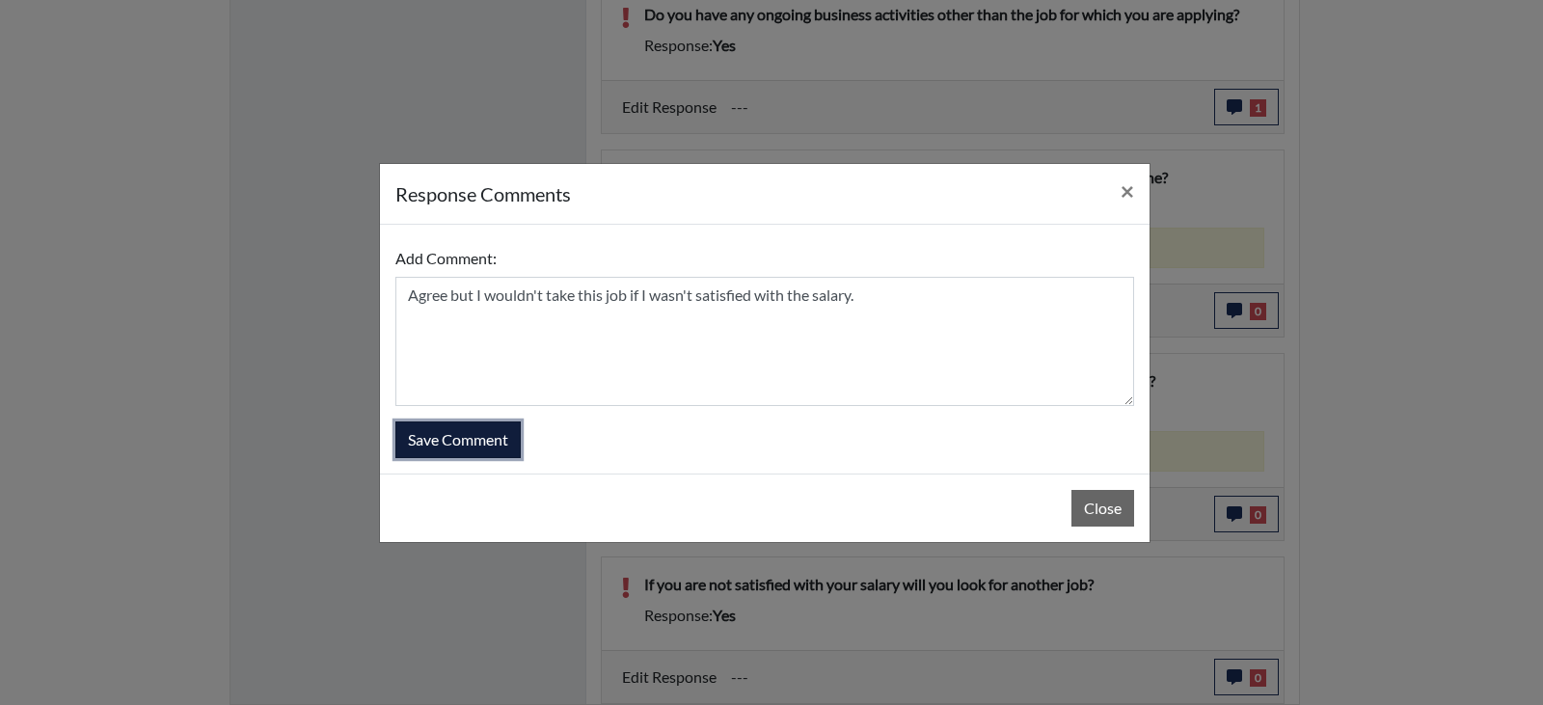
click at [511, 444] on button "Save Comment" at bounding box center [458, 440] width 125 height 37
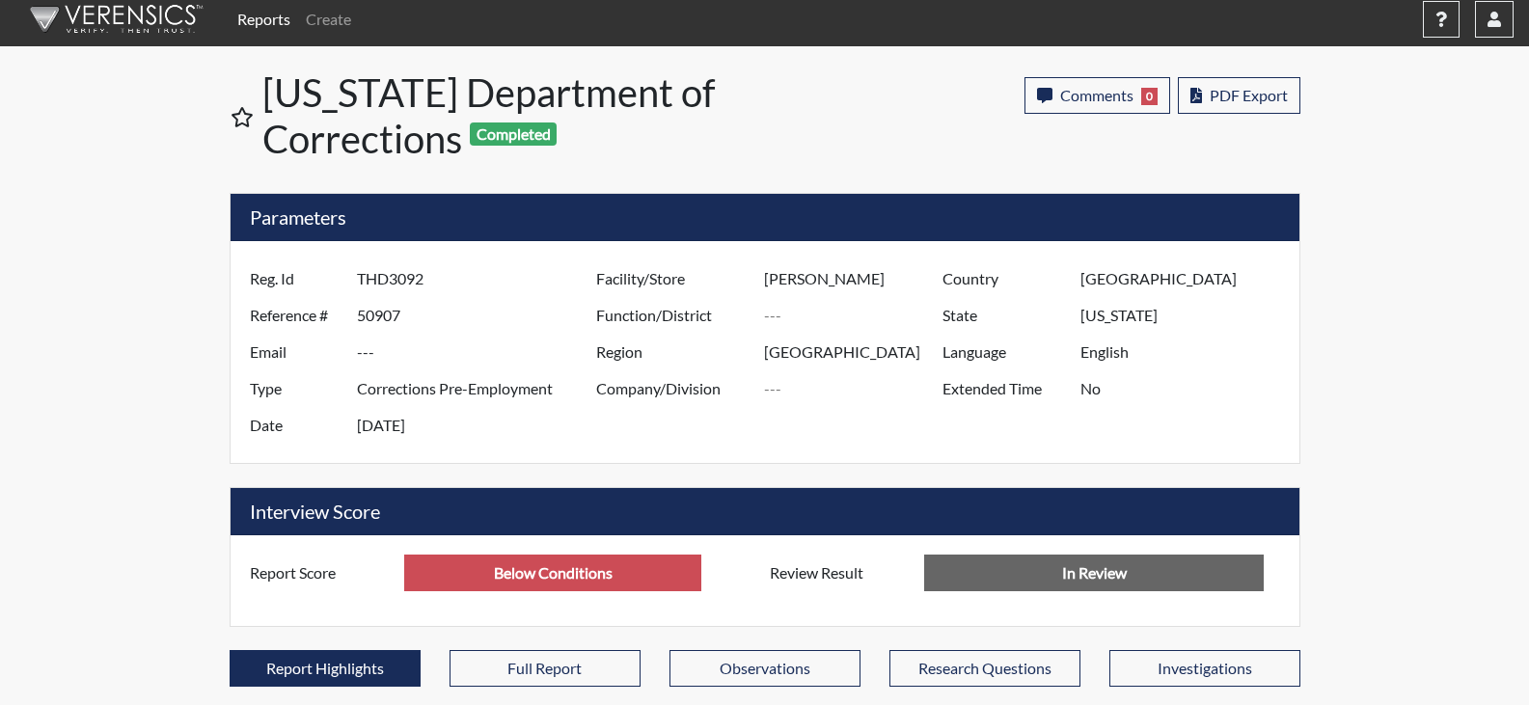
scroll to position [0, 0]
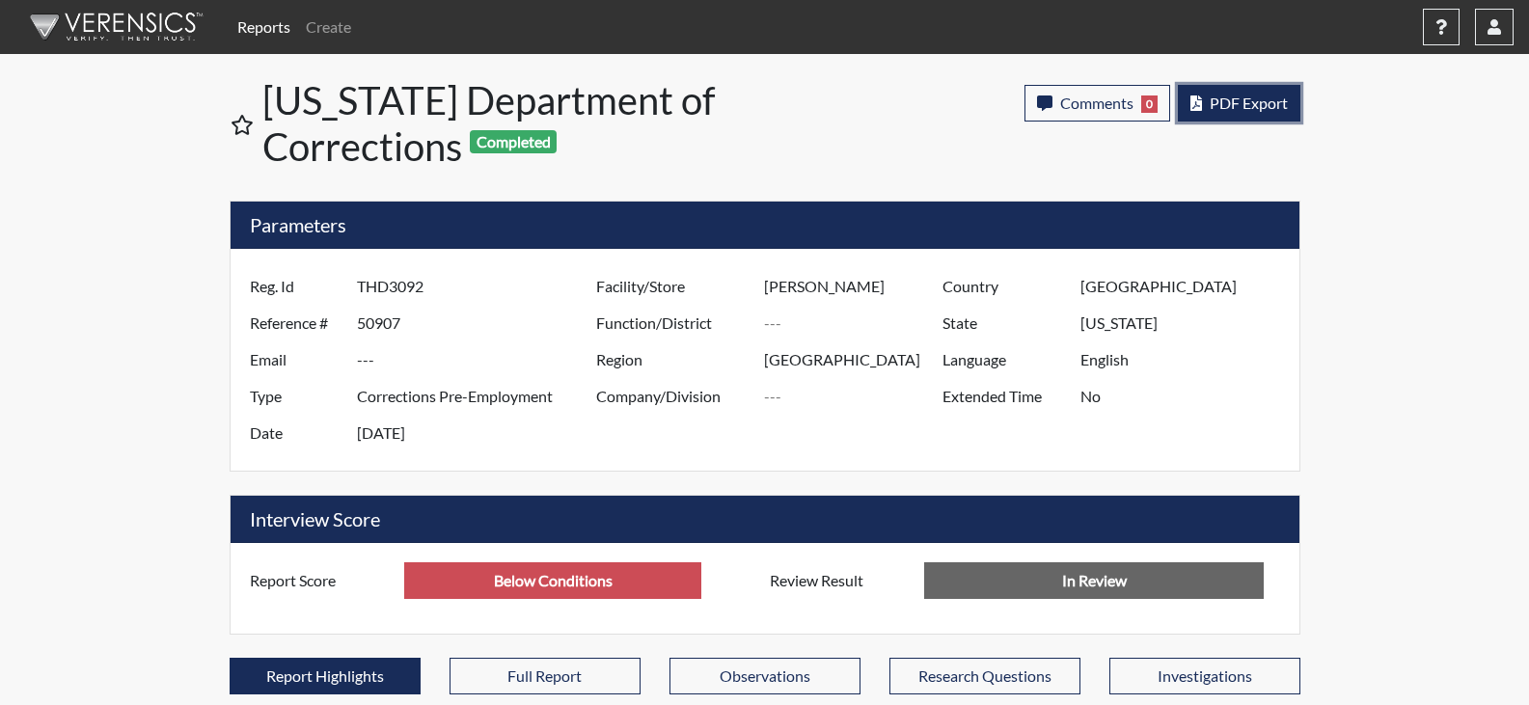
click at [1245, 94] on span "PDF Export" at bounding box center [1249, 103] width 78 height 18
